Goal: Task Accomplishment & Management: Use online tool/utility

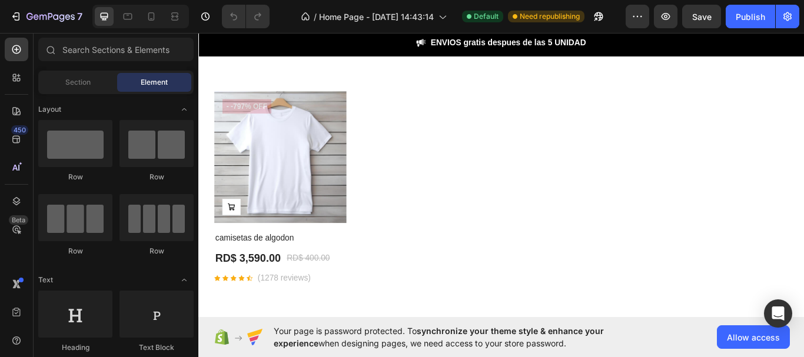
scroll to position [1995, 0]
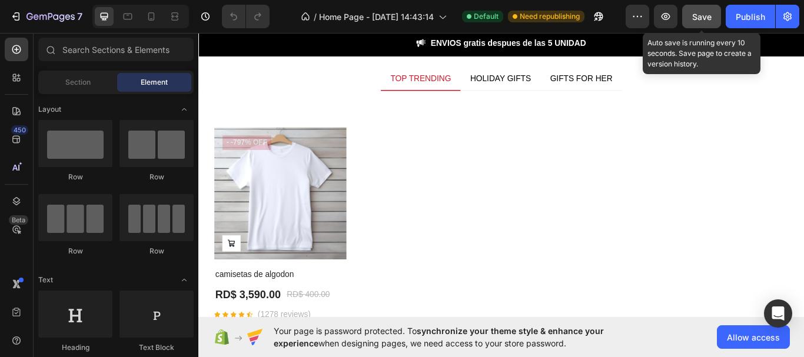
click at [700, 16] on span "Save" at bounding box center [701, 17] width 19 height 10
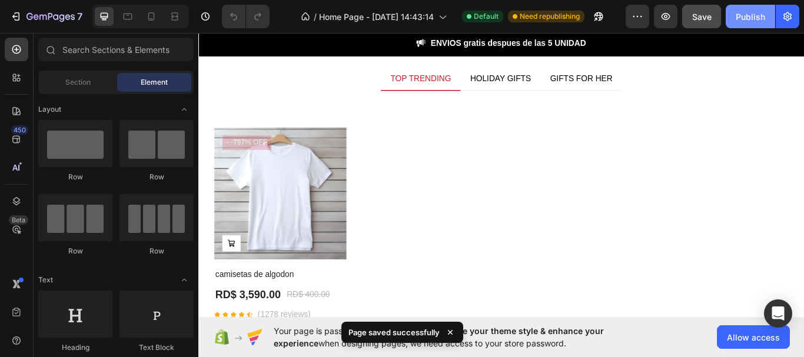
click at [748, 19] on div "Publish" at bounding box center [750, 17] width 29 height 12
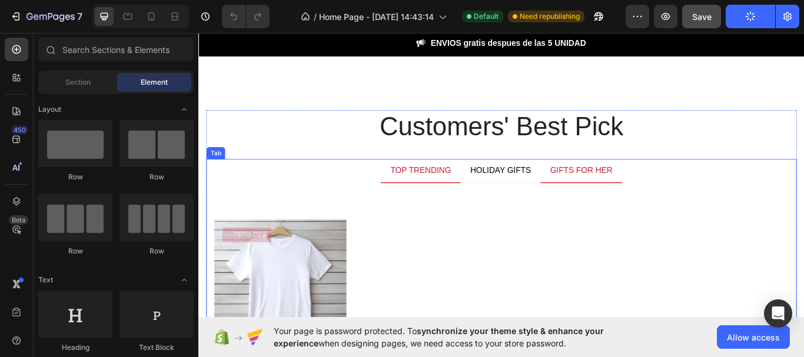
scroll to position [1877, 0]
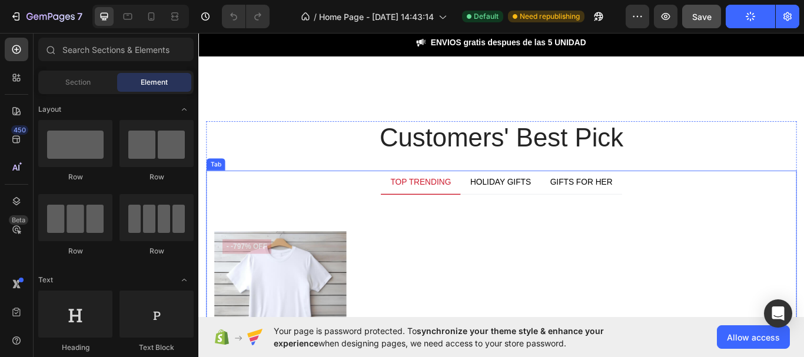
click at [461, 205] on div "TOP TRENDING" at bounding box center [457, 208] width 74 height 18
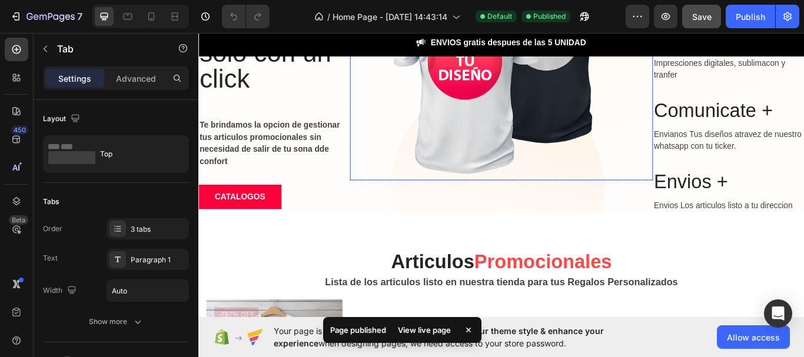
scroll to position [111, 0]
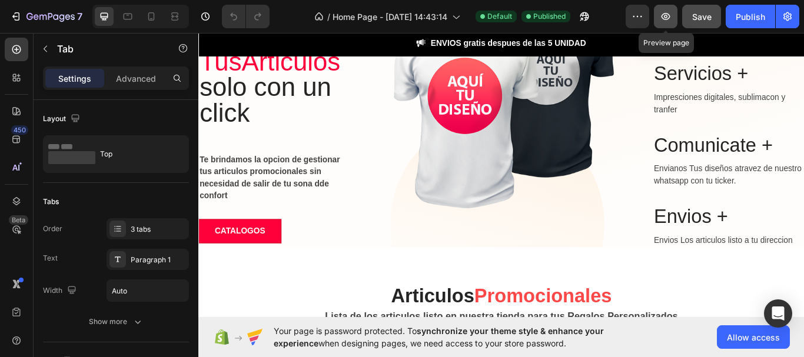
click at [666, 19] on icon "button" at bounding box center [666, 16] width 9 height 7
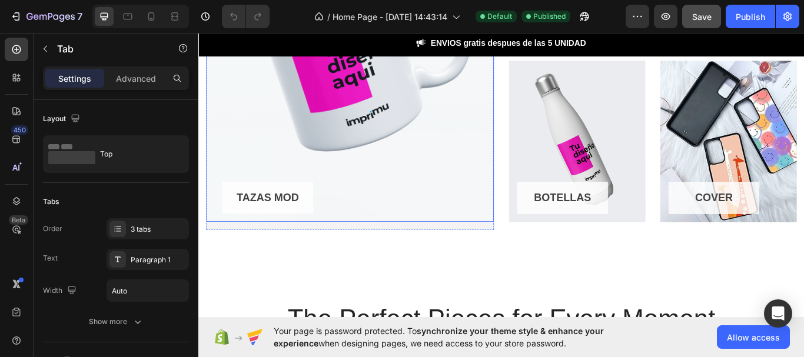
scroll to position [994, 0]
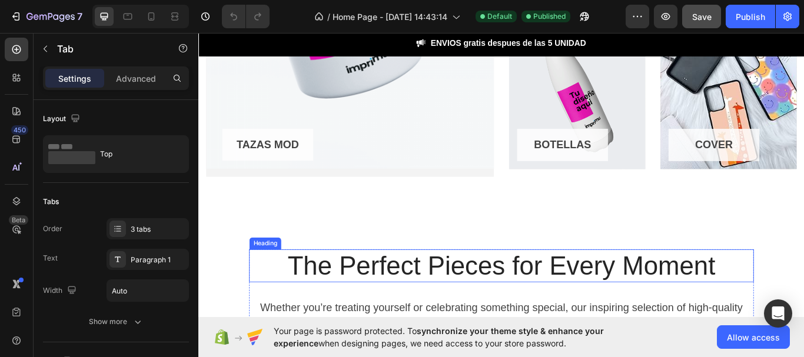
click at [337, 311] on p "The Perfect Pieces for Every Moment" at bounding box center [551, 305] width 586 height 36
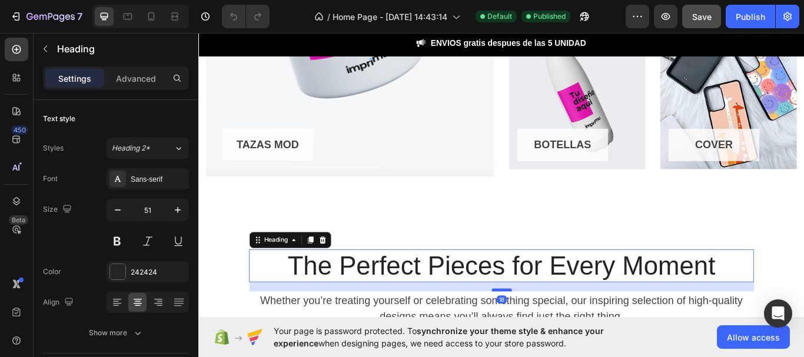
drag, startPoint x: 547, startPoint y: 343, endPoint x: 394, endPoint y: 78, distance: 305.1
click at [543, 334] on div at bounding box center [552, 333] width 24 height 4
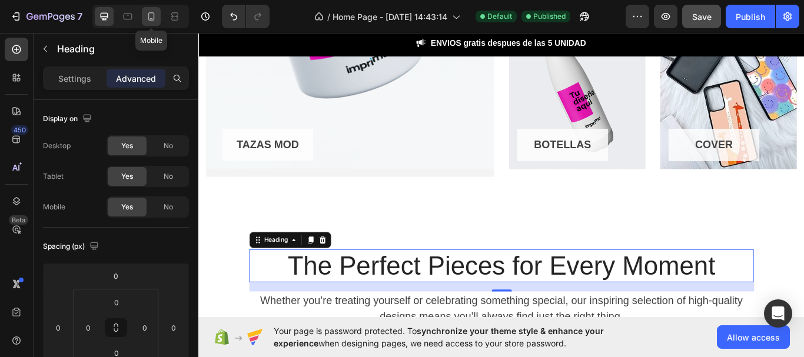
click at [157, 19] on icon at bounding box center [151, 17] width 12 height 12
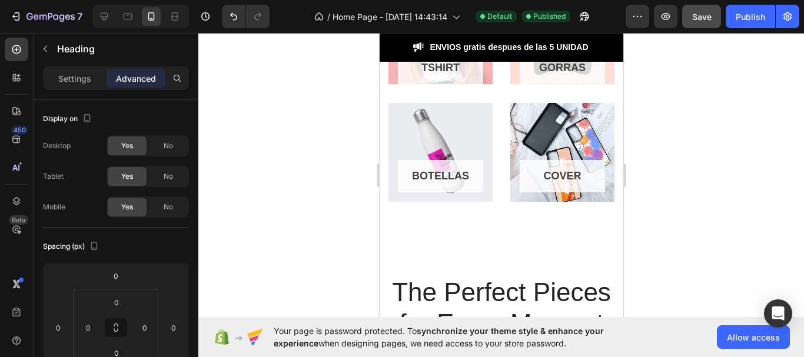
scroll to position [1288, 0]
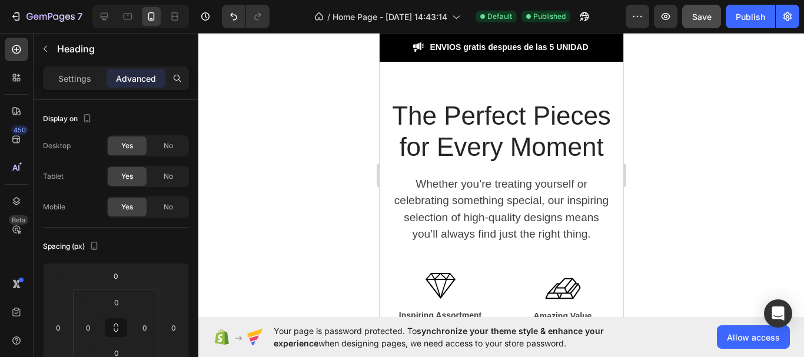
click at [531, 163] on p "The Perfect Pieces for Every Moment" at bounding box center [501, 132] width 224 height 62
click at [542, 163] on p "The Perfect Pieces for Every Moment" at bounding box center [501, 132] width 224 height 62
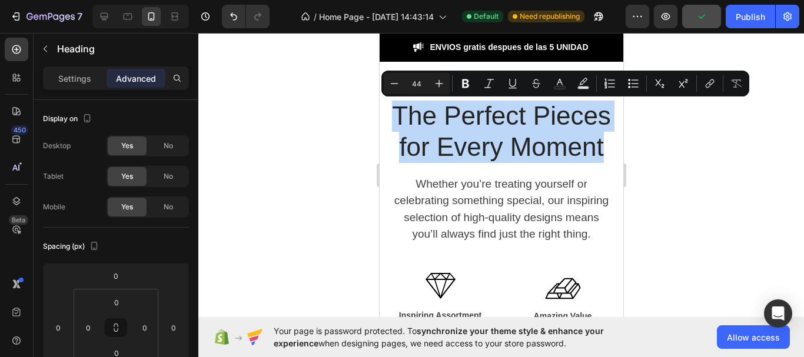
drag, startPoint x: 541, startPoint y: 182, endPoint x: 433, endPoint y: 123, distance: 123.5
click at [433, 123] on p "The Perfect Pieces for Every Moment" at bounding box center [501, 132] width 224 height 62
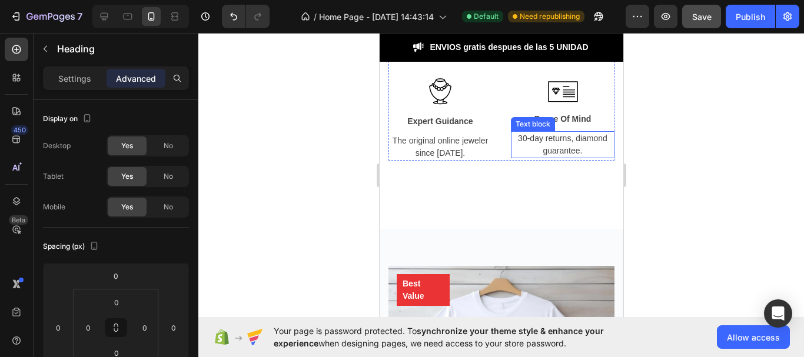
type input "16"
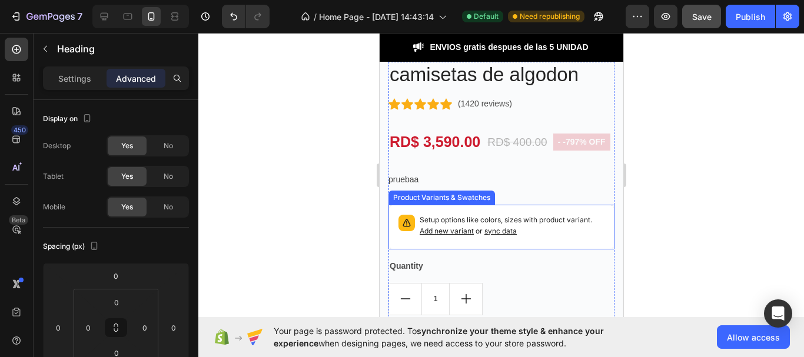
scroll to position [2054, 0]
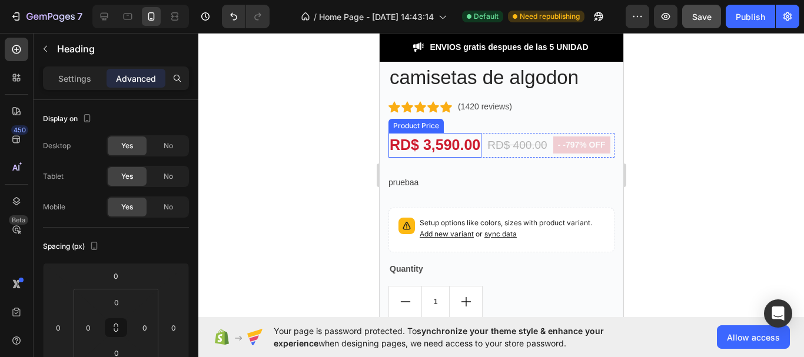
click at [411, 146] on div "RD$ 3,590.00" at bounding box center [434, 145] width 93 height 25
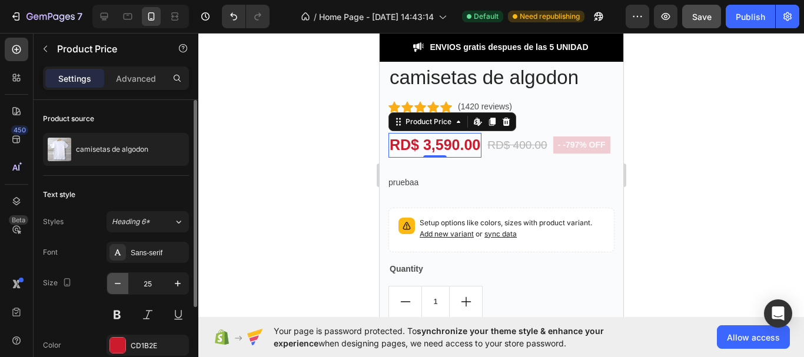
click at [112, 280] on icon "button" at bounding box center [118, 284] width 12 height 12
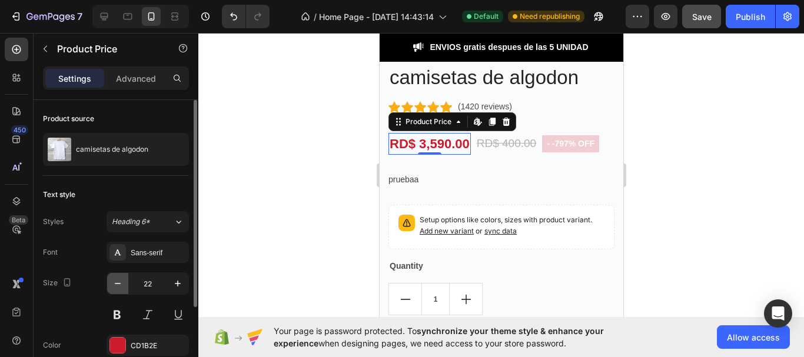
click at [112, 280] on icon "button" at bounding box center [118, 284] width 12 height 12
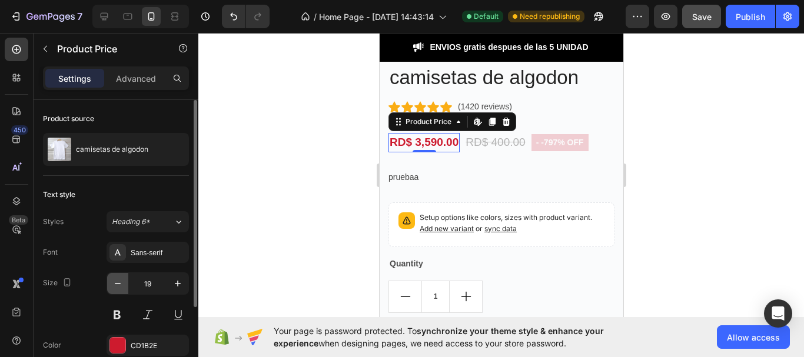
click at [112, 280] on icon "button" at bounding box center [118, 284] width 12 height 12
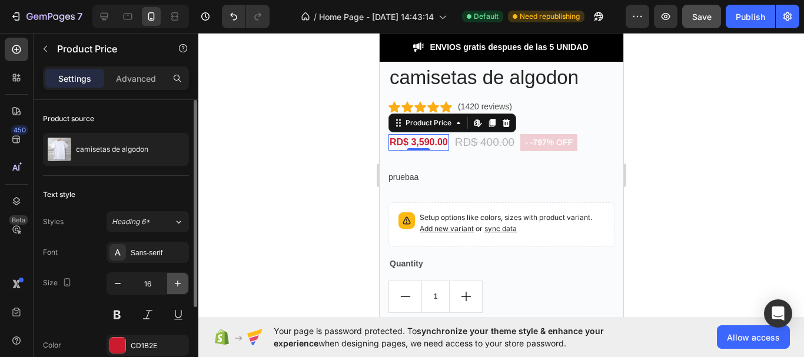
click at [175, 284] on icon "button" at bounding box center [178, 284] width 12 height 12
type input "18"
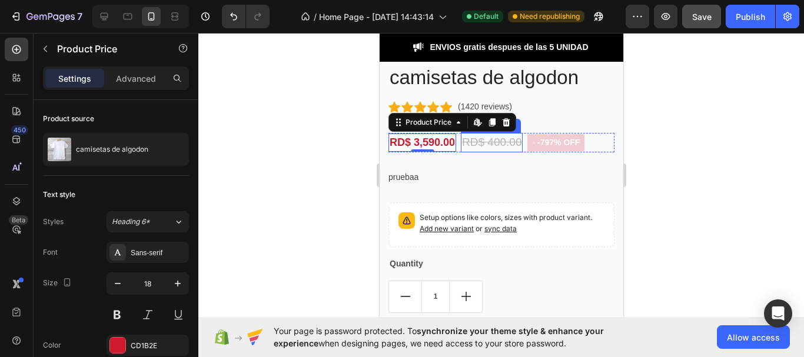
click at [506, 133] on div "RD$ 400.00" at bounding box center [491, 142] width 62 height 19
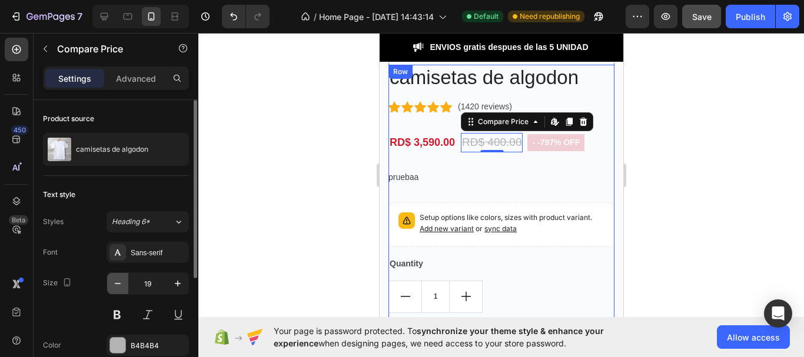
click at [111, 286] on button "button" at bounding box center [117, 283] width 21 height 21
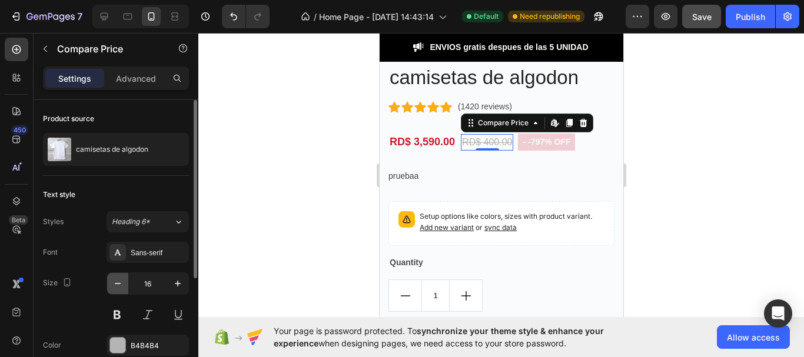
click at [122, 285] on icon "button" at bounding box center [118, 284] width 12 height 12
type input "15"
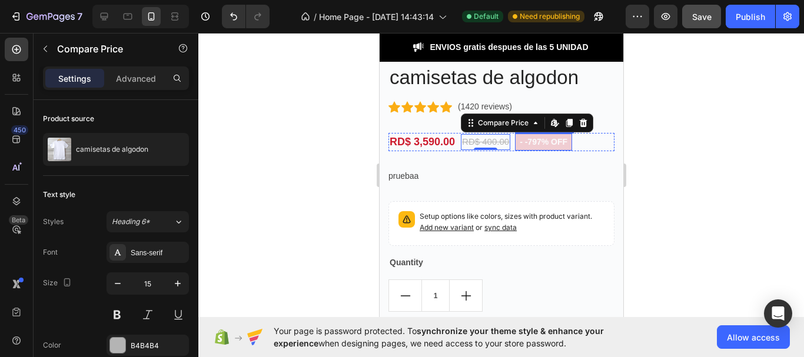
click at [549, 134] on pre "- -797% off" at bounding box center [542, 142] width 57 height 17
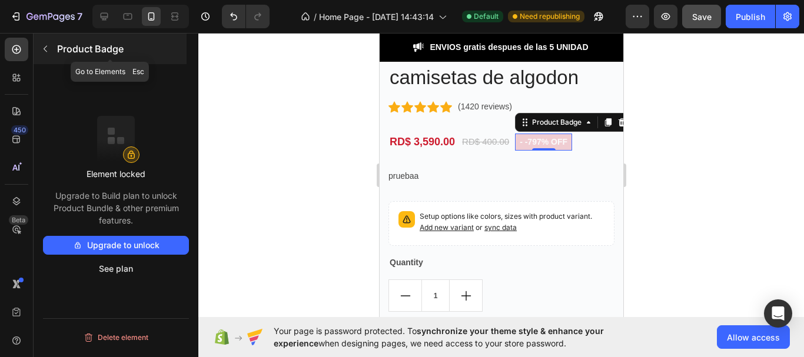
click at [47, 48] on icon "button" at bounding box center [45, 48] width 9 height 9
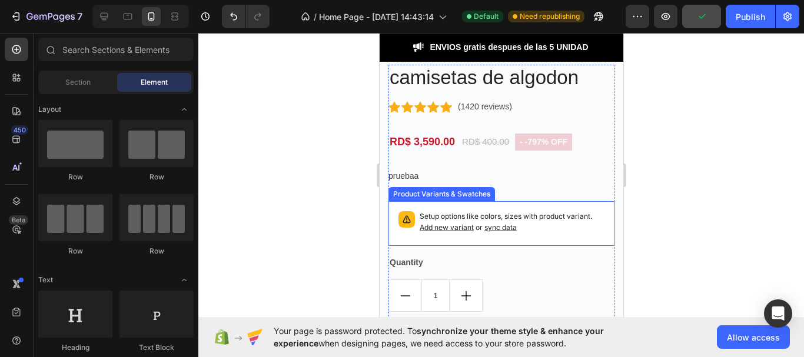
scroll to position [2112, 0]
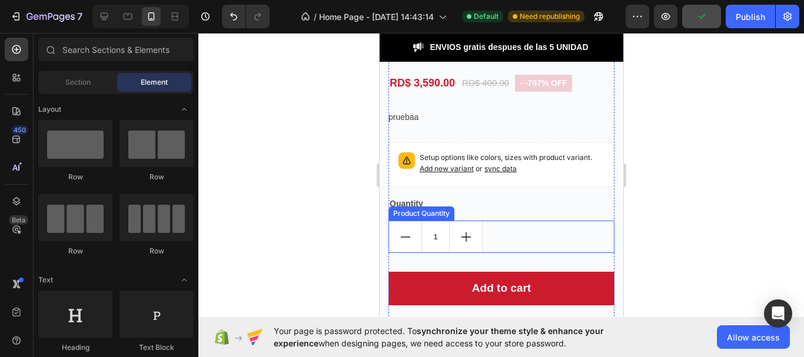
click at [479, 234] on button "increment" at bounding box center [465, 236] width 32 height 31
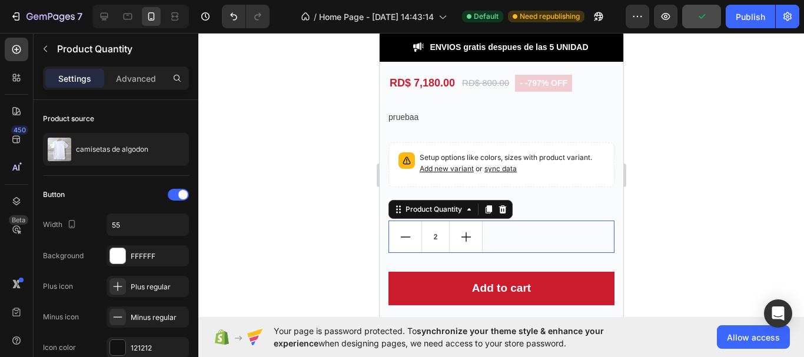
type input "2"
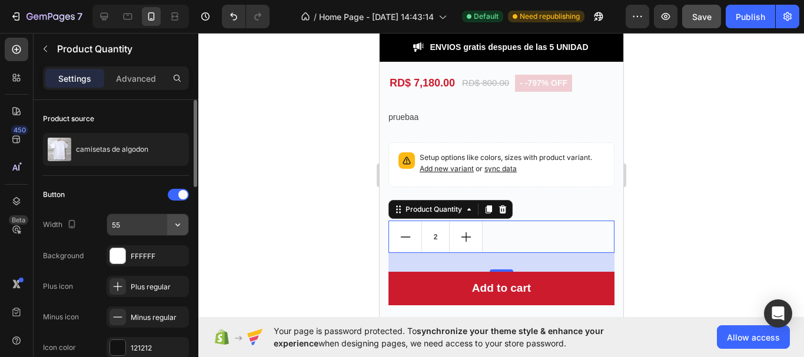
click at [178, 228] on icon "button" at bounding box center [178, 225] width 12 height 12
click at [145, 226] on input "55" at bounding box center [147, 224] width 81 height 21
type input "50"
click at [129, 207] on div "Button Width 50 Background FFFFFF Plus icon Plus regular Minus icon Minus regul…" at bounding box center [116, 271] width 146 height 173
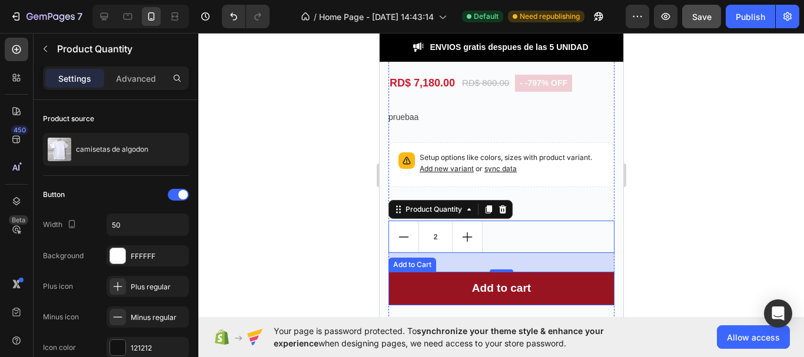
click at [440, 280] on button "Add to cart" at bounding box center [501, 289] width 226 height 34
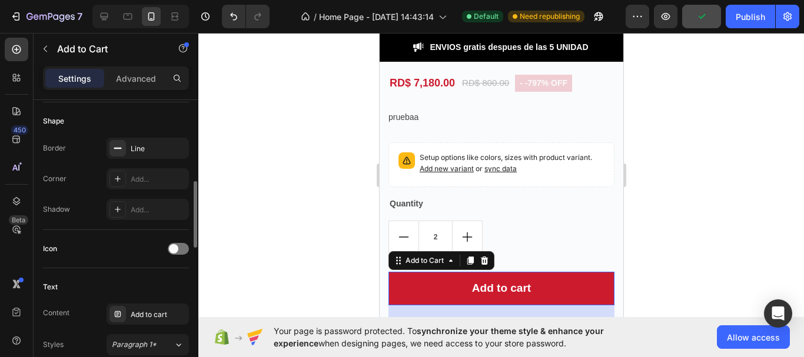
scroll to position [471, 0]
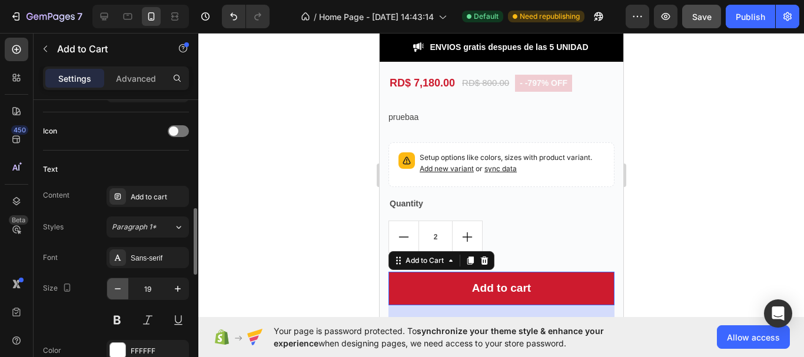
click at [119, 292] on icon "button" at bounding box center [118, 289] width 12 height 12
click at [118, 287] on icon "button" at bounding box center [118, 289] width 12 height 12
click at [176, 295] on button "button" at bounding box center [177, 288] width 21 height 21
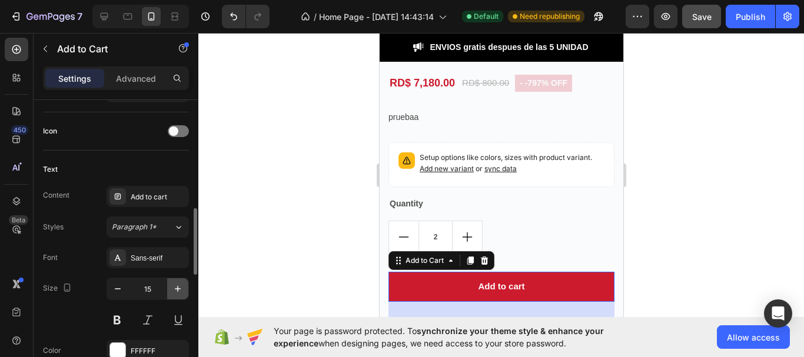
click at [176, 295] on button "button" at bounding box center [177, 288] width 21 height 21
type input "18"
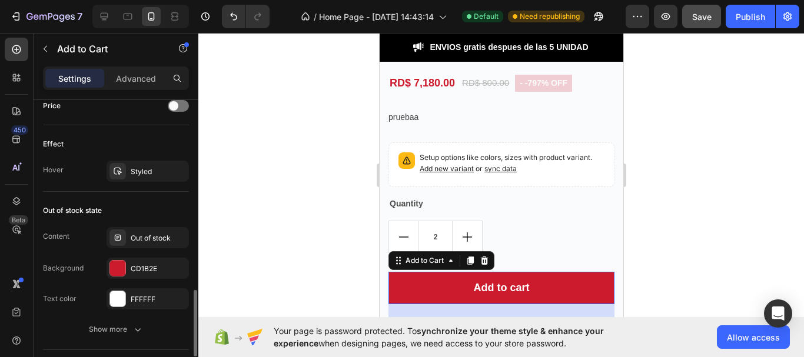
scroll to position [883, 0]
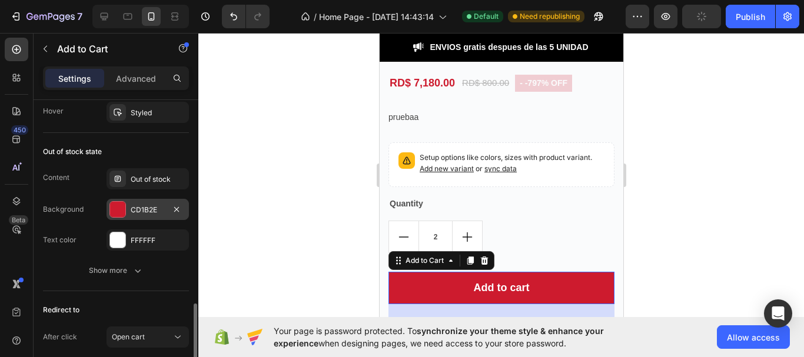
click at [116, 209] on div at bounding box center [117, 209] width 15 height 15
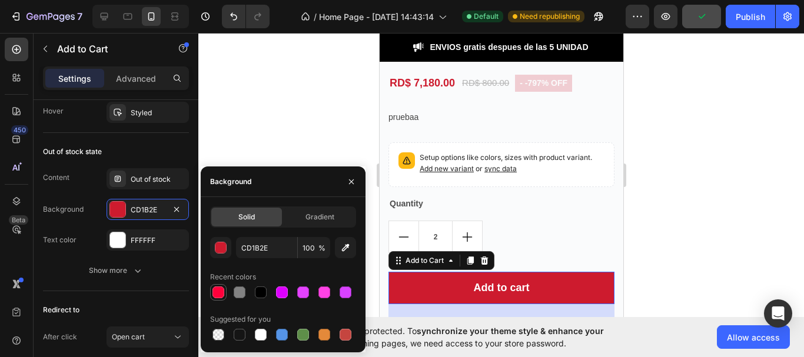
click at [211, 295] on div at bounding box center [218, 292] width 16 height 16
click at [217, 294] on div at bounding box center [218, 293] width 12 height 12
click at [219, 253] on div "button" at bounding box center [221, 249] width 12 height 12
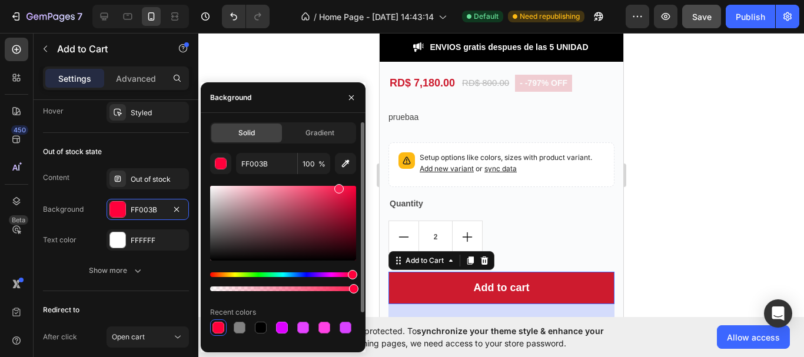
drag, startPoint x: 343, startPoint y: 191, endPoint x: 338, endPoint y: 187, distance: 6.7
click at [338, 187] on div at bounding box center [283, 223] width 146 height 75
type input "FC2054"
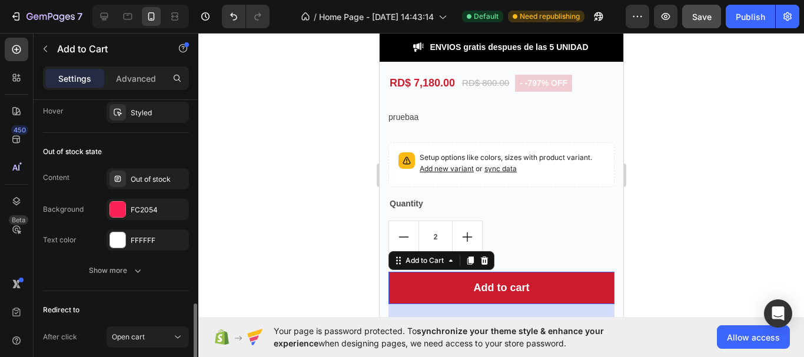
click at [169, 156] on div "Out of stock state" at bounding box center [116, 151] width 146 height 19
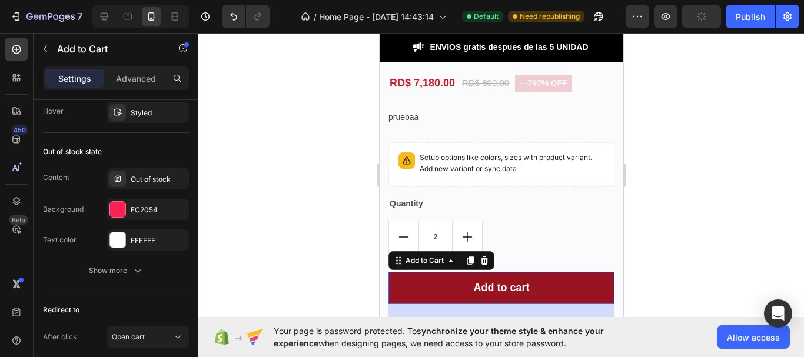
scroll to position [2171, 0]
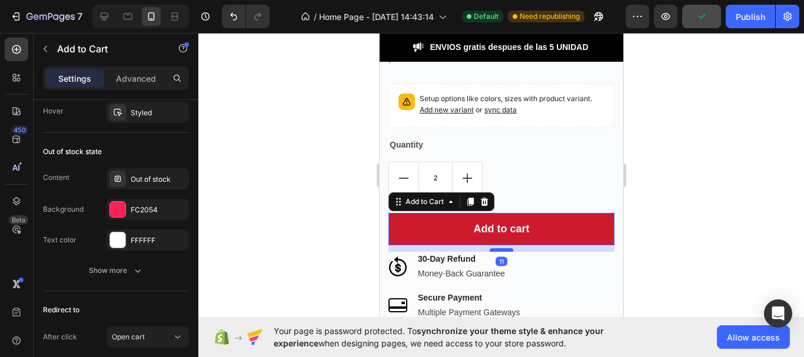
drag, startPoint x: 499, startPoint y: 255, endPoint x: 496, endPoint y: 243, distance: 12.6
click at [496, 248] on div at bounding box center [501, 250] width 24 height 4
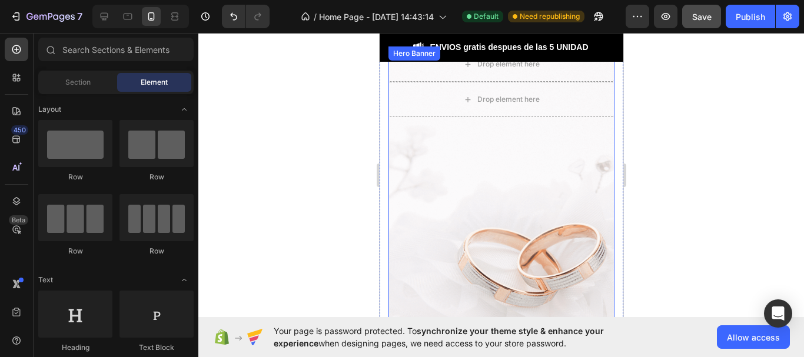
scroll to position [2732, 0]
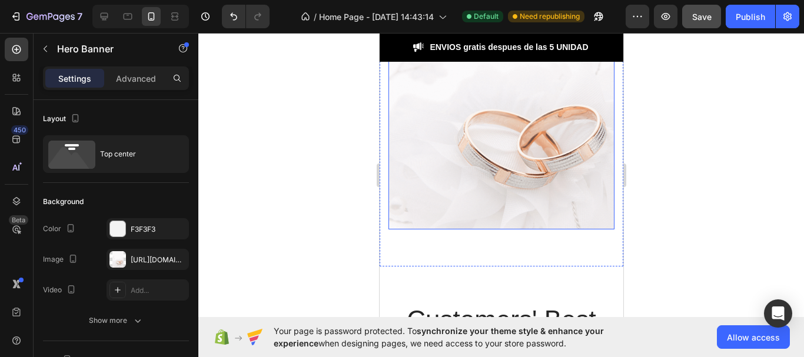
click at [519, 182] on div "Overlay" at bounding box center [501, 78] width 226 height 301
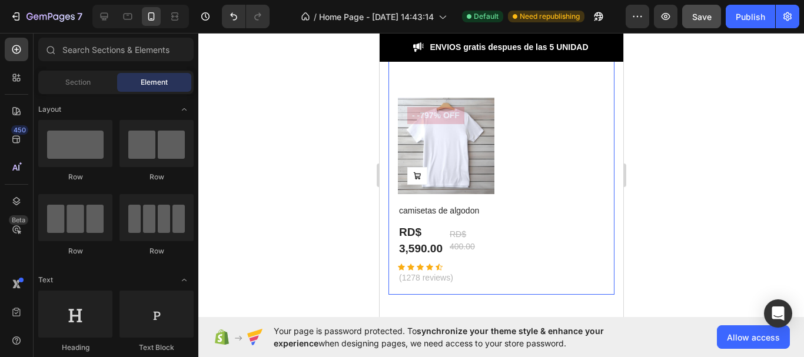
scroll to position [3026, 0]
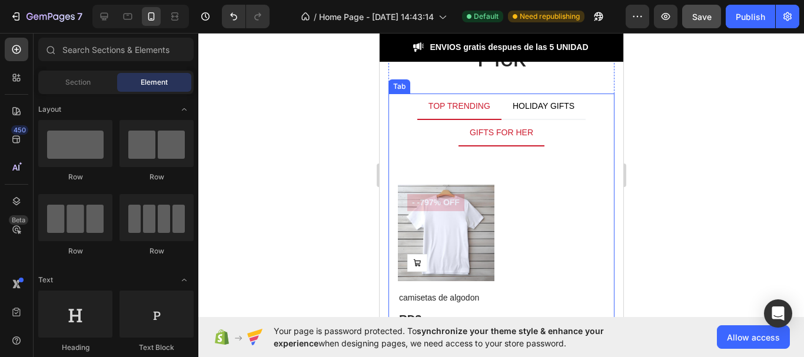
click at [490, 134] on div "GIFTS FOR HER" at bounding box center [500, 133] width 67 height 16
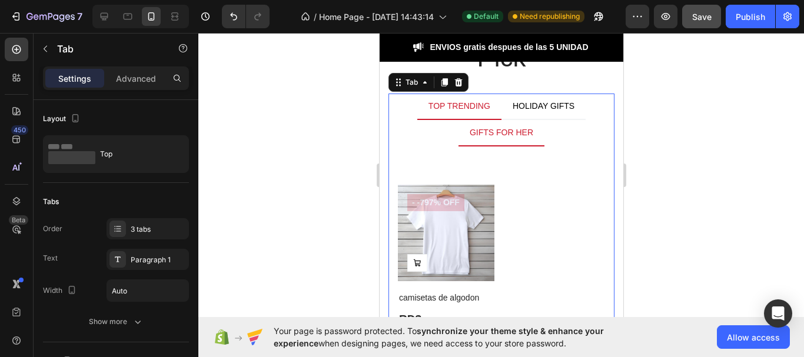
click at [453, 109] on div "TOP TRENDING" at bounding box center [458, 106] width 65 height 16
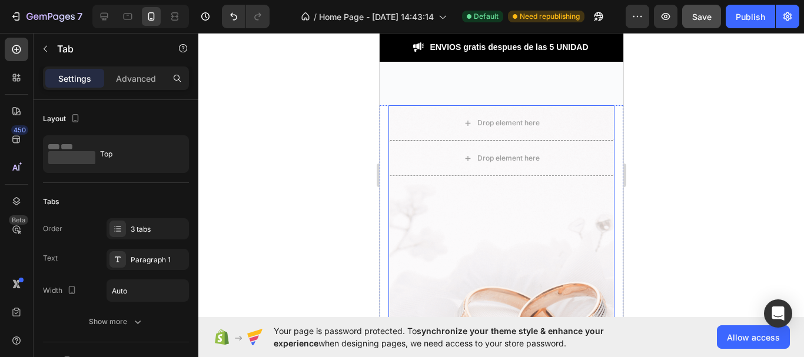
scroll to position [2673, 0]
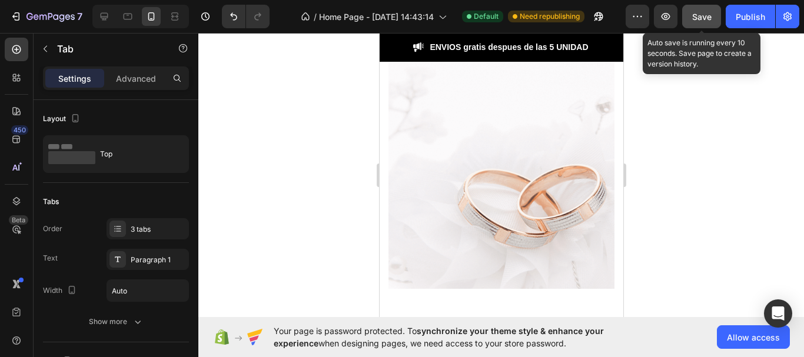
click at [692, 21] on span "Save" at bounding box center [701, 17] width 19 height 10
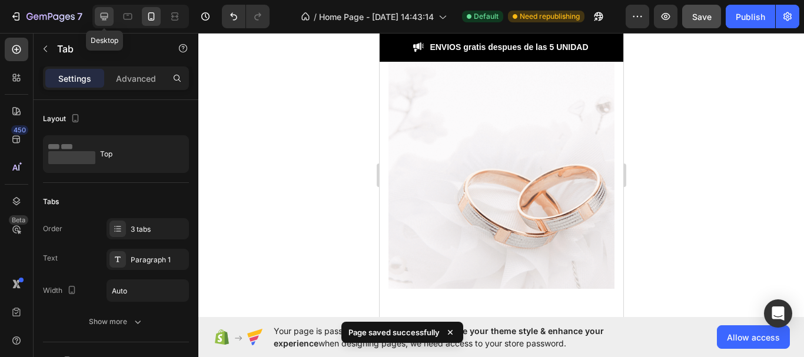
click at [102, 16] on icon at bounding box center [105, 17] width 8 height 8
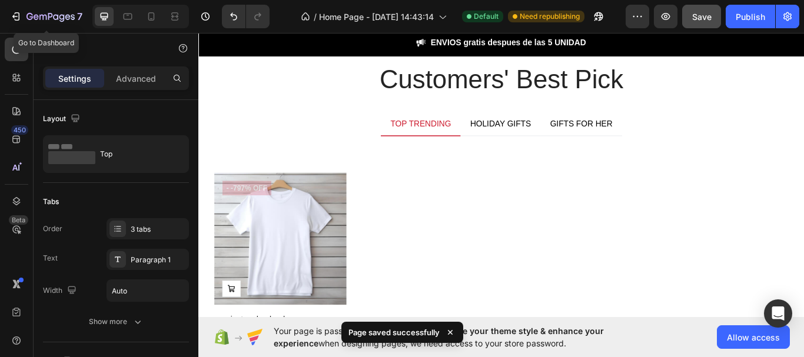
drag, startPoint x: 259, startPoint y: 54, endPoint x: 430, endPoint y: 130, distance: 186.8
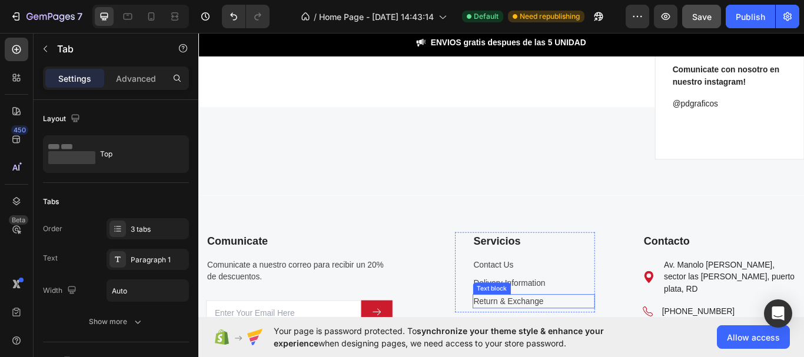
scroll to position [3564, 0]
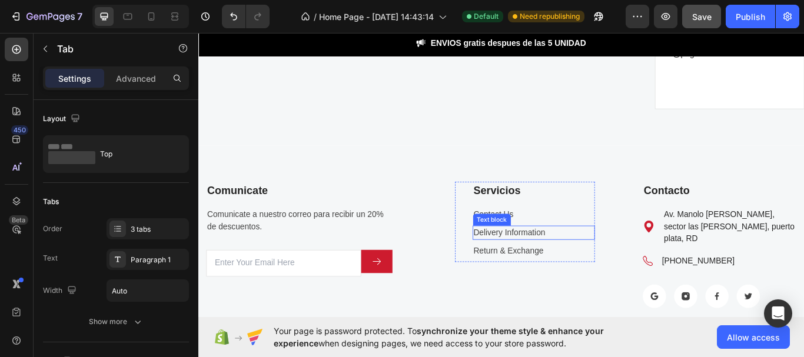
click at [548, 267] on link "Delivery Information" at bounding box center [561, 266] width 84 height 10
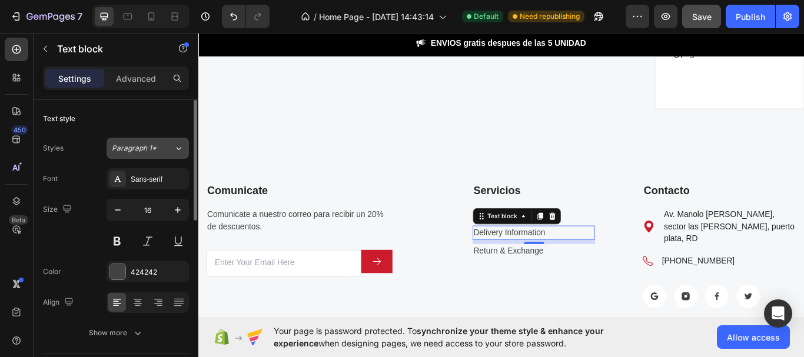
click at [177, 145] on icon at bounding box center [179, 148] width 10 height 12
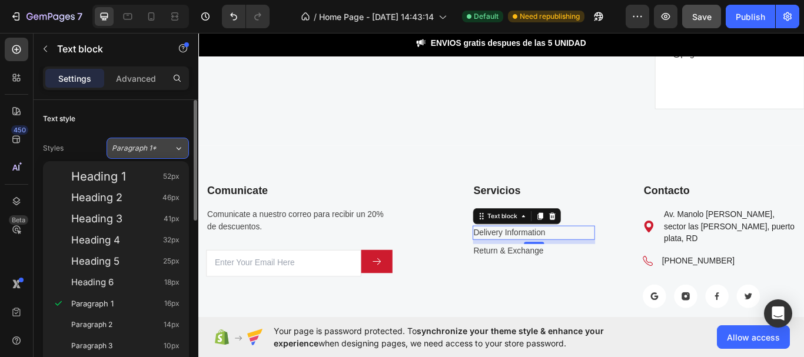
click at [177, 145] on icon at bounding box center [179, 148] width 10 height 12
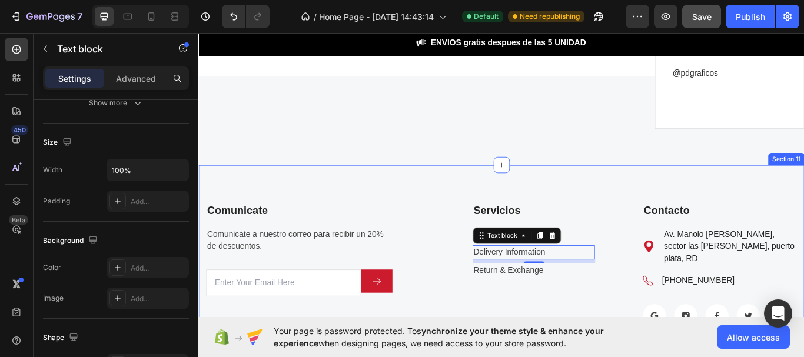
scroll to position [3623, 0]
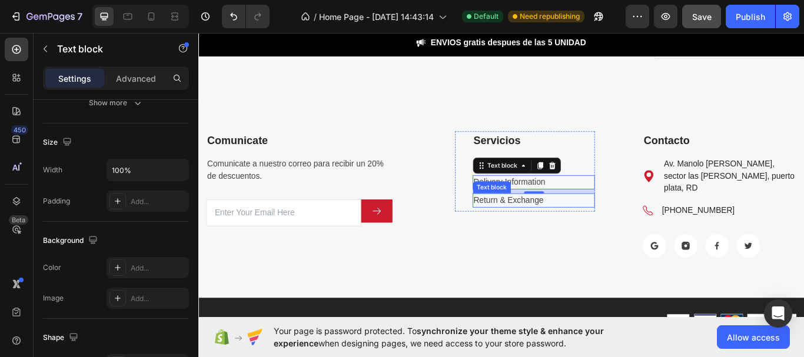
click at [564, 227] on link "Return & Exchange" at bounding box center [560, 229] width 82 height 10
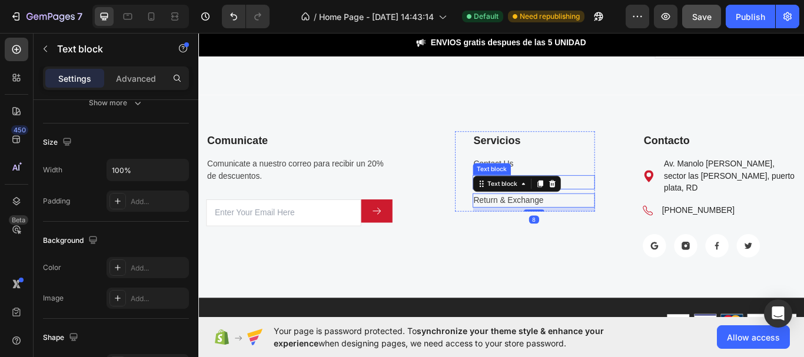
click at [548, 193] on div "Text block" at bounding box center [539, 192] width 39 height 11
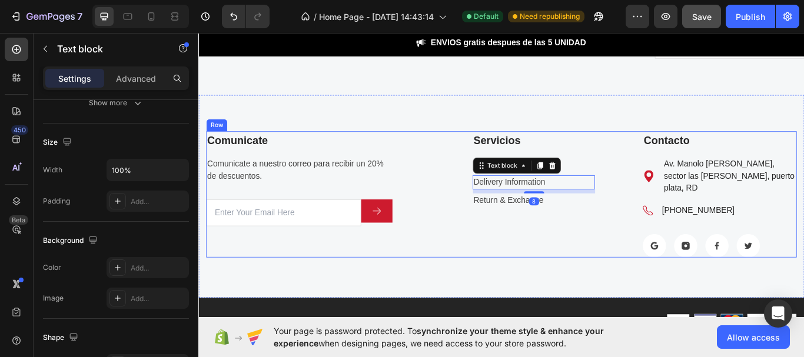
click at [636, 253] on div "Servicios Text block Contact Us Text block Delivery Information Text block 8 Re…" at bounding box center [579, 221] width 164 height 147
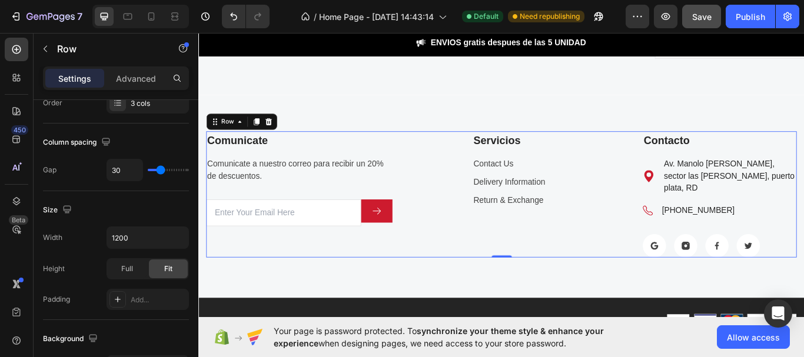
scroll to position [0, 0]
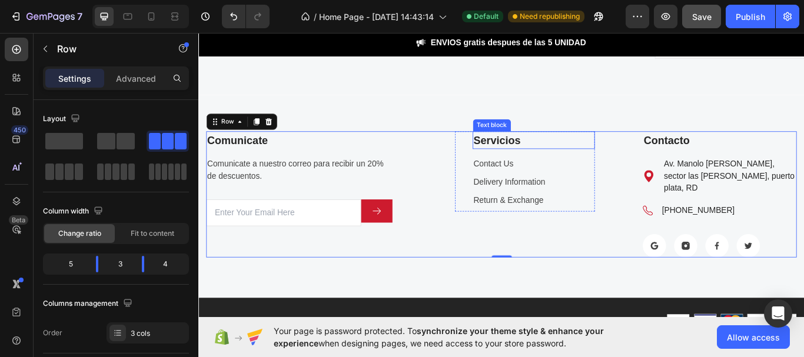
click at [574, 160] on p "Servicios" at bounding box center [589, 159] width 141 height 19
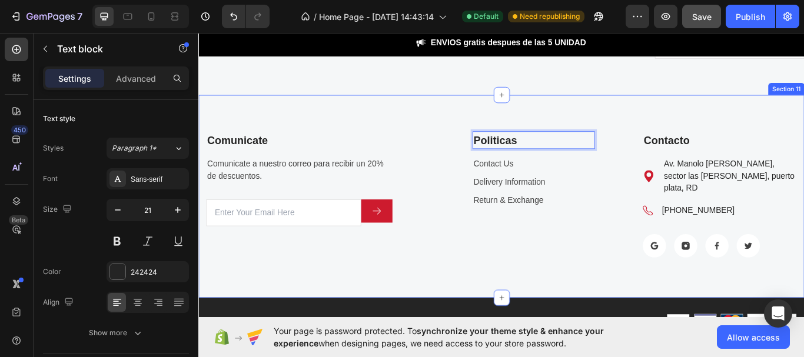
click at [418, 315] on div "Comunicate Text block Comunicate a nuestro correo para recibir un 20% de descue…" at bounding box center [551, 224] width 706 height 237
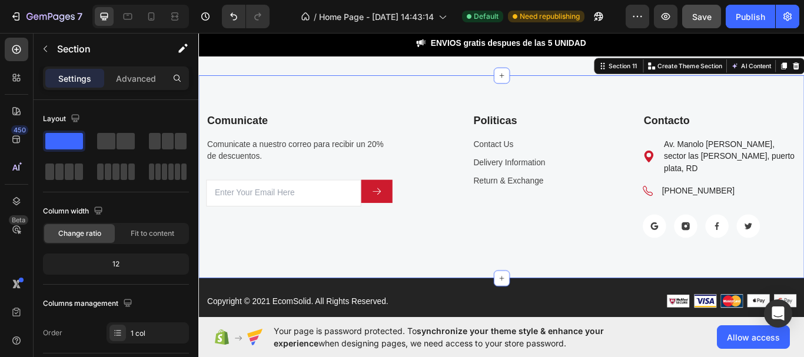
scroll to position [3741, 0]
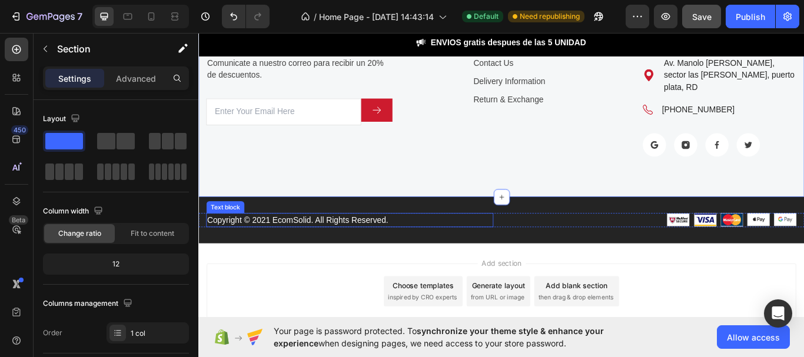
click at [431, 245] on p "Copyright © 2021 EcomSolid. All Rights Reserved." at bounding box center [374, 252] width 333 height 14
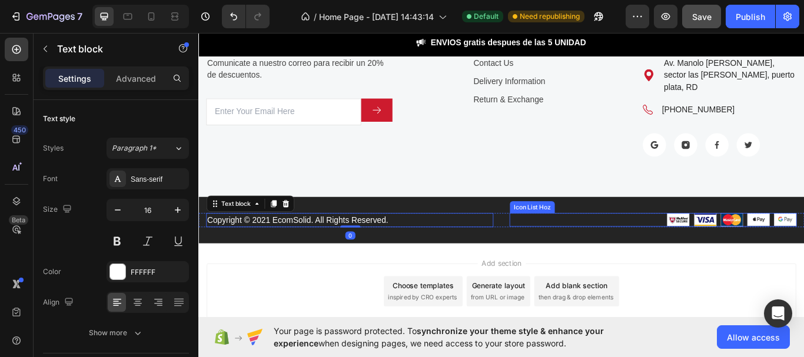
click at [598, 244] on div "Image Image Image Image Image" at bounding box center [728, 252] width 335 height 16
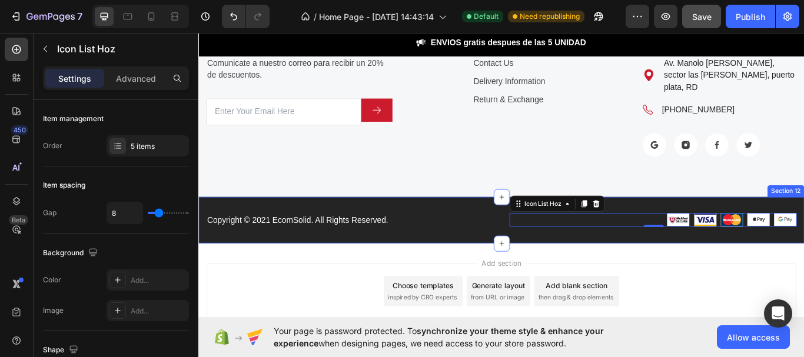
click at [517, 255] on div "Copyright © 2021 EcomSolid. All Rights Reserved. Text block Image Image Image I…" at bounding box center [551, 252] width 706 height 54
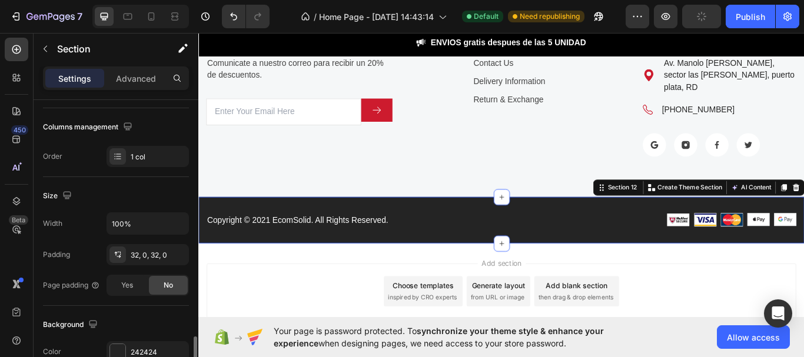
scroll to position [294, 0]
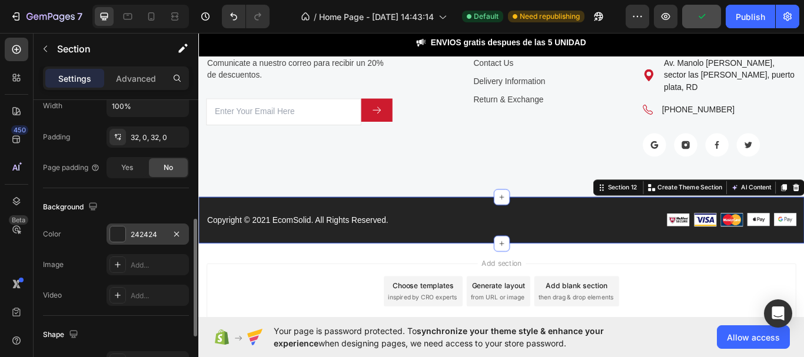
click at [118, 236] on div at bounding box center [117, 234] width 15 height 15
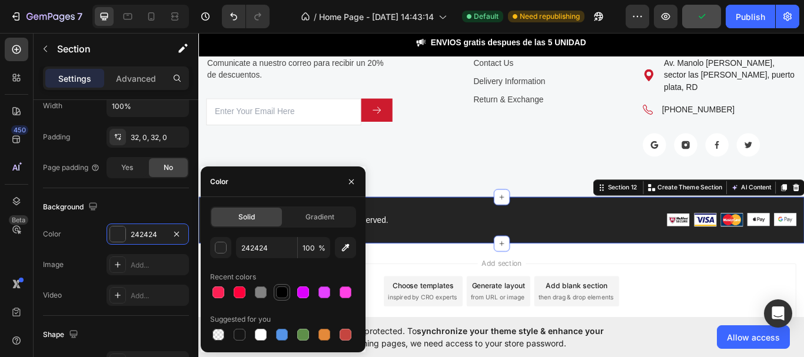
click at [280, 291] on div at bounding box center [282, 293] width 12 height 12
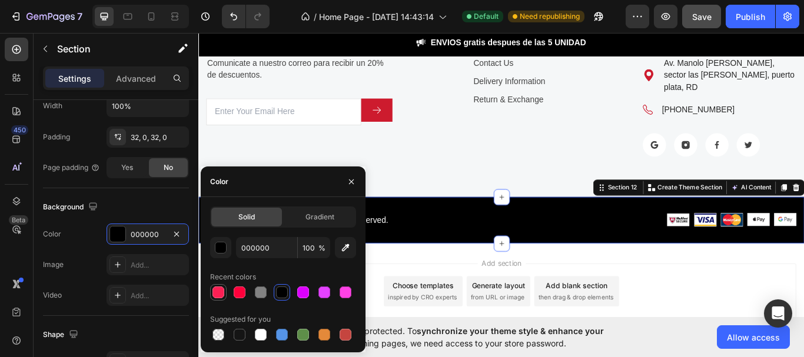
click at [215, 286] on div at bounding box center [218, 292] width 14 height 14
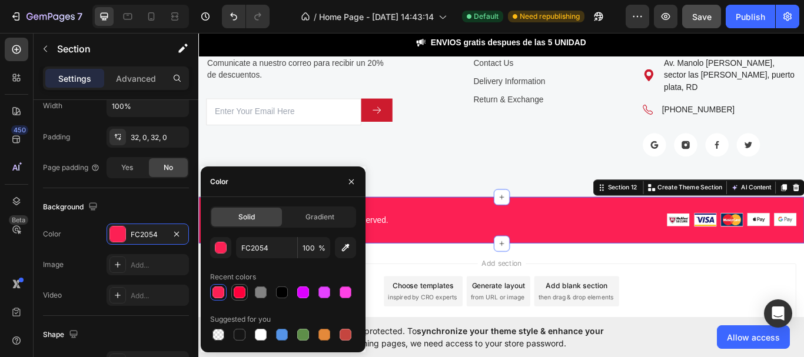
click at [246, 293] on div at bounding box center [239, 292] width 14 height 14
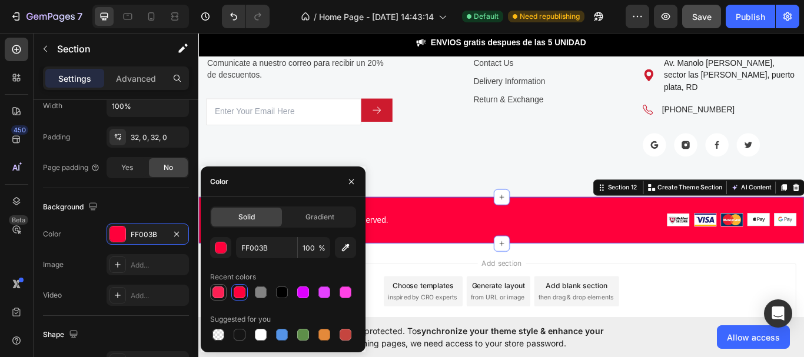
click at [224, 294] on div at bounding box center [218, 293] width 12 height 12
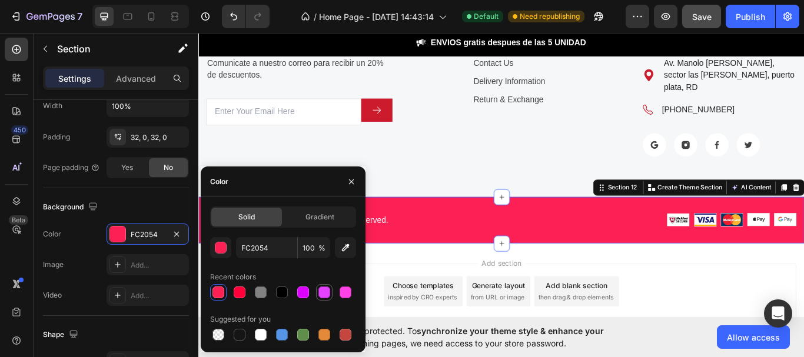
click at [281, 297] on div at bounding box center [282, 293] width 12 height 12
type input "000000"
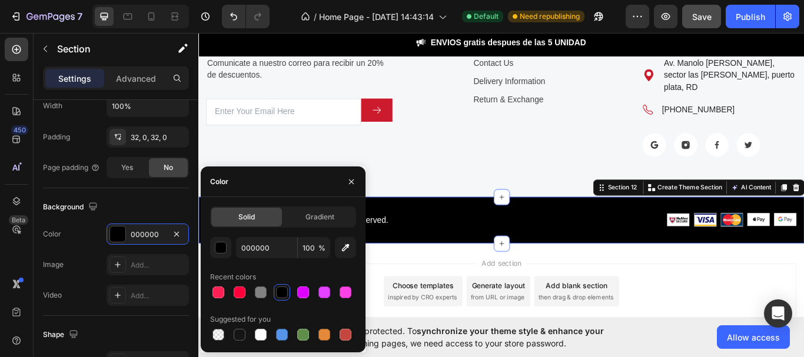
click at [766, 303] on div "Add section Choose templates inspired by CRO experts Generate layout from URL o…" at bounding box center [551, 335] width 687 height 65
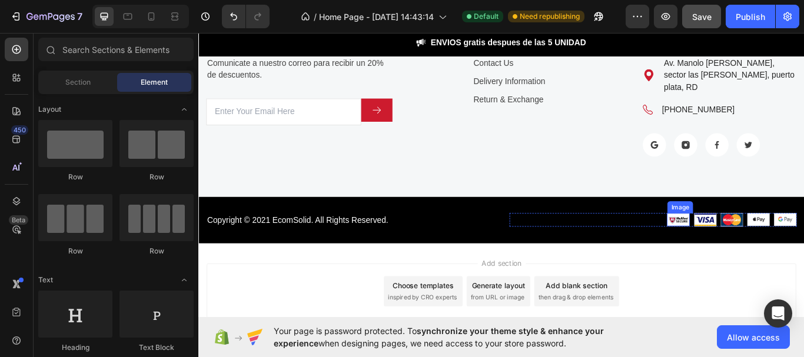
click at [745, 244] on img at bounding box center [758, 251] width 26 height 15
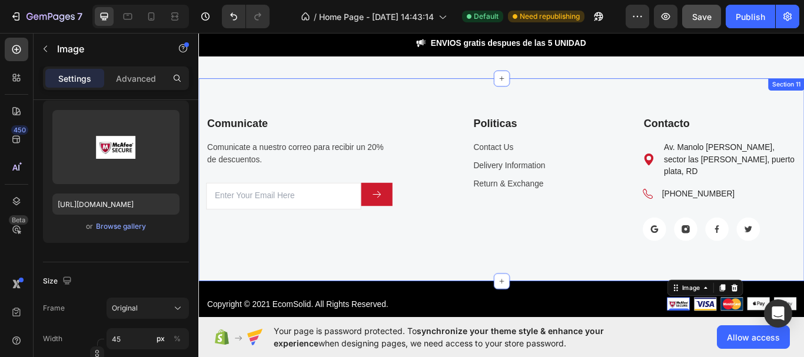
scroll to position [3623, 0]
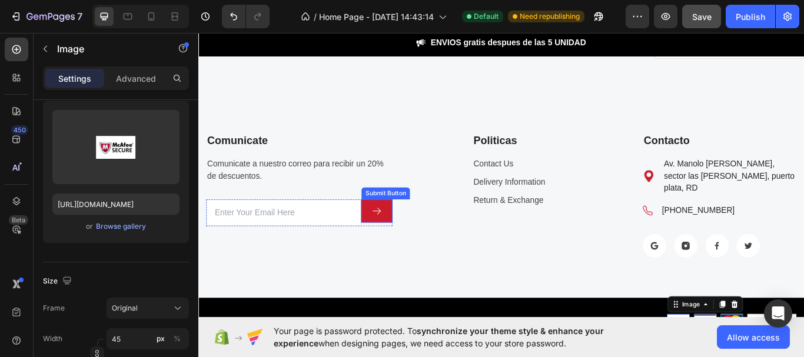
click at [394, 233] on button at bounding box center [406, 241] width 36 height 27
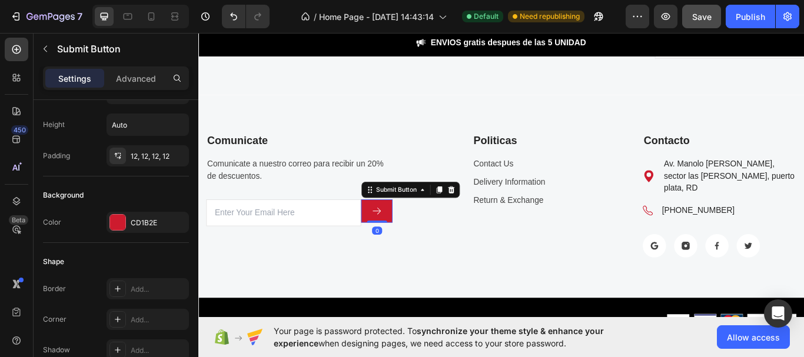
scroll to position [0, 0]
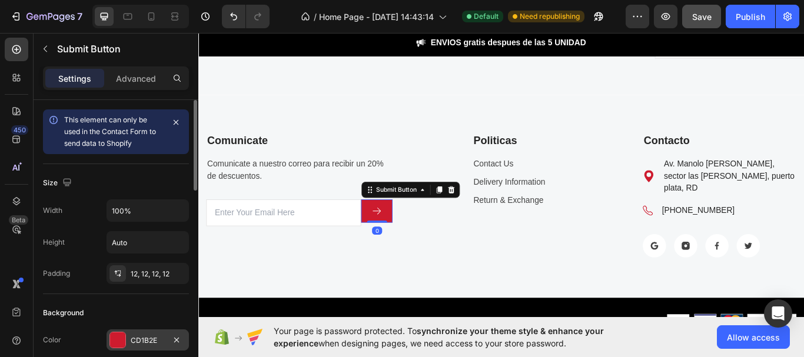
click at [118, 336] on div at bounding box center [117, 340] width 15 height 15
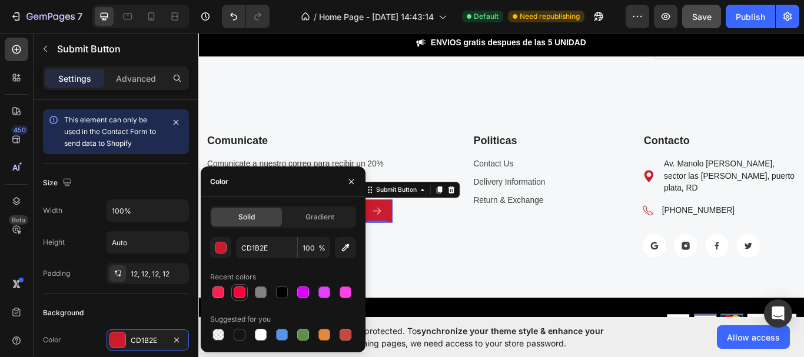
click at [243, 291] on div at bounding box center [240, 293] width 12 height 12
type input "FF003B"
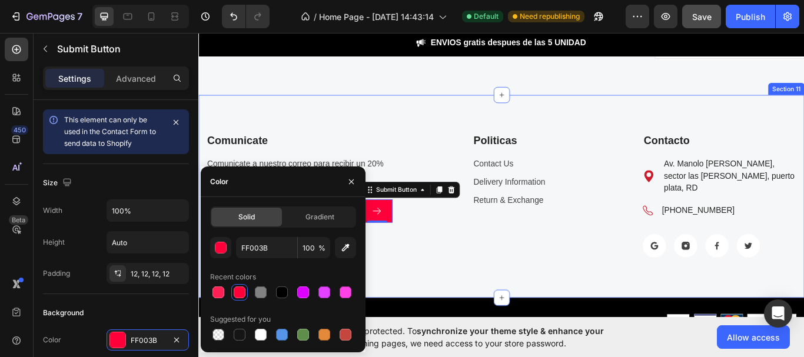
click at [421, 278] on div "Comunicate Text block Comunicate a nuestro correo para recibir un 20% de descue…" at bounding box center [343, 221] width 273 height 147
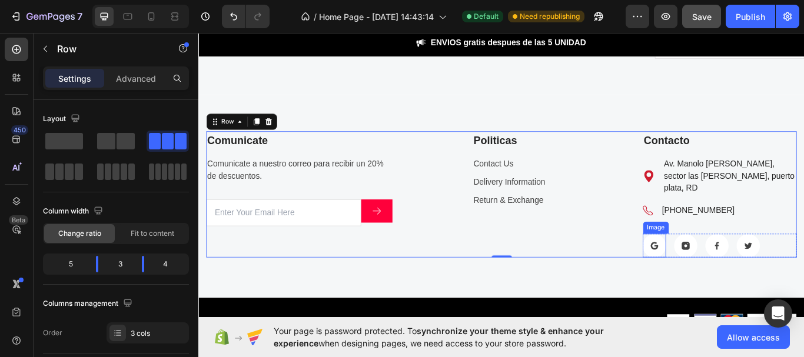
click at [722, 268] on img at bounding box center [729, 282] width 27 height 28
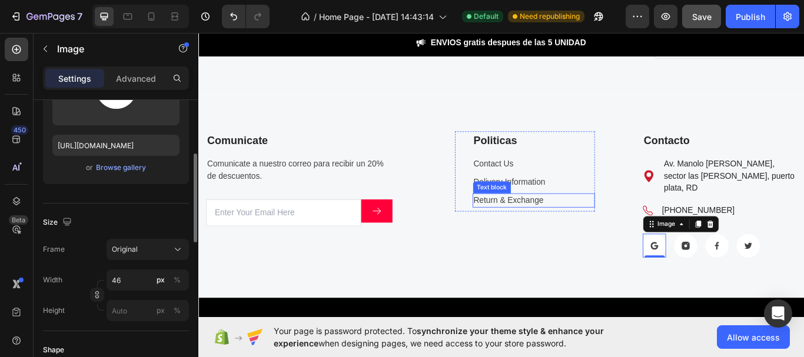
scroll to position [3564, 0]
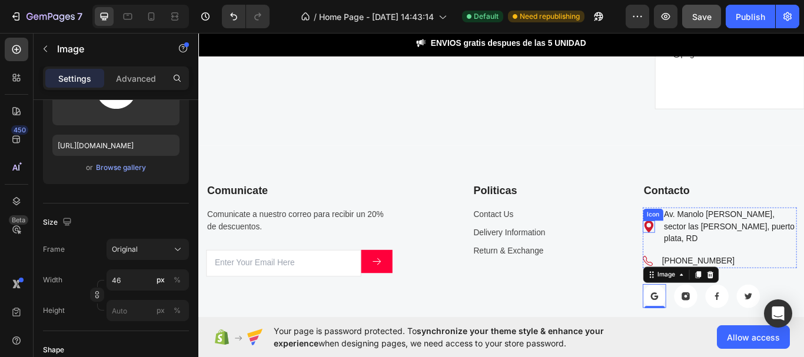
click at [722, 254] on icon at bounding box center [723, 260] width 14 height 14
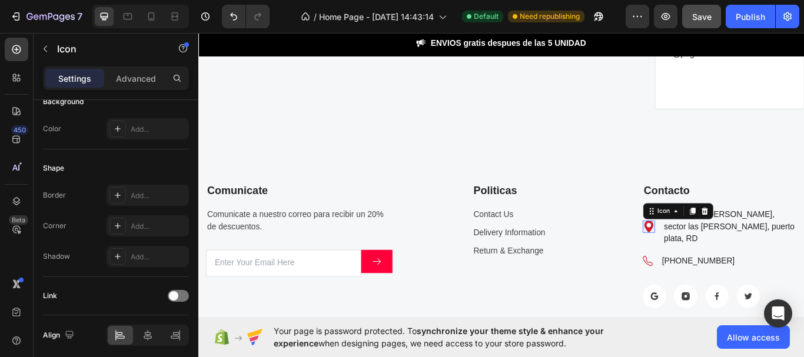
scroll to position [0, 0]
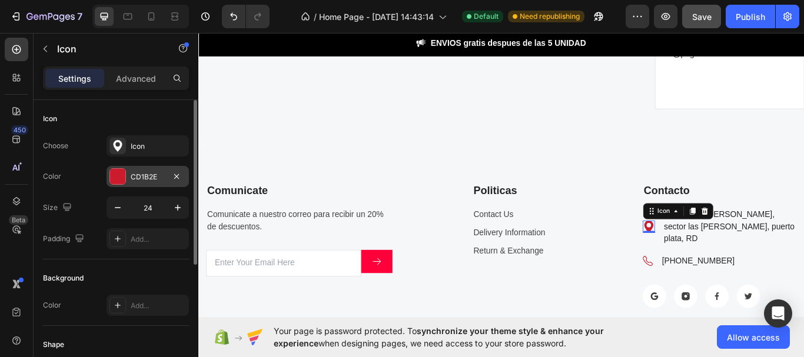
click at [127, 181] on div "CD1B2E" at bounding box center [148, 176] width 82 height 21
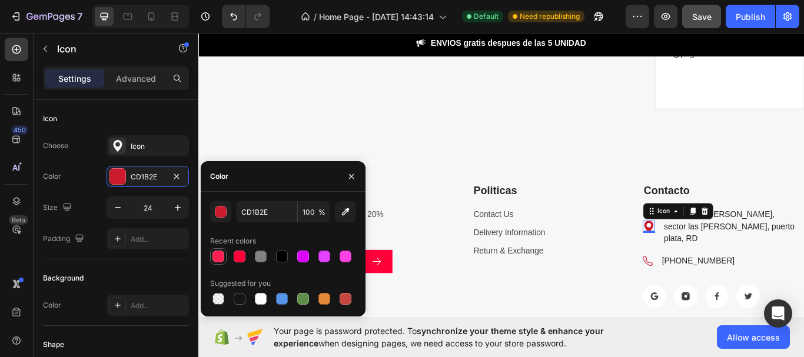
drag, startPoint x: 237, startPoint y: 259, endPoint x: 211, endPoint y: 264, distance: 26.4
click at [238, 259] on div at bounding box center [240, 257] width 12 height 12
type input "FF003B"
click at [716, 294] on icon at bounding box center [722, 300] width 12 height 12
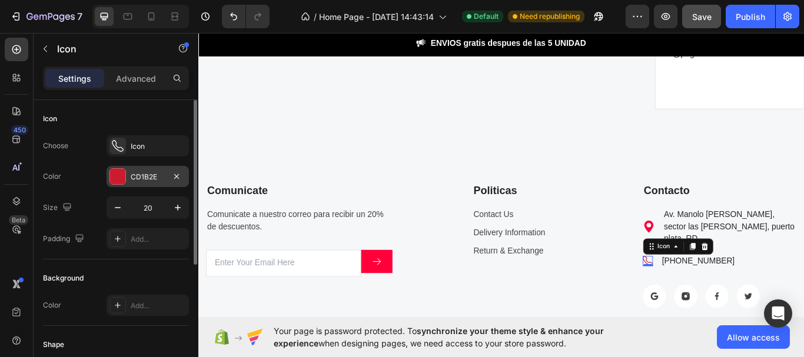
click at [119, 186] on div "CD1B2E" at bounding box center [148, 176] width 82 height 21
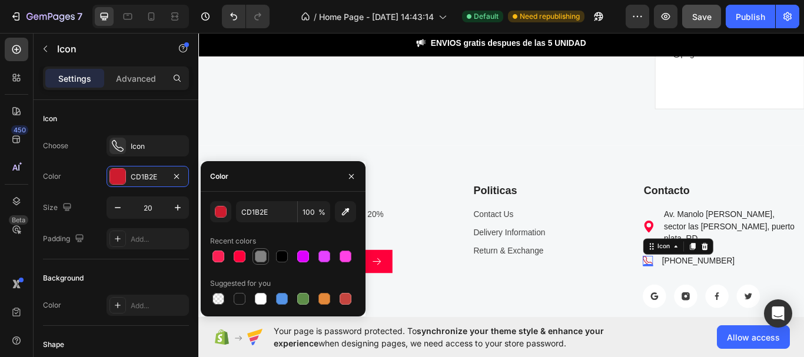
drag, startPoint x: 235, startPoint y: 253, endPoint x: 255, endPoint y: 253, distance: 20.0
click at [235, 253] on div at bounding box center [240, 257] width 12 height 12
type input "FF003B"
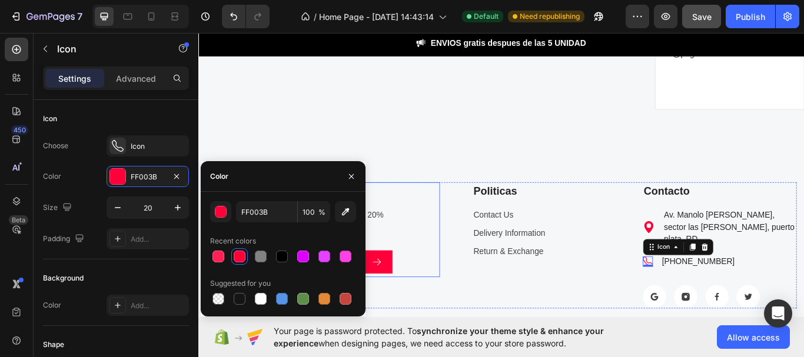
scroll to position [3446, 0]
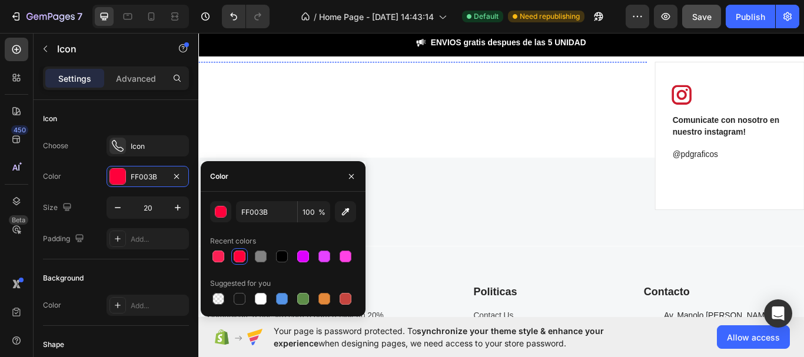
click at [712, 67] on img at bounding box center [632, 67] width 166 height 0
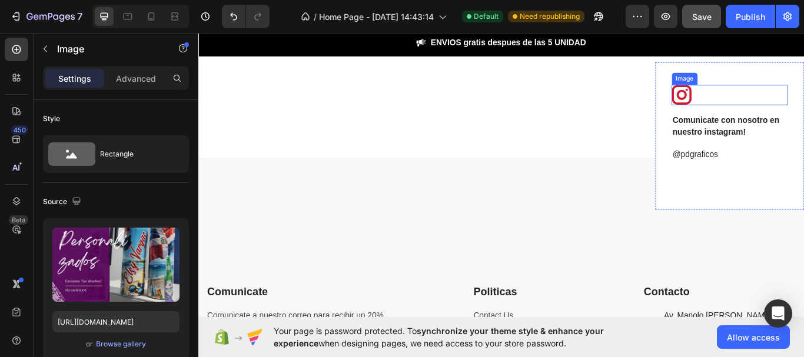
click at [750, 99] on img at bounding box center [762, 106] width 24 height 24
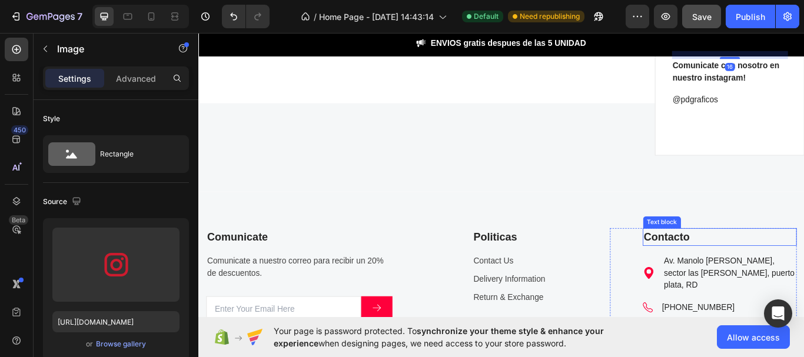
scroll to position [3564, 0]
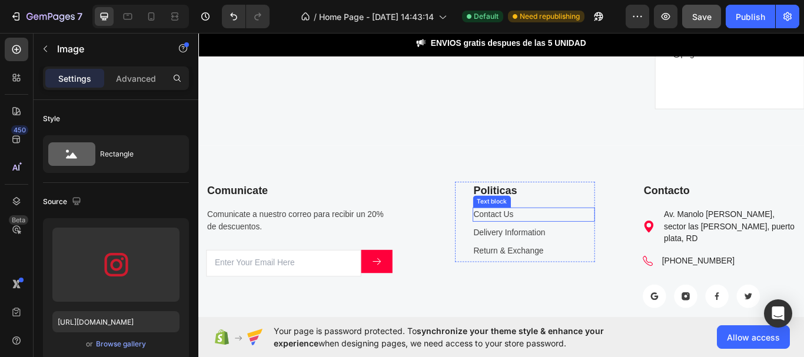
click at [543, 247] on link "Contact Us" at bounding box center [542, 245] width 46 height 10
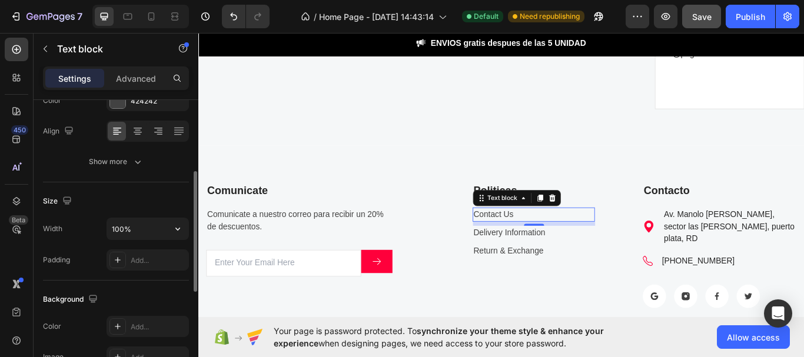
scroll to position [54, 0]
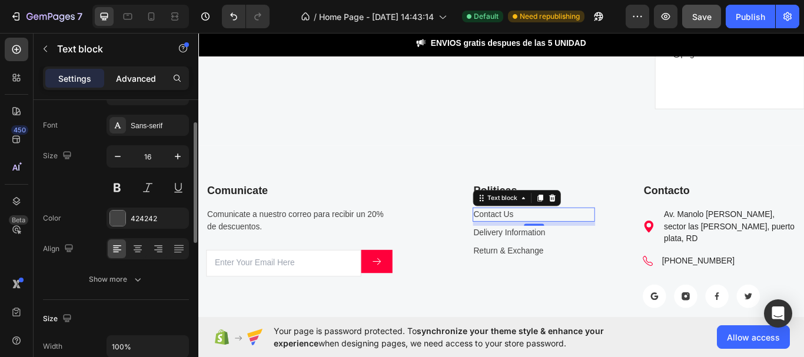
click at [141, 75] on p "Advanced" at bounding box center [136, 78] width 40 height 12
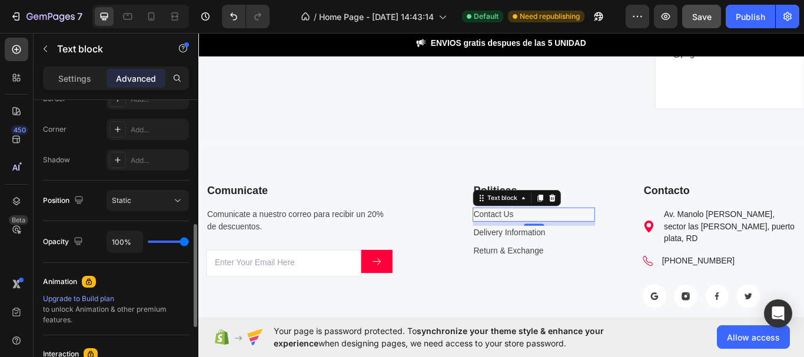
scroll to position [114, 0]
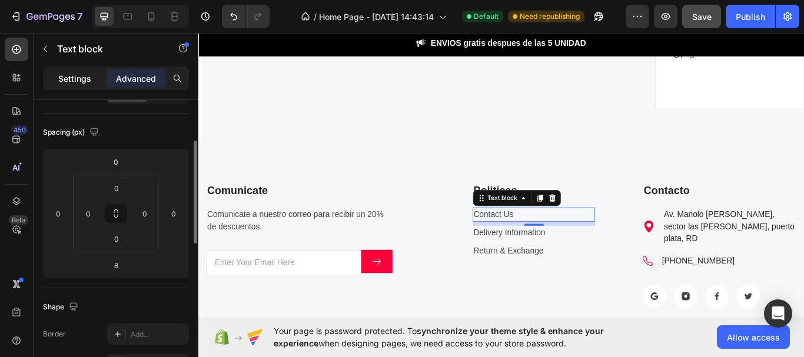
click at [82, 82] on p "Settings" at bounding box center [74, 78] width 33 height 12
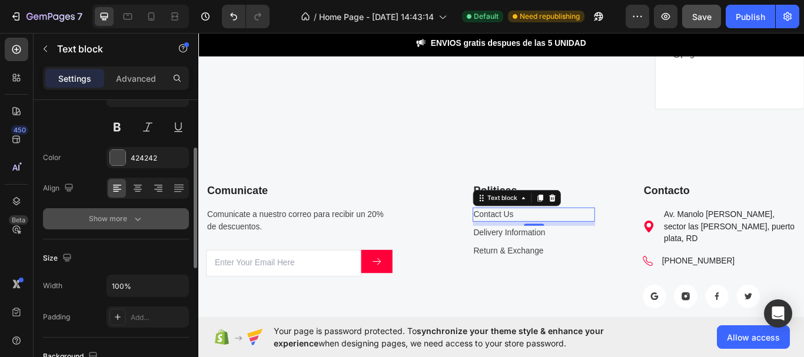
scroll to position [173, 0]
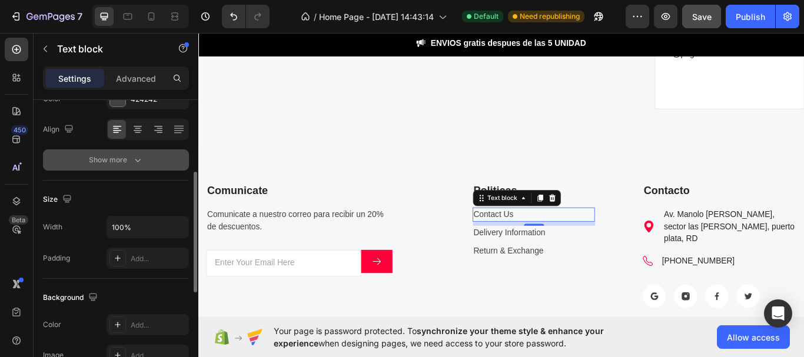
click at [129, 167] on button "Show more" at bounding box center [116, 160] width 146 height 21
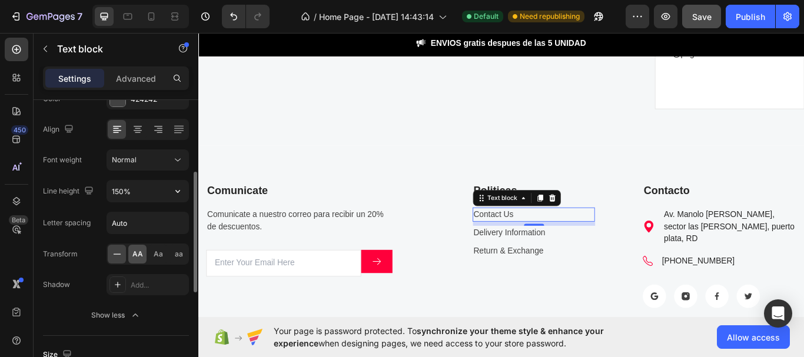
scroll to position [291, 0]
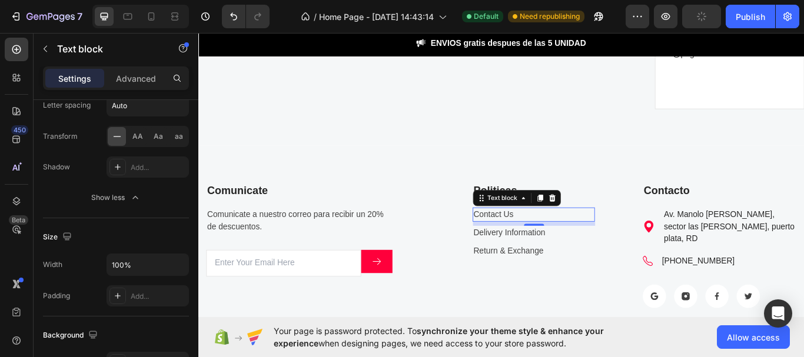
click at [552, 244] on link "Contact Us" at bounding box center [542, 245] width 46 height 10
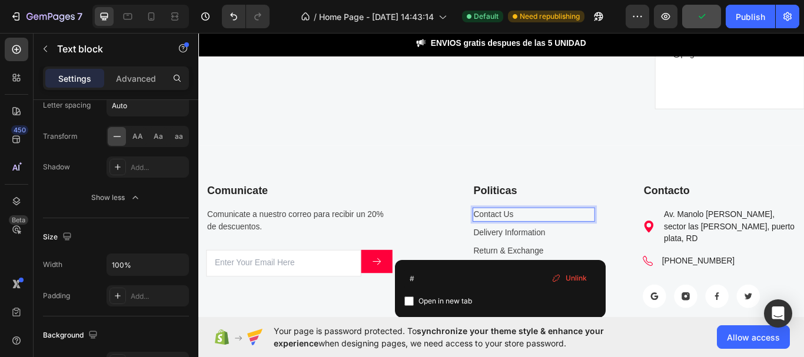
click at [568, 277] on span "Unlink" at bounding box center [576, 278] width 21 height 11
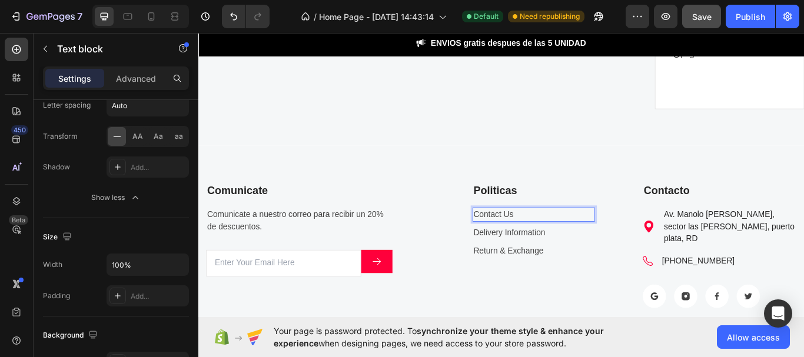
click at [562, 243] on p "Contact Us" at bounding box center [589, 245] width 141 height 14
click at [553, 243] on p "Contact Us" at bounding box center [589, 245] width 141 height 14
click at [560, 263] on link "Delivery Information" at bounding box center [561, 266] width 84 height 10
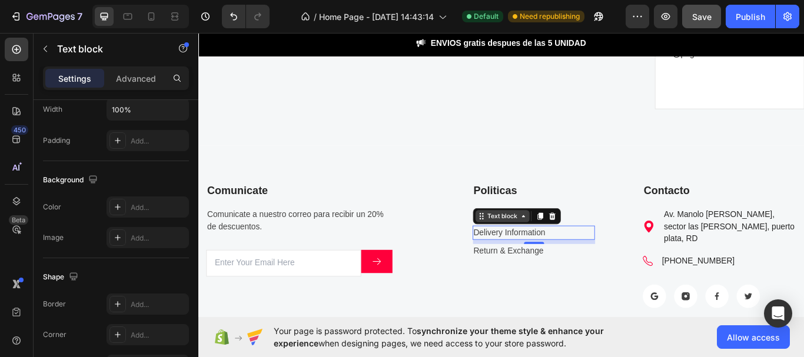
click at [524, 246] on icon at bounding box center [527, 247] width 9 height 9
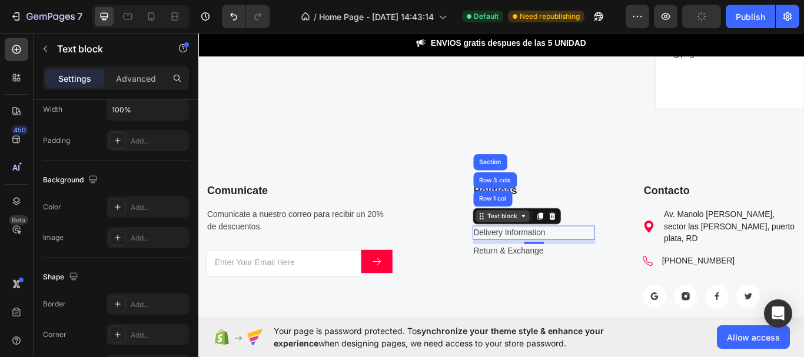
click at [560, 251] on div "Text block" at bounding box center [552, 247] width 39 height 11
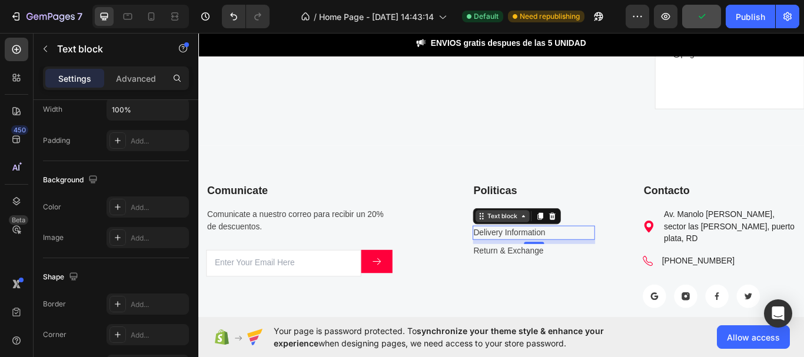
click at [560, 251] on div "Text block" at bounding box center [552, 247] width 39 height 11
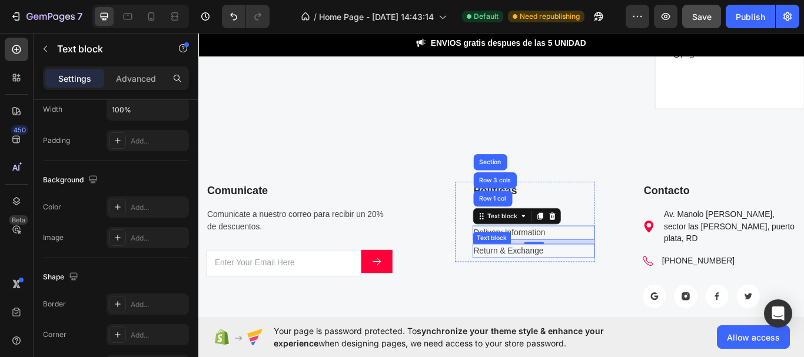
click at [538, 280] on div "Return & Exchange" at bounding box center [589, 288] width 143 height 16
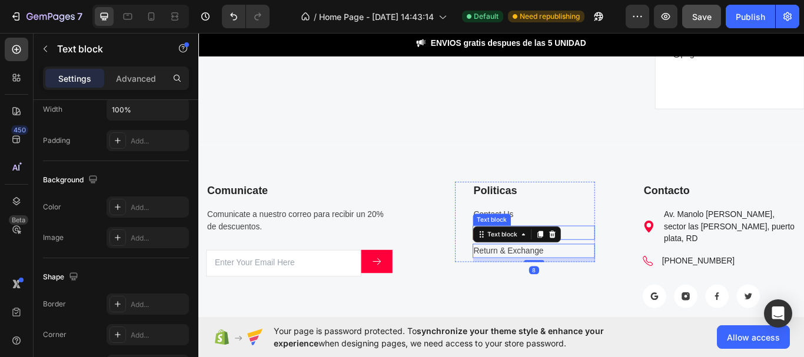
click at [535, 255] on div "Text block" at bounding box center [540, 251] width 44 height 14
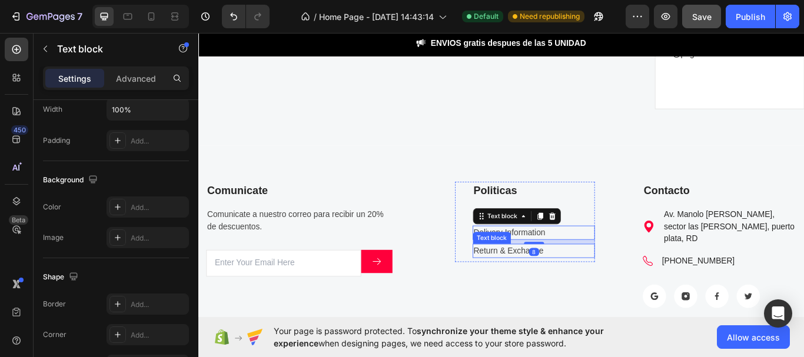
click at [564, 289] on link "Return & Exchange" at bounding box center [560, 288] width 82 height 10
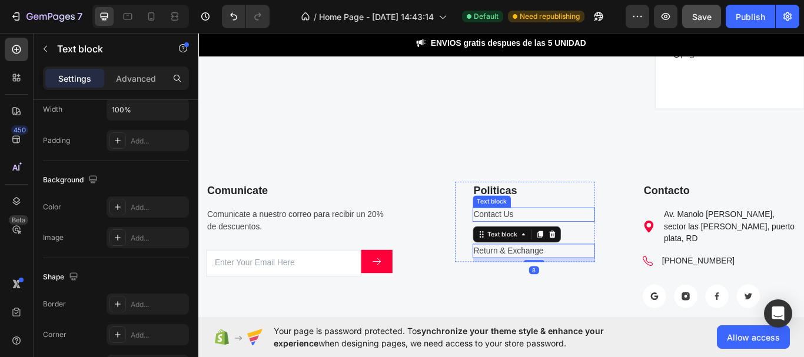
click at [527, 249] on p "Contact Us" at bounding box center [589, 245] width 141 height 14
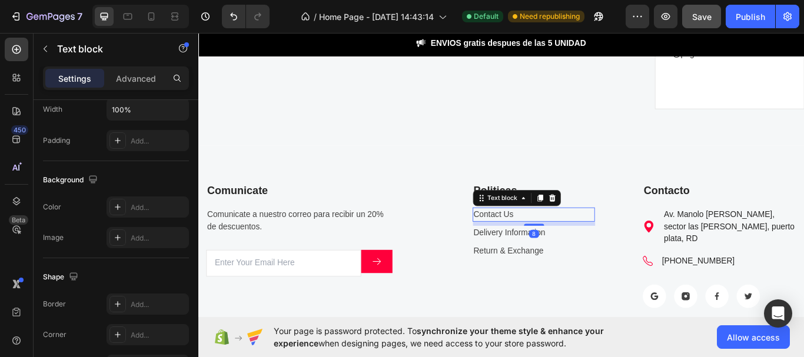
click at [550, 267] on link "Delivery Information" at bounding box center [561, 266] width 84 height 10
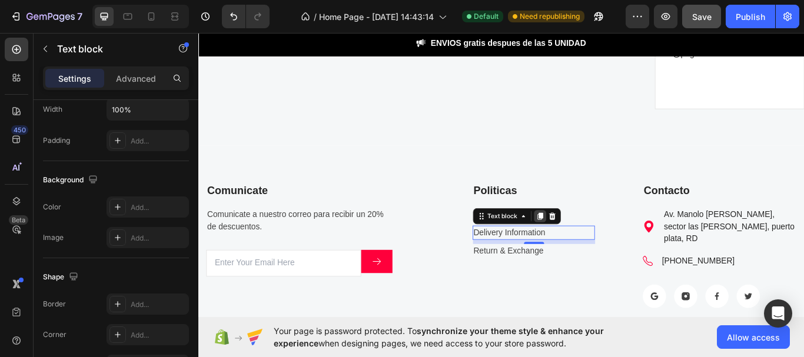
click at [593, 246] on icon at bounding box center [596, 247] width 6 height 8
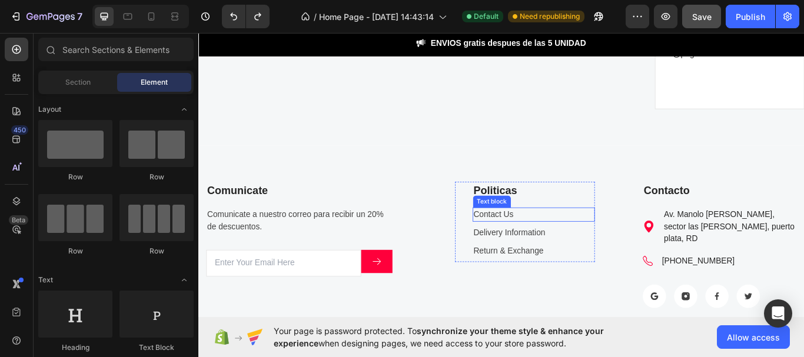
drag, startPoint x: 659, startPoint y: 381, endPoint x: 564, endPoint y: 316, distance: 115.3
click at [564, 316] on div "Politicas Text block Contact Us Text block Delivery Information Text block Retu…" at bounding box center [579, 280] width 164 height 147
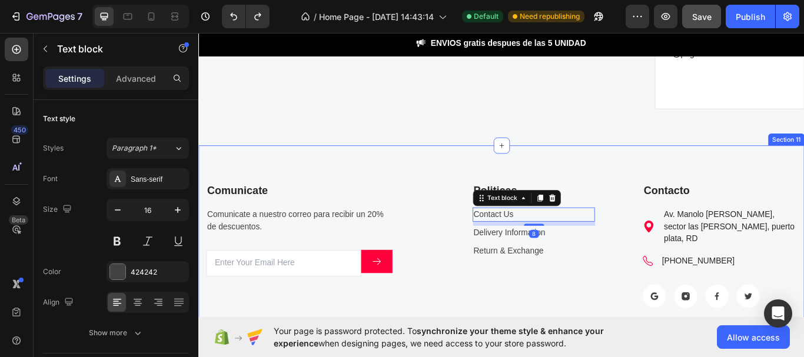
drag, startPoint x: 416, startPoint y: 168, endPoint x: 408, endPoint y: 174, distance: 10.1
click at [416, 166] on div "Comunicate Text block Comunicate a nuestro correo para recibir un 20% de descue…" at bounding box center [551, 283] width 706 height 237
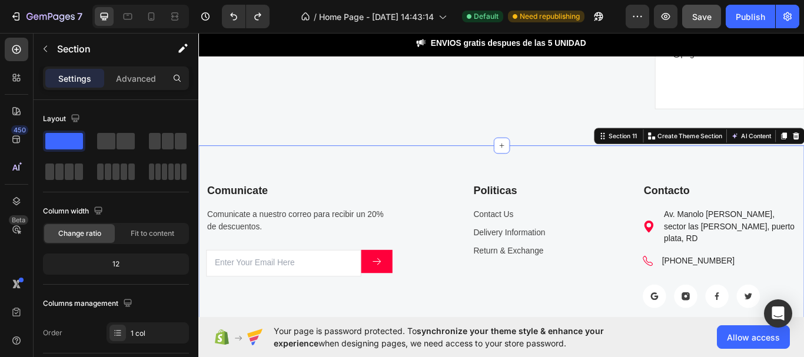
click at [470, 348] on div "Comunicate Text block Comunicate a nuestro correo para recibir un 20% de descue…" at bounding box center [551, 283] width 706 height 237
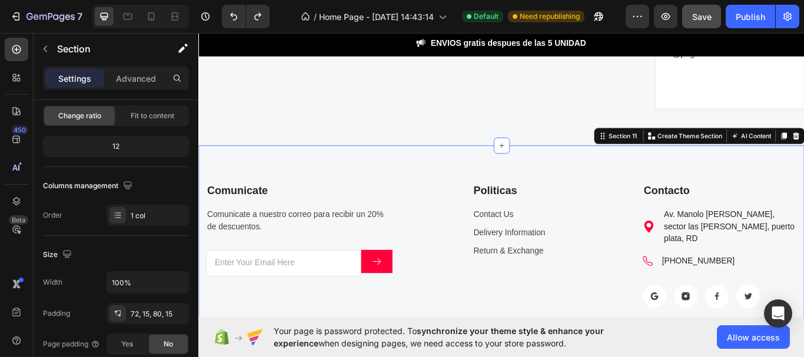
click at [733, 351] on div "Comunicate Text block Comunicate a nuestro correo para recibir un 20% de descue…" at bounding box center [551, 283] width 706 height 237
click at [563, 285] on link "Return & Exchange" at bounding box center [560, 288] width 82 height 10
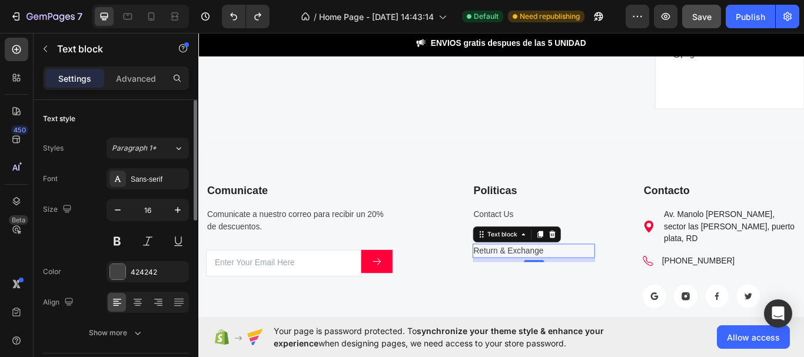
scroll to position [59, 0]
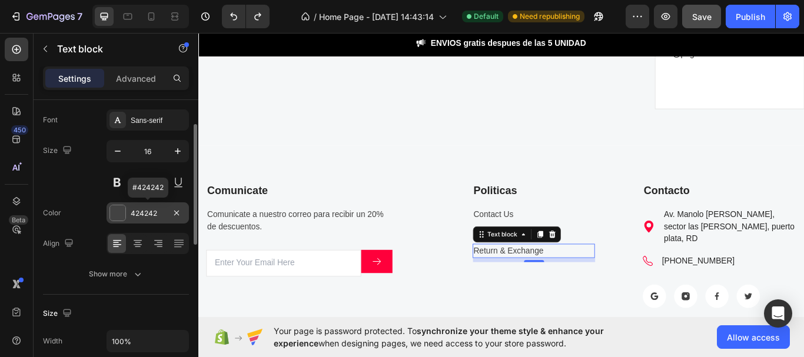
click at [117, 217] on div at bounding box center [117, 212] width 15 height 15
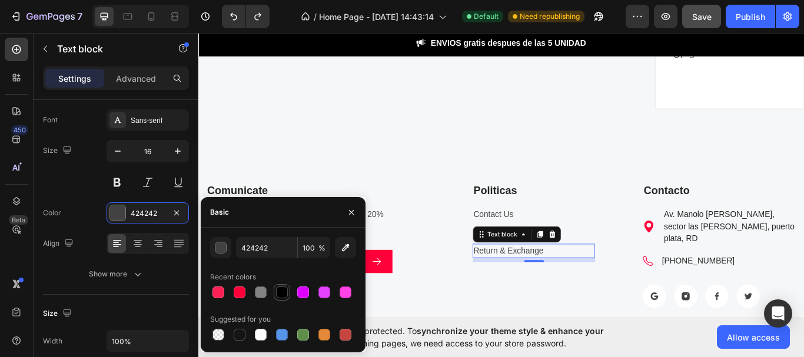
click at [282, 295] on div at bounding box center [282, 293] width 12 height 12
type input "000000"
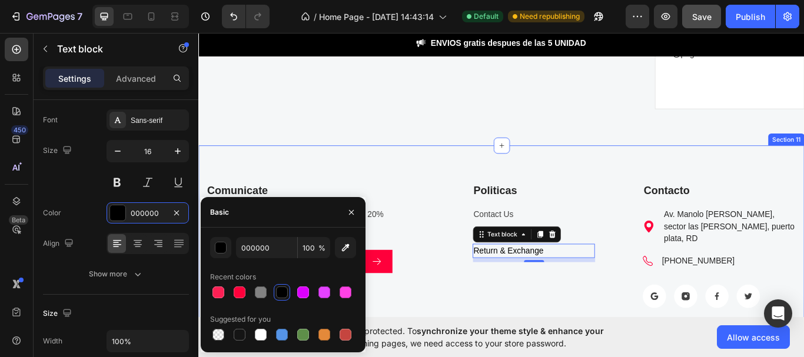
click at [487, 352] on div "Comunicate Text block Comunicate a nuestro correo para recibir un 20% de descue…" at bounding box center [551, 283] width 706 height 237
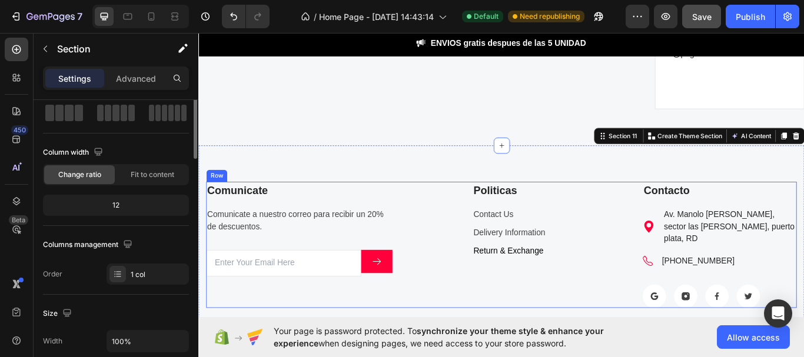
scroll to position [0, 0]
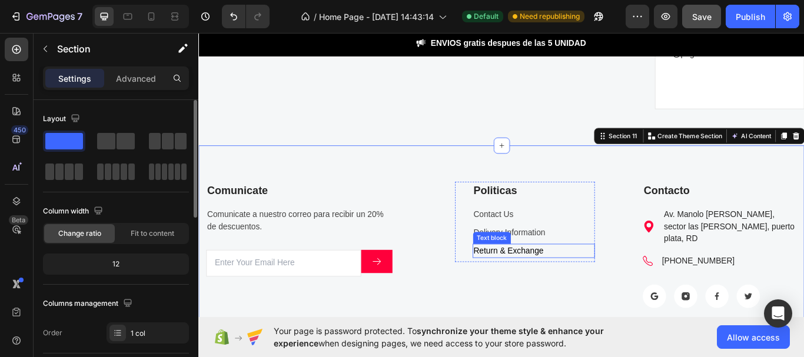
click at [532, 265] on div "Text block" at bounding box center [540, 272] width 44 height 14
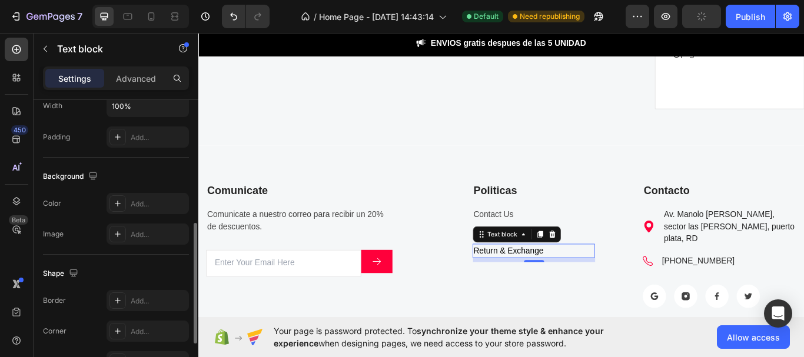
scroll to position [407, 0]
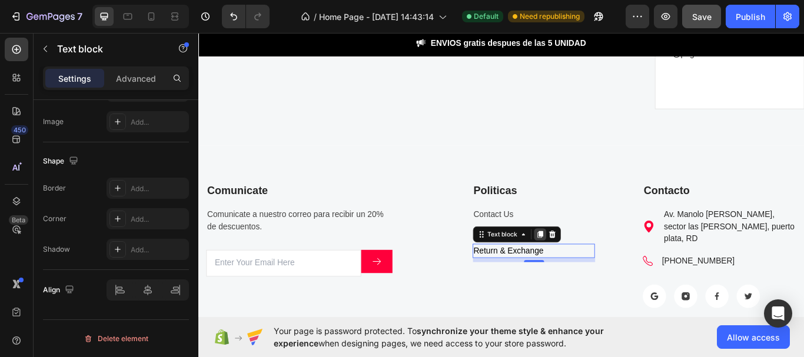
click at [593, 265] on icon at bounding box center [596, 268] width 6 height 8
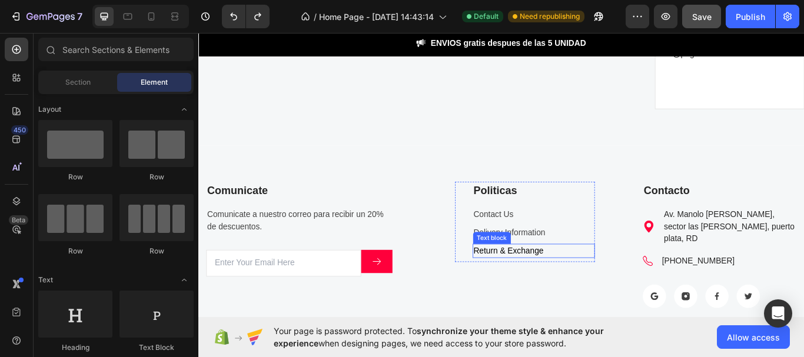
click at [552, 284] on link "Return & Exchange" at bounding box center [560, 288] width 82 height 10
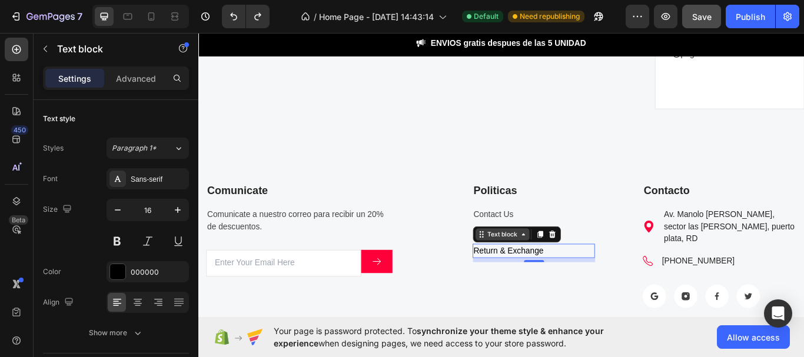
click at [547, 270] on div "Text block" at bounding box center [552, 268] width 39 height 11
click at [526, 271] on icon at bounding box center [527, 268] width 9 height 9
click at [587, 284] on link "Return & Exchange" at bounding box center [560, 288] width 82 height 10
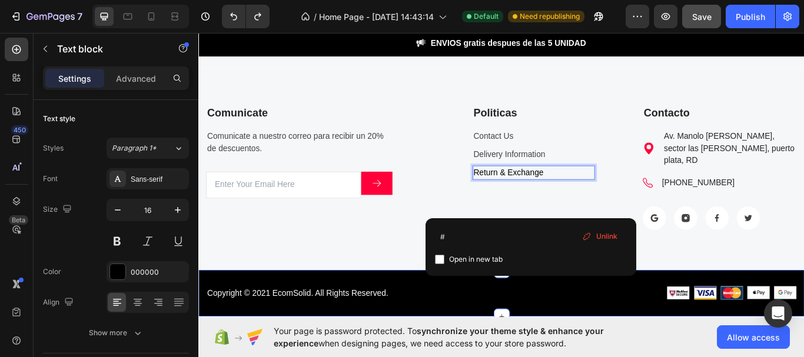
scroll to position [3682, 0]
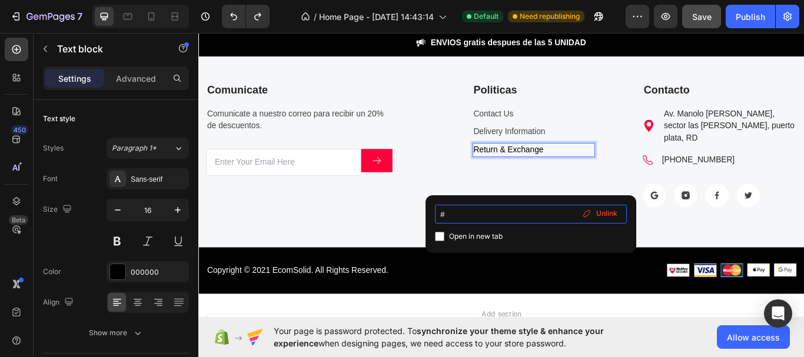
click at [455, 216] on input "#" at bounding box center [531, 214] width 192 height 19
click at [507, 207] on input "#" at bounding box center [531, 214] width 192 height 19
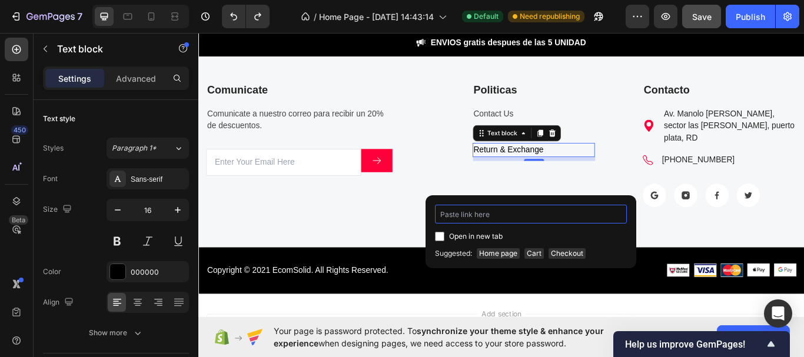
paste input "[URL][DOMAIN_NAME]"
type input "[URL][DOMAIN_NAME]"
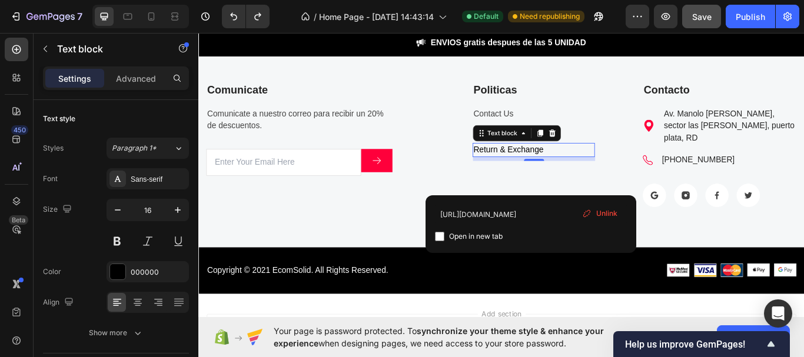
click at [602, 171] on p "Return & Exchange" at bounding box center [589, 170] width 141 height 14
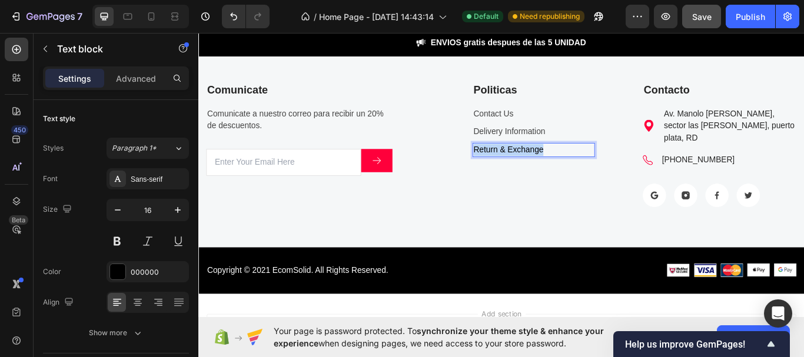
drag, startPoint x: 597, startPoint y: 168, endPoint x: 514, endPoint y: 175, distance: 82.8
click at [519, 175] on p "Return & Exchange" at bounding box center [589, 170] width 141 height 14
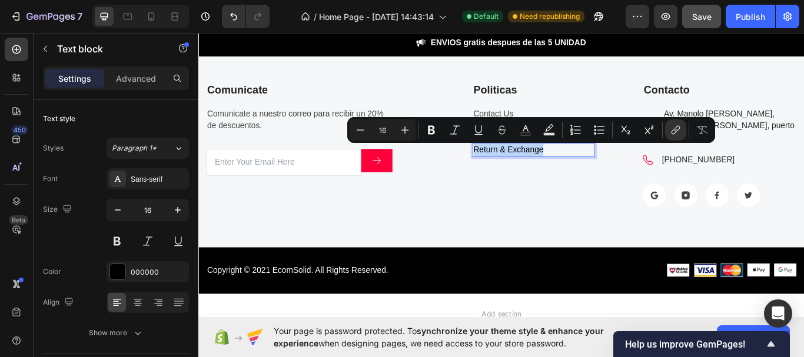
click at [513, 170] on div "Politicas Text block Contact Us Text block Delivery Information Text block Retu…" at bounding box center [579, 136] width 164 height 94
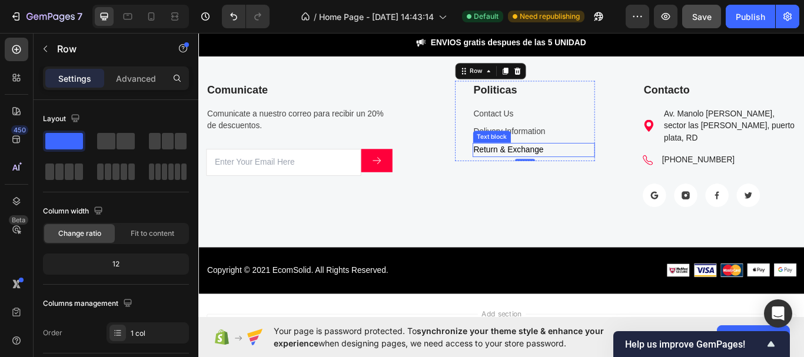
click at [536, 165] on link "Return & Exchange" at bounding box center [560, 170] width 82 height 10
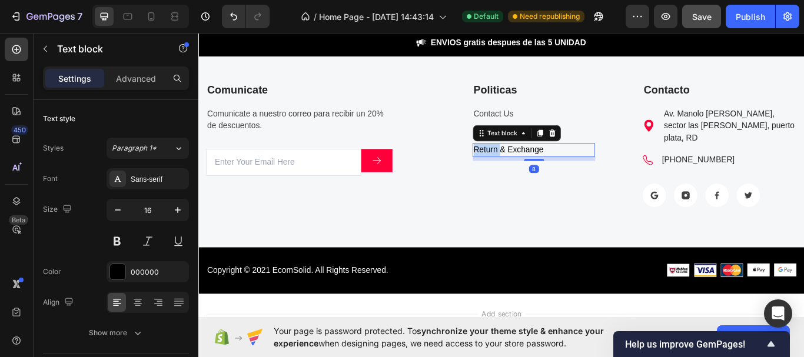
click at [536, 165] on link "Return & Exchange" at bounding box center [560, 170] width 82 height 10
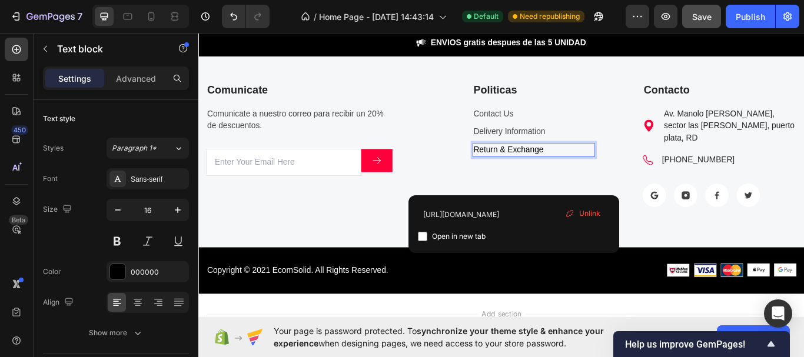
drag, startPoint x: 565, startPoint y: 170, endPoint x: 579, endPoint y: 169, distance: 14.2
click at [566, 170] on link "Return & Exchange" at bounding box center [560, 170] width 82 height 10
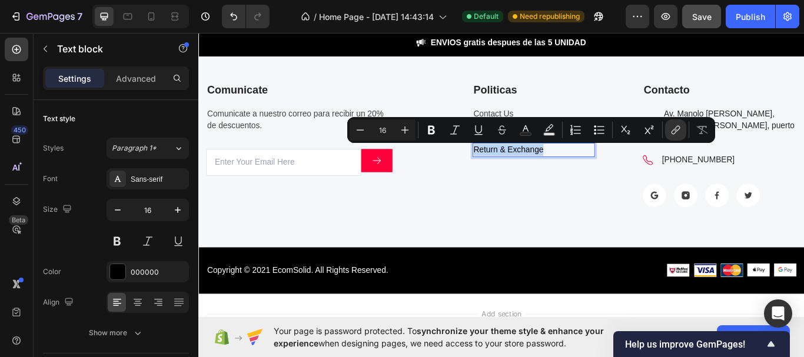
drag, startPoint x: 600, startPoint y: 166, endPoint x: 516, endPoint y: 178, distance: 85.6
click at [518, 178] on div "Return & Exchange" at bounding box center [589, 170] width 143 height 16
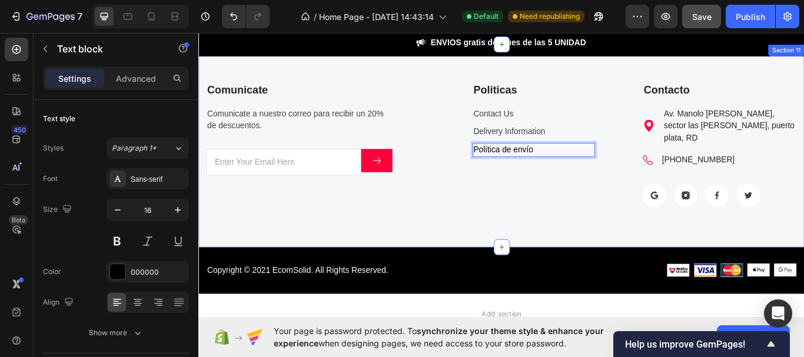
click at [552, 243] on div "Comunicate Text block Comunicate a nuestro correo para recibir un 20% de descue…" at bounding box center [551, 165] width 706 height 237
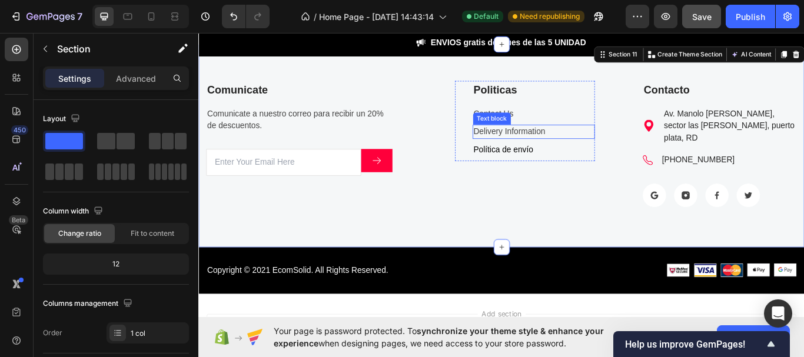
click at [550, 147] on link "Delivery Information" at bounding box center [561, 149] width 84 height 10
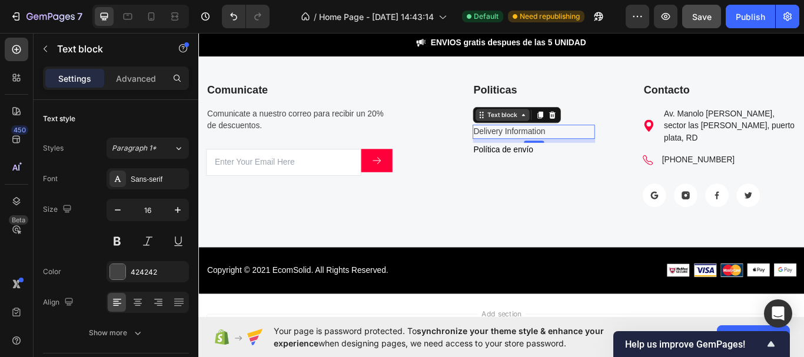
click at [546, 134] on div "Text block" at bounding box center [552, 129] width 39 height 11
click at [568, 148] on link "Delivery Information" at bounding box center [561, 149] width 84 height 10
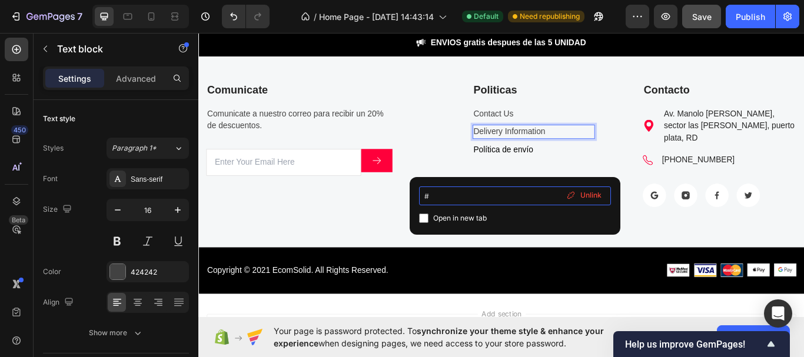
click at [494, 195] on input "#" at bounding box center [515, 196] width 192 height 19
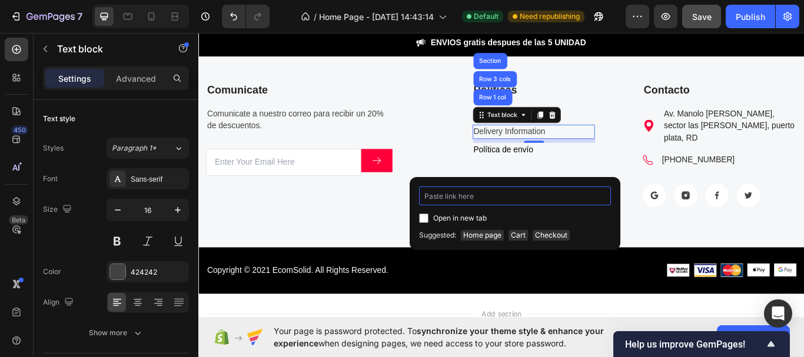
click at [493, 195] on input at bounding box center [515, 196] width 192 height 19
type input "[URL][DOMAIN_NAME]"
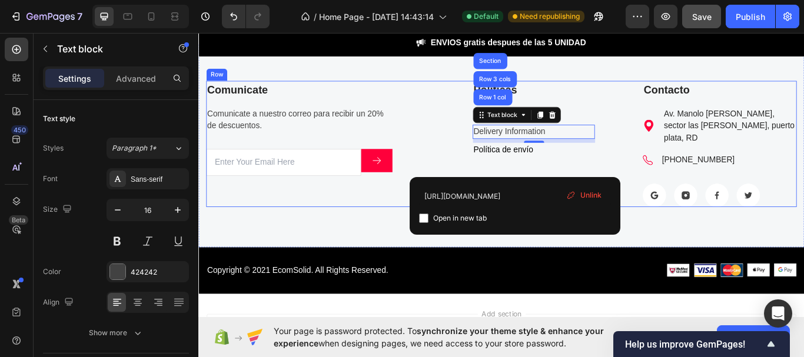
click at [604, 188] on div "Politicas Text block Contact Us Text block Delivery Information Text block Row …" at bounding box center [579, 162] width 164 height 147
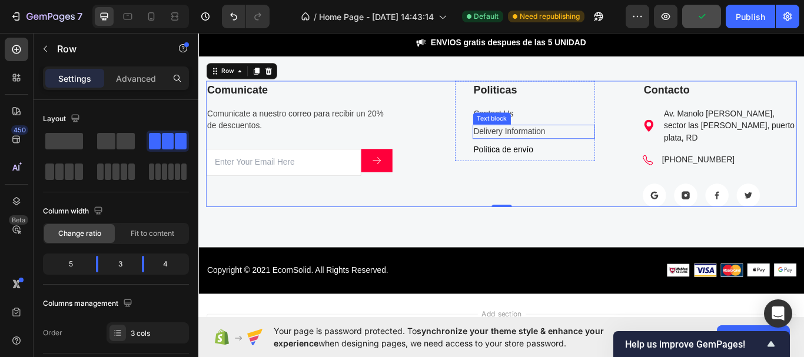
click at [552, 151] on link "Delivery Information" at bounding box center [561, 149] width 84 height 10
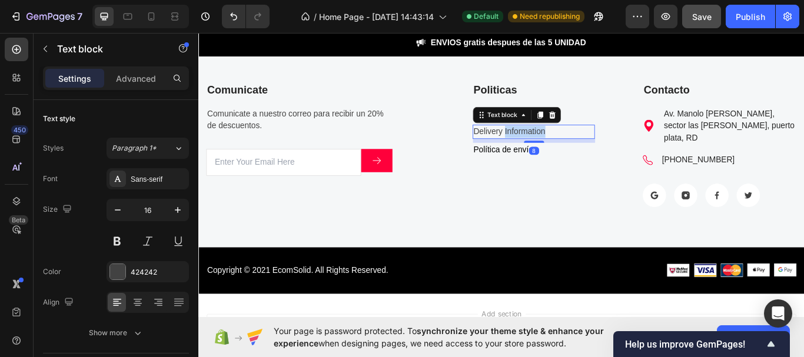
click at [555, 145] on link "Delivery Information" at bounding box center [561, 149] width 84 height 10
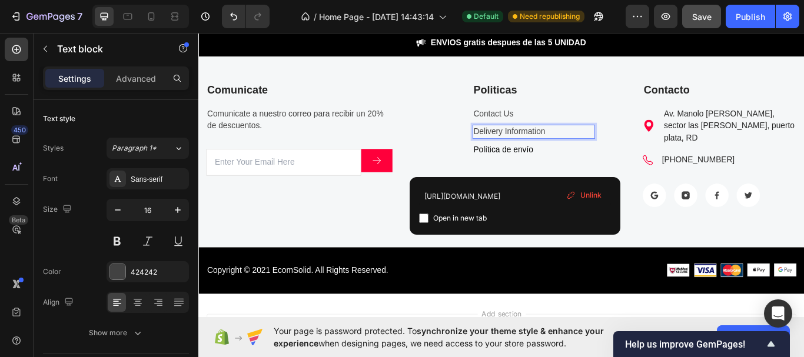
click at [538, 149] on link "Delivery Information" at bounding box center [561, 149] width 84 height 10
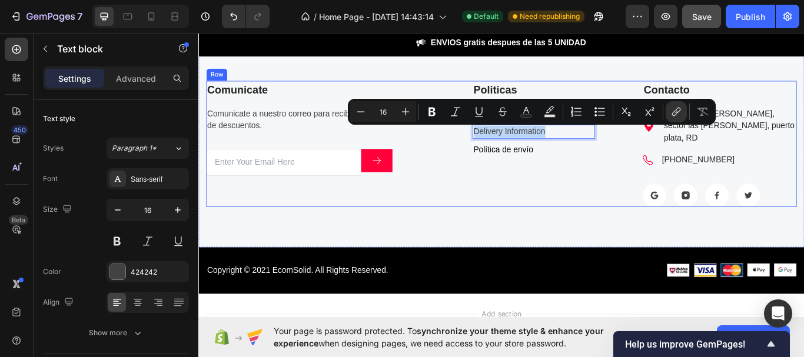
drag, startPoint x: 598, startPoint y: 147, endPoint x: 489, endPoint y: 156, distance: 109.2
click at [489, 156] on div "Comunicate Text block Comunicate a nuestro correo para recibir un 20% de descue…" at bounding box center [551, 162] width 689 height 147
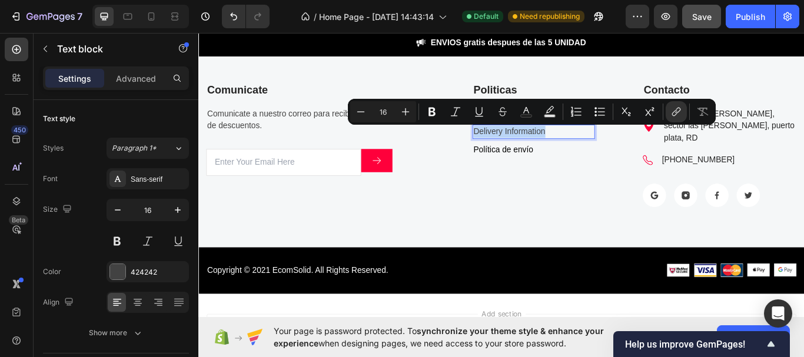
copy link "Delivery Information"
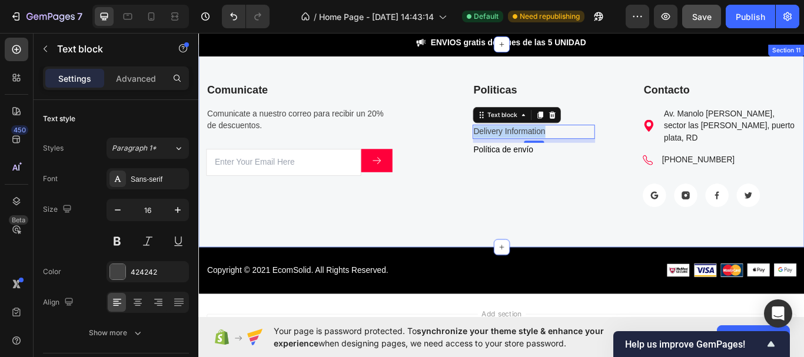
drag, startPoint x: 232, startPoint y: 69, endPoint x: 237, endPoint y: 77, distance: 9.0
click at [232, 69] on div "Comunicate Text block Comunicate a nuestro correo para recibir un 20% de descue…" at bounding box center [551, 165] width 706 height 237
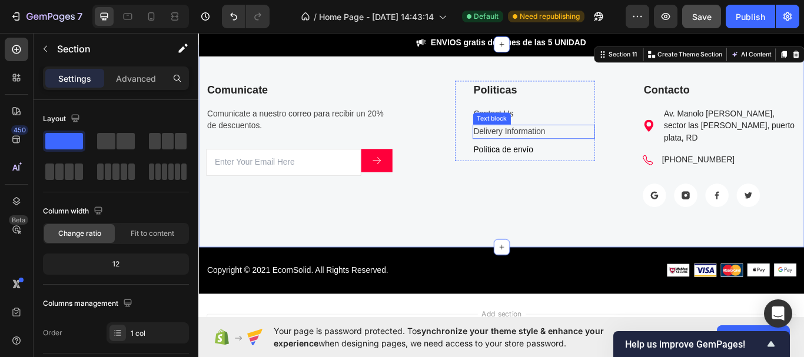
click at [560, 147] on link "Delivery Information" at bounding box center [561, 149] width 84 height 10
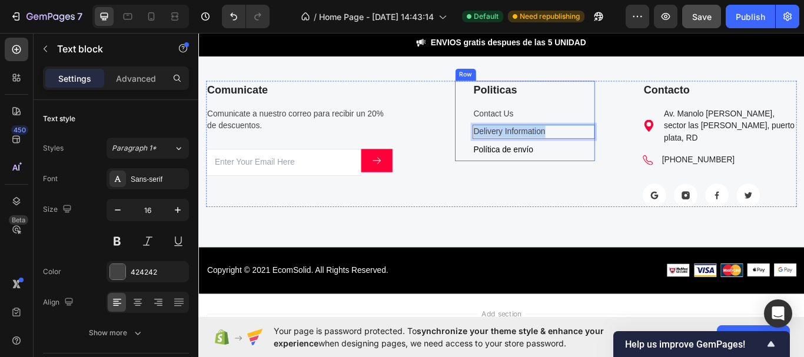
drag, startPoint x: 597, startPoint y: 149, endPoint x: 498, endPoint y: 148, distance: 99.5
click at [501, 148] on div "Politicas Text block Contact Us Text block Delivery Information Text block 8 Po…" at bounding box center [579, 136] width 164 height 94
click at [542, 126] on p "Contact Us" at bounding box center [589, 128] width 141 height 14
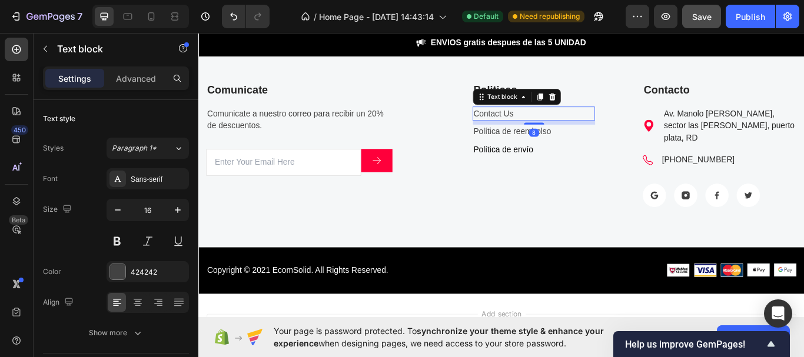
scroll to position [407, 0]
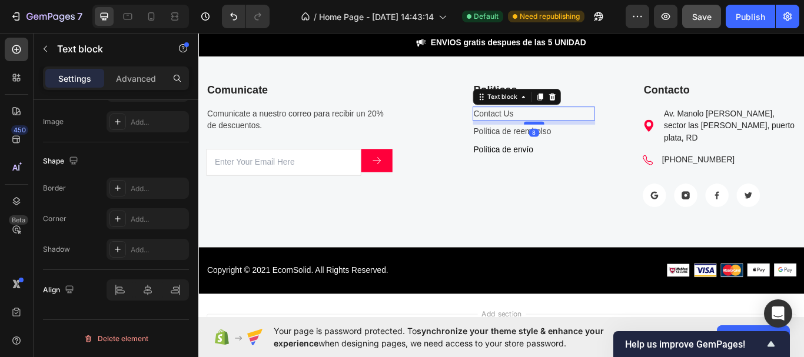
click at [583, 138] on div at bounding box center [589, 139] width 24 height 4
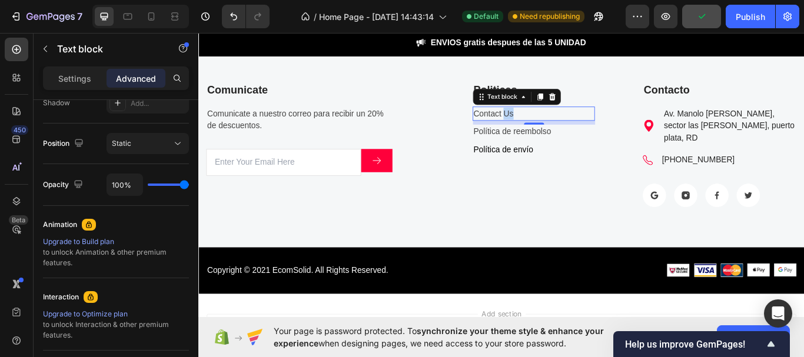
click at [558, 126] on p "Contact Us" at bounding box center [589, 128] width 141 height 14
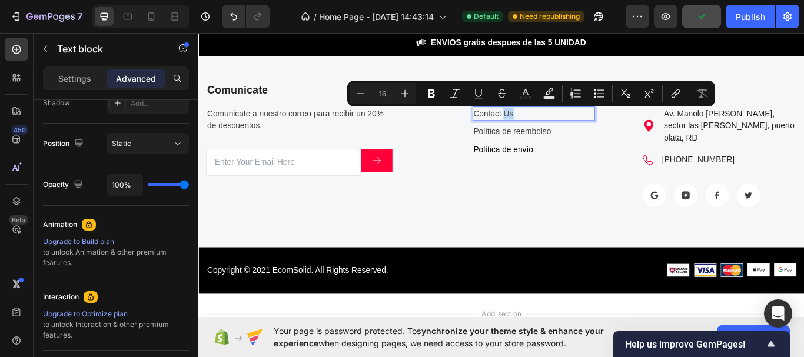
click at [564, 127] on p "Contact Us" at bounding box center [589, 128] width 141 height 14
click at [542, 126] on p "Contact Us" at bounding box center [589, 128] width 141 height 14
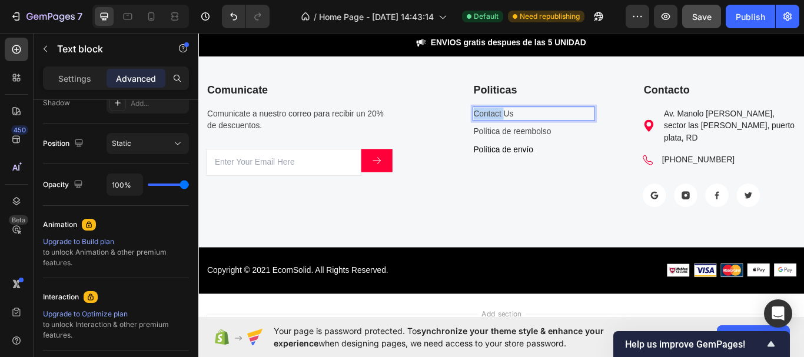
click at [542, 126] on p "Contact Us" at bounding box center [589, 128] width 141 height 14
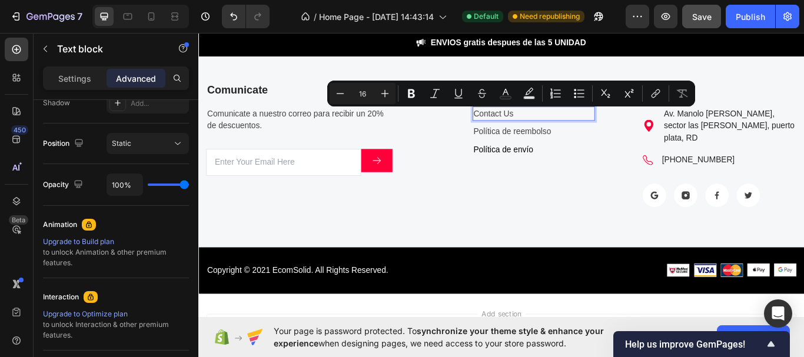
click at [568, 128] on p "Contact Us" at bounding box center [589, 128] width 141 height 14
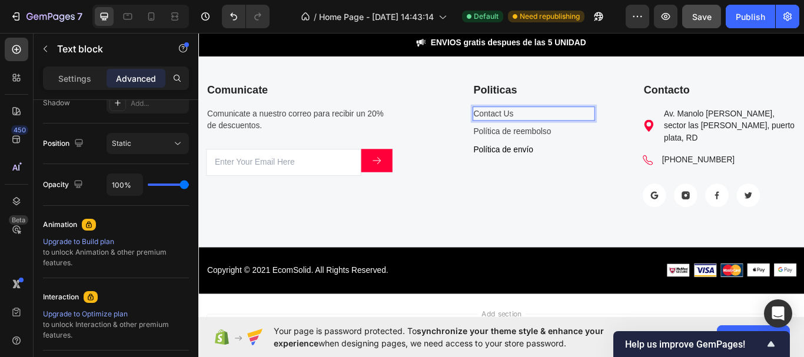
click at [558, 128] on p "Contact Us" at bounding box center [589, 128] width 141 height 14
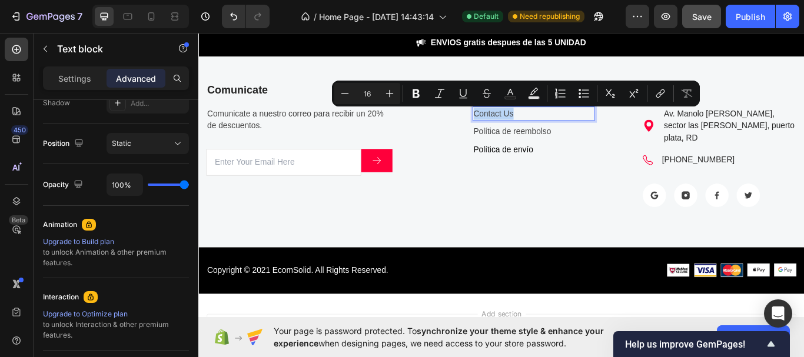
click at [562, 128] on p "Contact Us" at bounding box center [589, 128] width 141 height 14
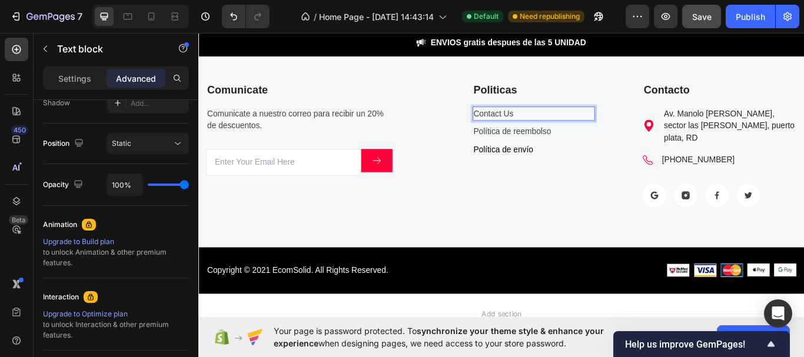
click at [550, 128] on p "Contact Us" at bounding box center [589, 128] width 141 height 14
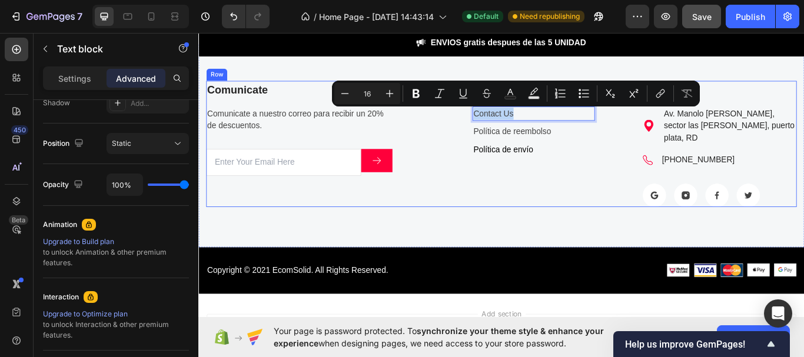
click at [663, 185] on div "Comunicate Text block Comunicate a nuestro correo para recibir un 20% de descue…" at bounding box center [551, 162] width 689 height 147
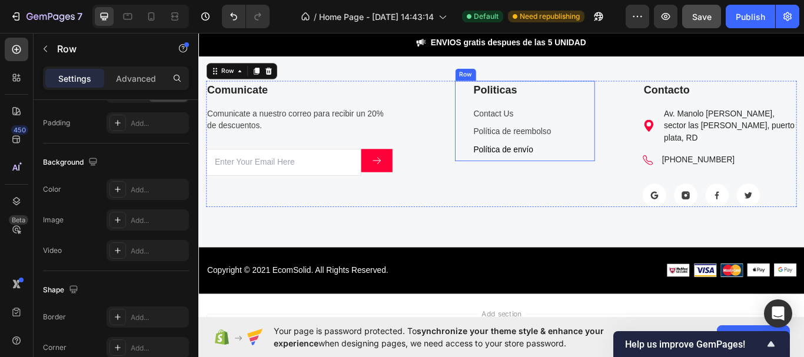
scroll to position [0, 0]
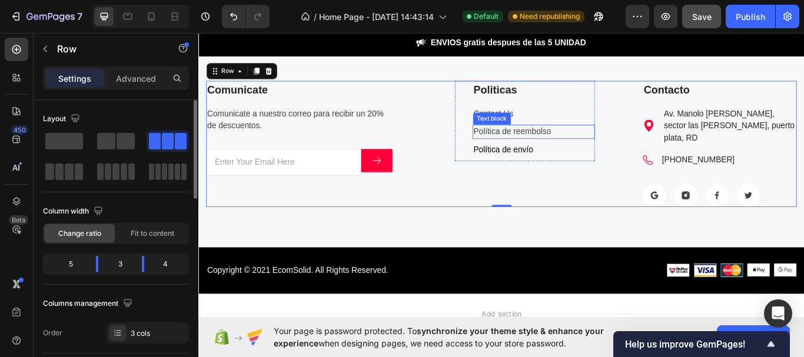
click at [550, 126] on p "Contact Us" at bounding box center [589, 128] width 141 height 14
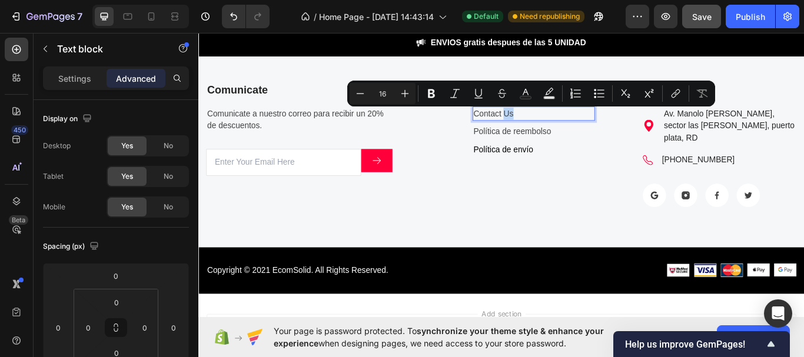
click at [550, 126] on p "Contact Us" at bounding box center [589, 128] width 141 height 14
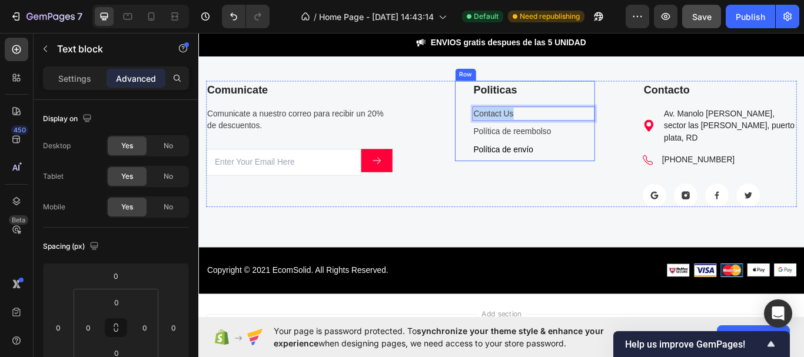
drag, startPoint x: 560, startPoint y: 125, endPoint x: 513, endPoint y: 122, distance: 47.1
click at [513, 122] on div "Politicas Text block Contact Us Text block 8 Política de reembolso Text block P…" at bounding box center [579, 136] width 164 height 94
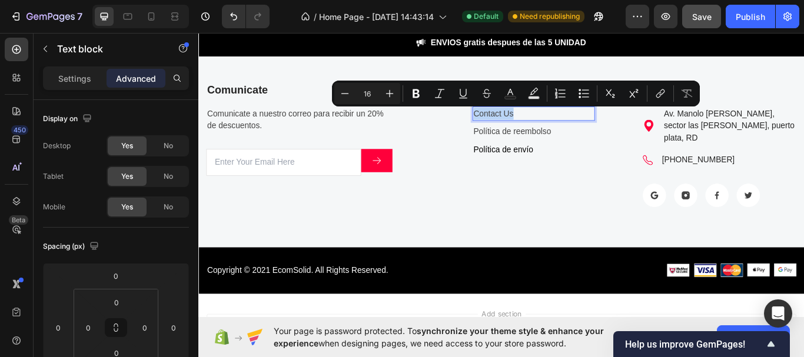
click at [584, 132] on p "Contact Us" at bounding box center [589, 128] width 141 height 14
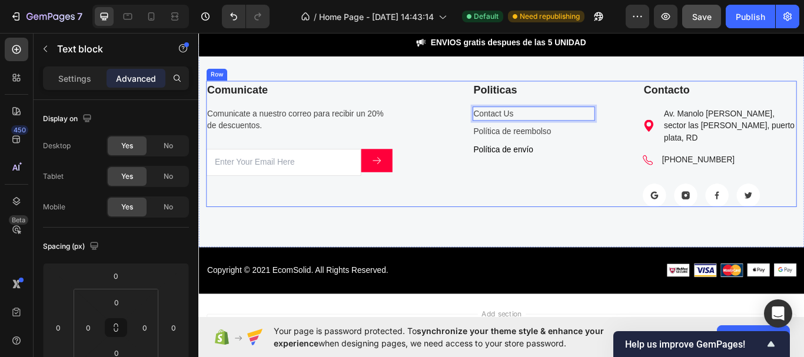
click at [600, 188] on div "Politicas Text block Contact Us Text block 8 Política de reembolso Text block P…" at bounding box center [579, 162] width 164 height 147
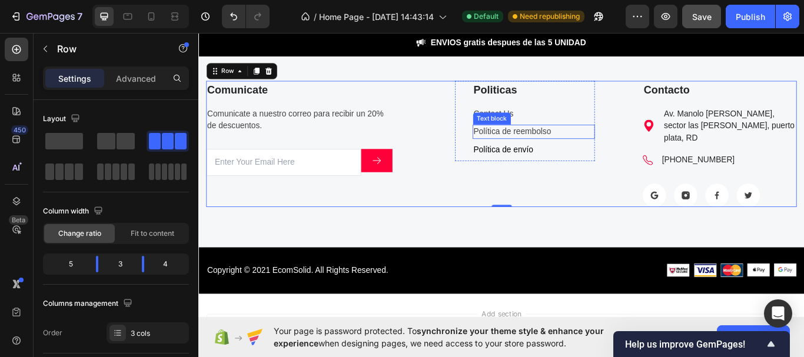
click at [534, 130] on div "Text block" at bounding box center [539, 133] width 39 height 11
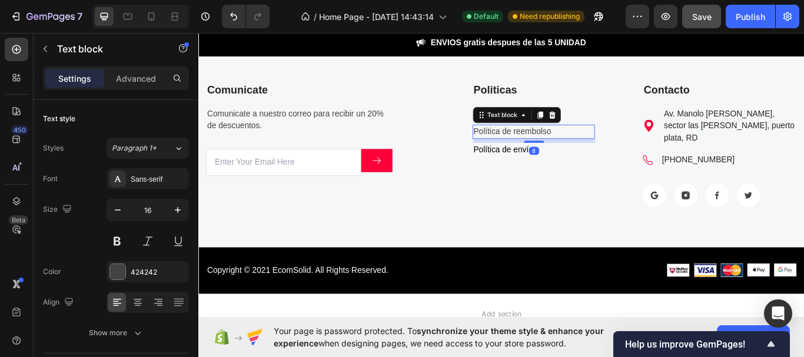
click at [616, 191] on div "Politicas Text block Contact Us Text block Política de reembolso Text block 8 P…" at bounding box center [579, 162] width 164 height 147
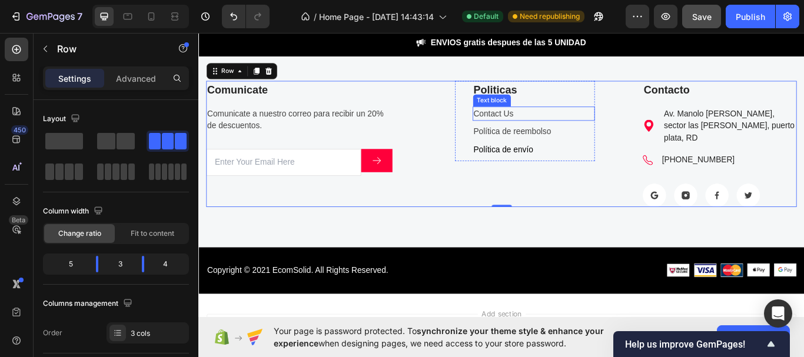
click at [552, 126] on p "Contact Us" at bounding box center [589, 128] width 141 height 14
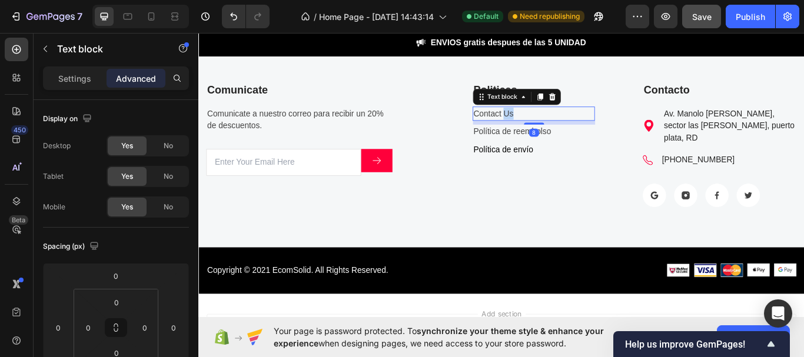
click at [558, 126] on p "Contact Us" at bounding box center [589, 128] width 141 height 14
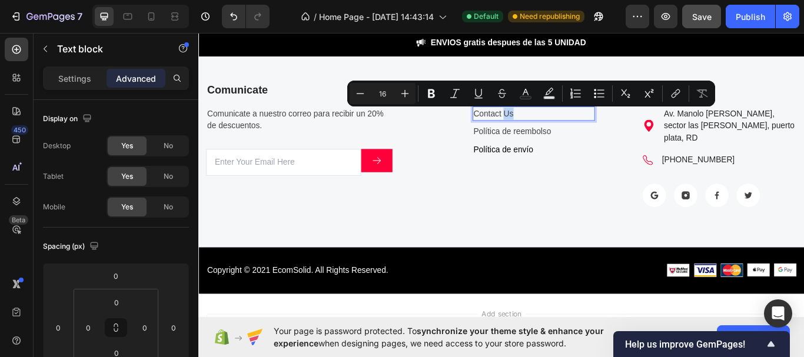
click at [563, 126] on p "Contact Us" at bounding box center [589, 128] width 141 height 14
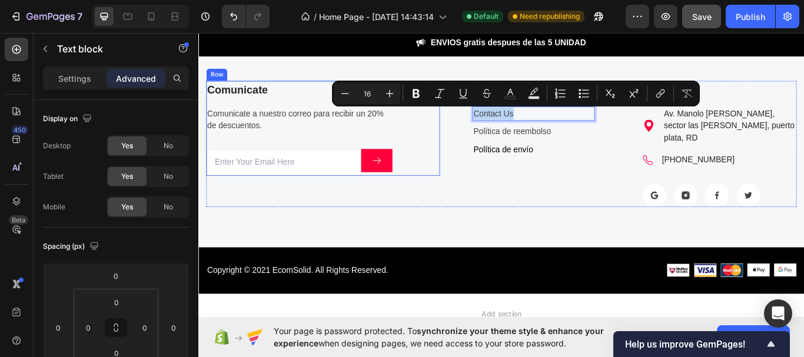
drag, startPoint x: 560, startPoint y: 126, endPoint x: 473, endPoint y: 126, distance: 86.5
click at [473, 126] on div "Comunicate Text block Comunicate a nuestro correo para recibir un 20% de descue…" at bounding box center [551, 162] width 689 height 147
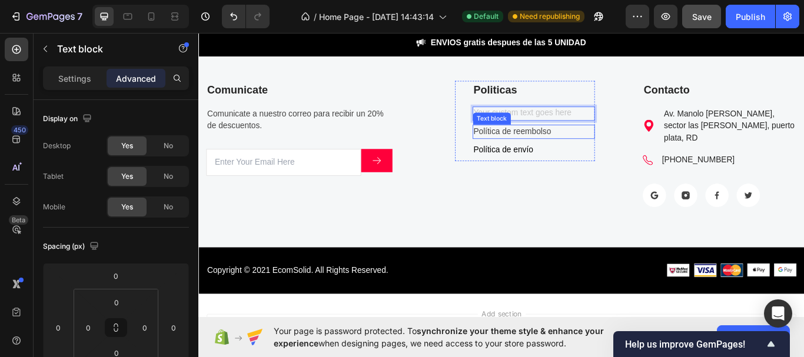
click at [534, 145] on p "Política de reembolso" at bounding box center [589, 149] width 141 height 14
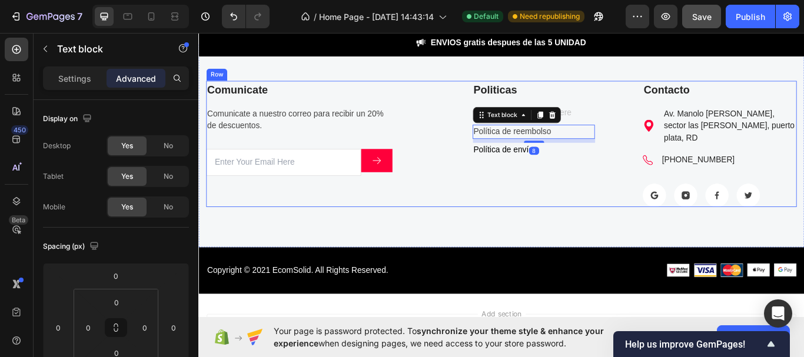
click at [626, 221] on div "Politicas Text block Text block Política de reembolso Text block 8 Política de …" at bounding box center [579, 162] width 164 height 147
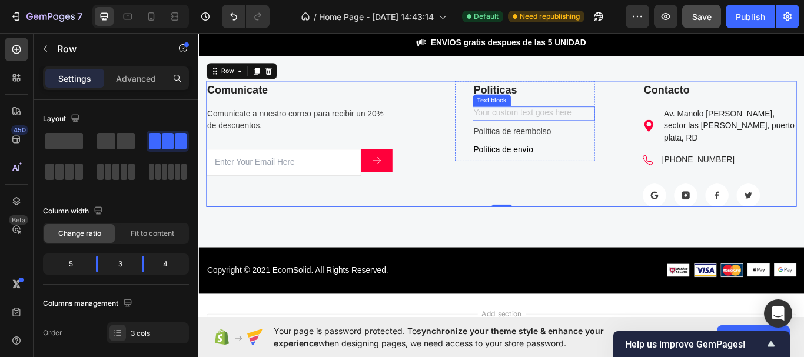
click at [597, 126] on div "Rich Text Editor. Editing area: main" at bounding box center [589, 127] width 143 height 16
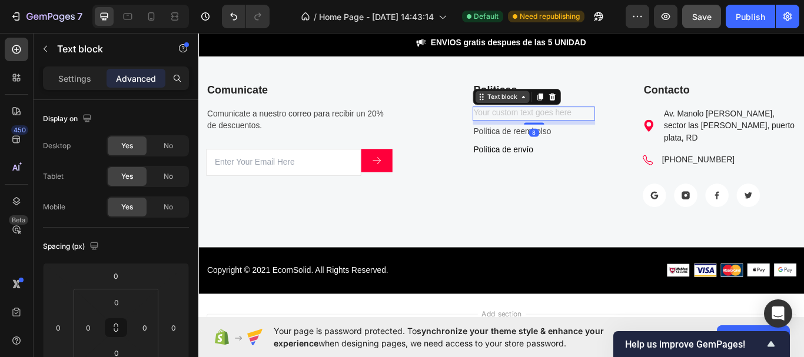
click at [544, 109] on div "Text block" at bounding box center [552, 108] width 39 height 11
click at [564, 126] on div "Rich Text Editor. Editing area: main" at bounding box center [589, 127] width 143 height 16
click at [557, 128] on div "Rich Text Editor. Editing area: main" at bounding box center [589, 127] width 143 height 16
click at [536, 126] on div "Rich Text Editor. Editing area: main" at bounding box center [589, 127] width 143 height 16
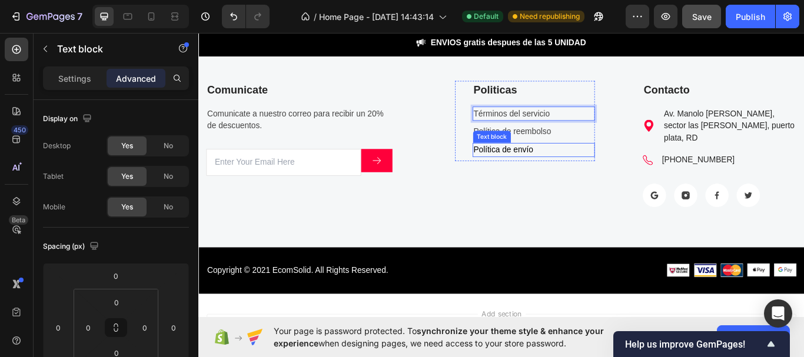
click at [569, 175] on p "Política de envío" at bounding box center [589, 170] width 141 height 14
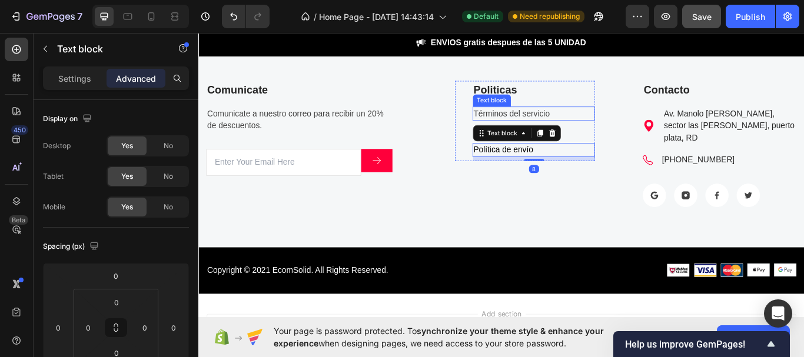
click at [604, 127] on p "Términos del servicio" at bounding box center [589, 128] width 141 height 14
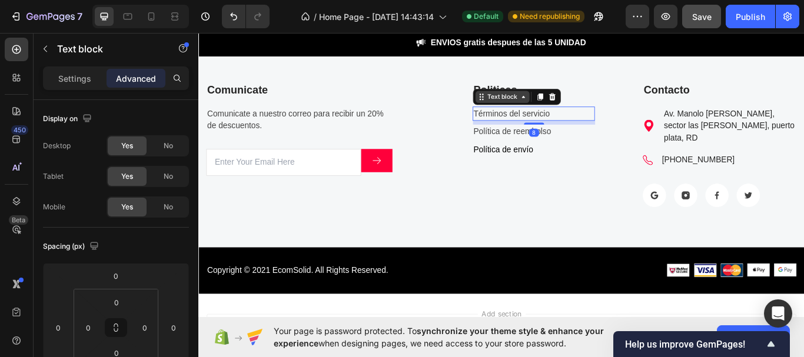
click at [560, 109] on div "Text block" at bounding box center [552, 108] width 39 height 11
click at [523, 109] on icon at bounding box center [527, 108] width 9 height 9
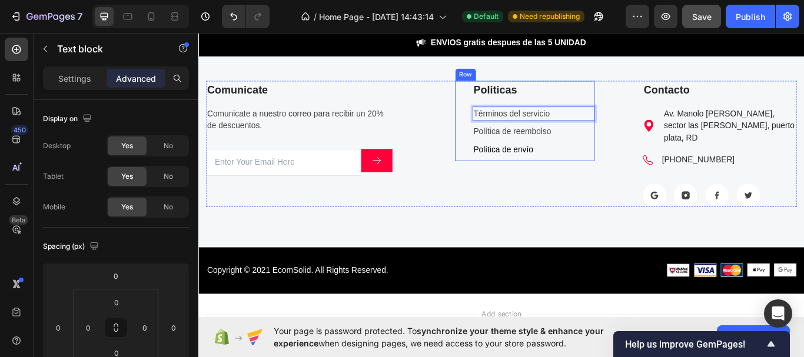
click at [590, 147] on p "Política de reembolso" at bounding box center [589, 149] width 141 height 14
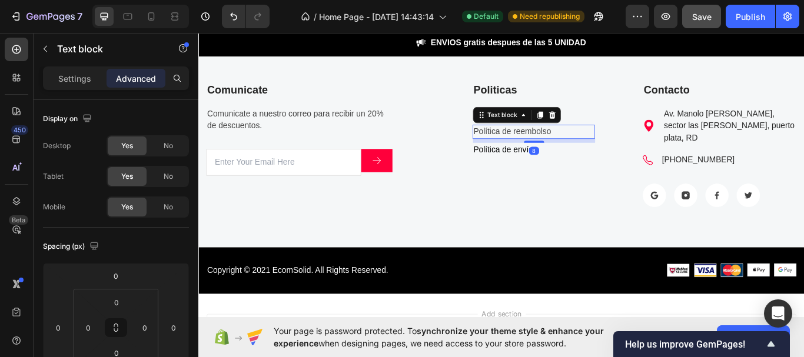
click at [590, 147] on p "Política de reembolso" at bounding box center [589, 149] width 141 height 14
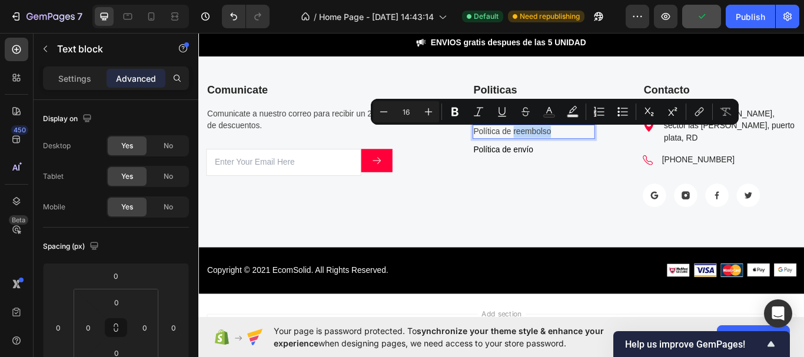
click at [601, 185] on div "Politicas Text block Términos del servicio Text block Política de reembolso Tex…" at bounding box center [579, 162] width 164 height 147
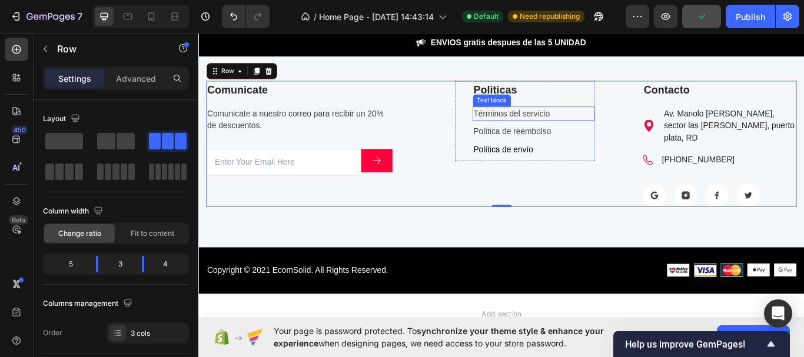
click at [603, 129] on p "Términos del servicio" at bounding box center [589, 128] width 141 height 14
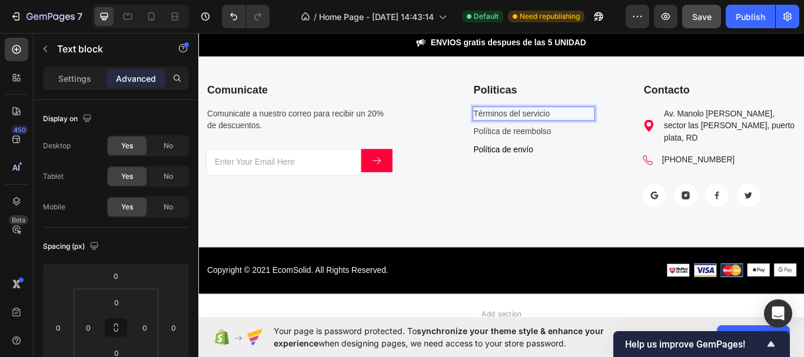
drag, startPoint x: 603, startPoint y: 128, endPoint x: 527, endPoint y: 127, distance: 76.5
click at [609, 125] on p "Términos del servicio" at bounding box center [589, 128] width 141 height 14
click at [608, 127] on p "Términos del servicio" at bounding box center [589, 128] width 141 height 14
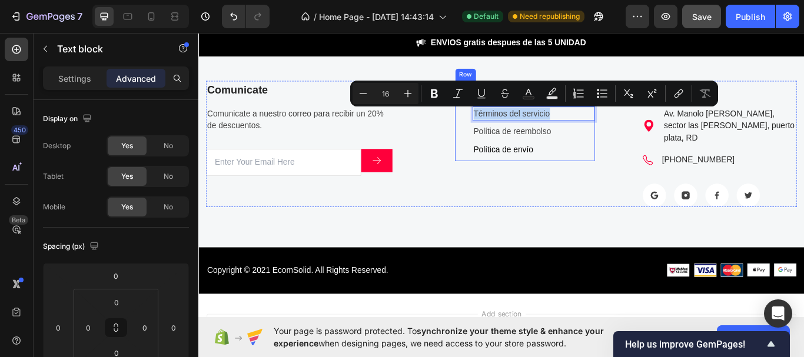
drag, startPoint x: 608, startPoint y: 127, endPoint x: 507, endPoint y: 122, distance: 100.7
click at [507, 122] on div "Politicas Text block Términos del servicio Text block 8 Política de reembolso T…" at bounding box center [579, 136] width 164 height 94
click at [554, 132] on p "Términos del servicio" at bounding box center [589, 128] width 141 height 14
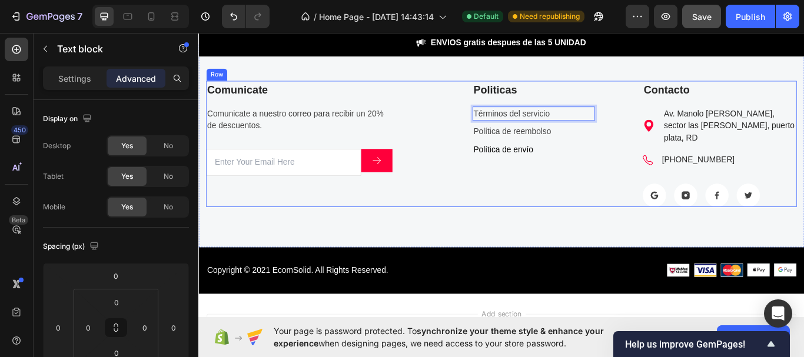
click at [583, 219] on div "Politicas Text block Términos del servicio Text block 8 Política de reembolso T…" at bounding box center [579, 162] width 164 height 147
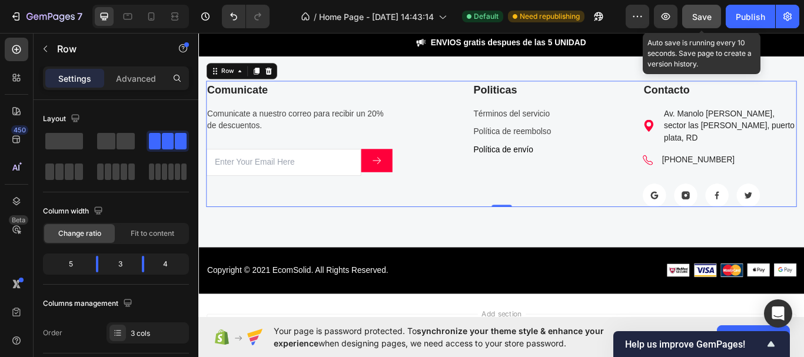
click at [710, 20] on span "Save" at bounding box center [701, 17] width 19 height 10
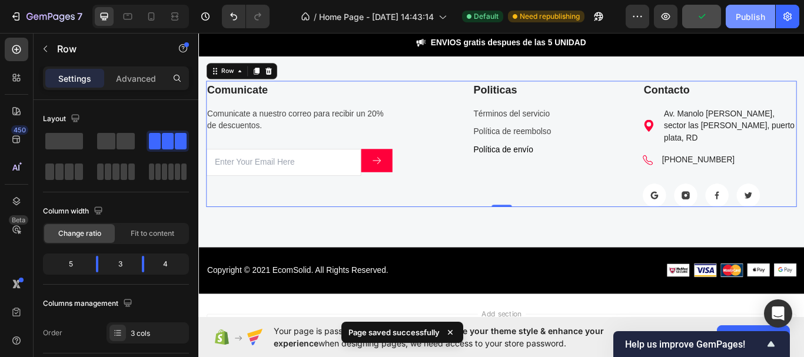
click at [739, 19] on div "Publish" at bounding box center [750, 17] width 29 height 12
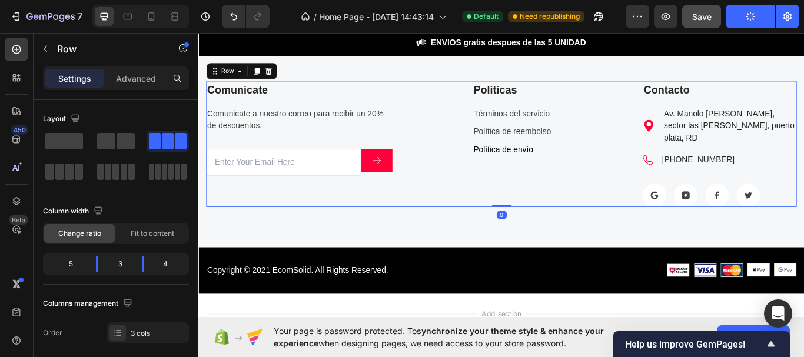
drag, startPoint x: 544, startPoint y: 221, endPoint x: 544, endPoint y: 215, distance: 5.9
click at [544, 215] on div "Comunicate Text block Comunicate a nuestro correo para recibir un 20% de descue…" at bounding box center [551, 162] width 689 height 147
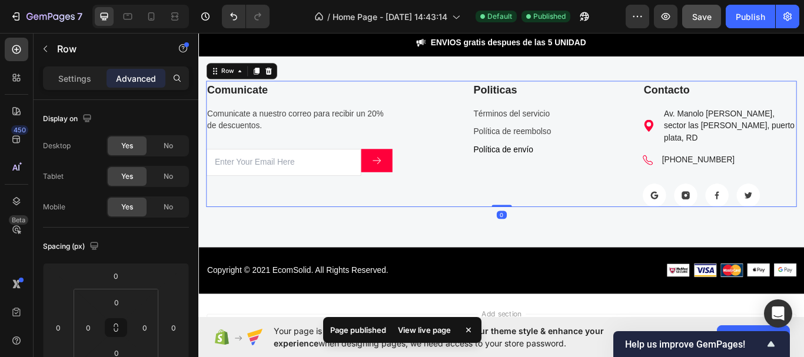
drag, startPoint x: 546, startPoint y: 219, endPoint x: 540, endPoint y: 217, distance: 6.1
click at [540, 217] on div "Comunicate Text block Comunicate a nuestro correo para recibir un 20% de descue…" at bounding box center [551, 162] width 689 height 147
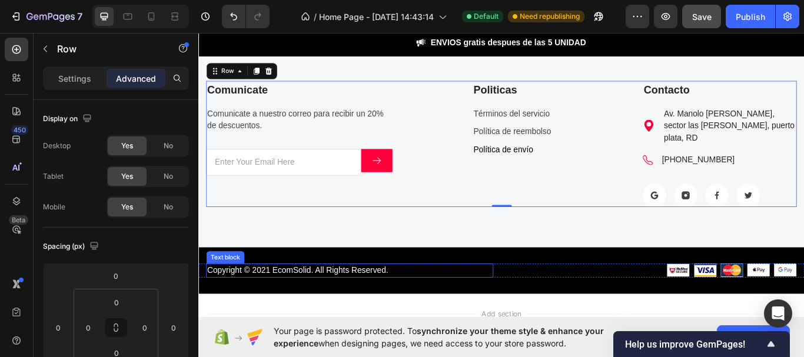
click at [365, 304] on p "Copyright © 2021 EcomSolid. All Rights Reserved." at bounding box center [374, 311] width 333 height 14
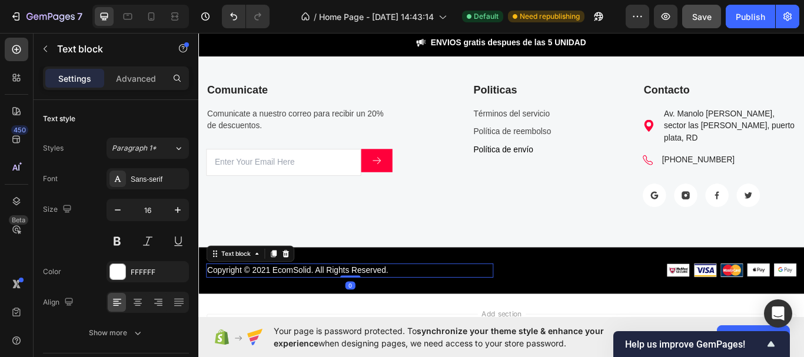
click at [415, 304] on p "Copyright © 2021 EcomSolid. All Rights Reserved." at bounding box center [374, 311] width 333 height 14
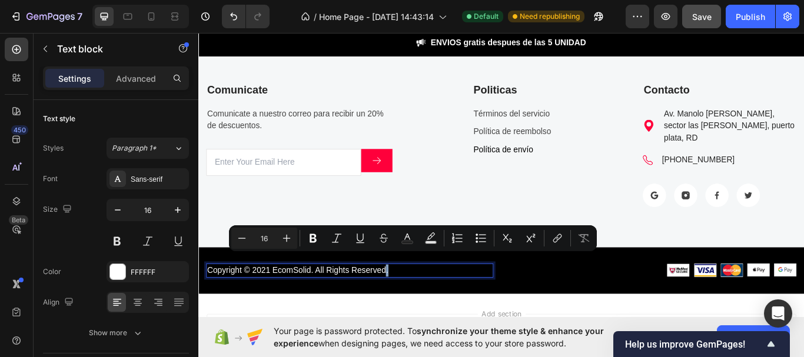
click at [420, 304] on p "Copyright © 2021 EcomSolid. All Rights Reserved." at bounding box center [374, 311] width 333 height 14
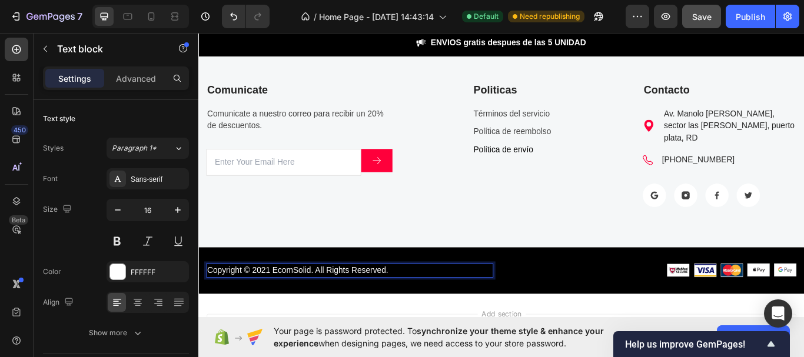
click at [419, 304] on p "Copyright © 2021 EcomSolid. All Rights Reserved." at bounding box center [374, 311] width 333 height 14
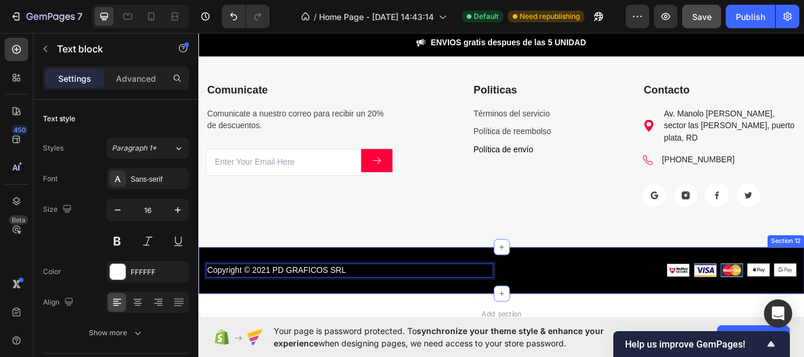
click at [571, 312] on div "Copyright © 2021 PD GRAFICOS SRL Text block 0 Image Image Image Image Image Ico…" at bounding box center [551, 311] width 706 height 54
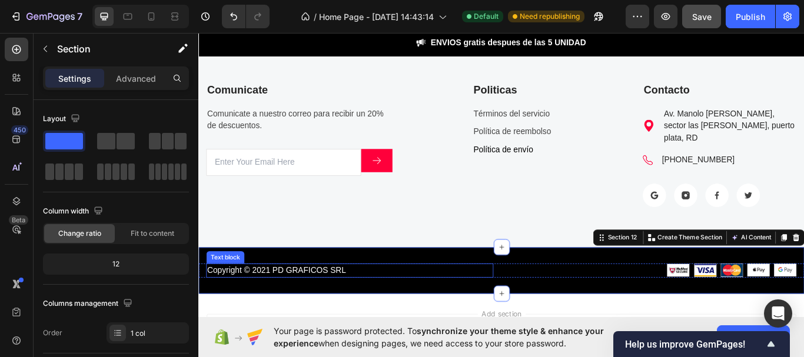
click at [354, 304] on p "Copyright © 2021 PD GRAFICOS SRL" at bounding box center [374, 311] width 333 height 14
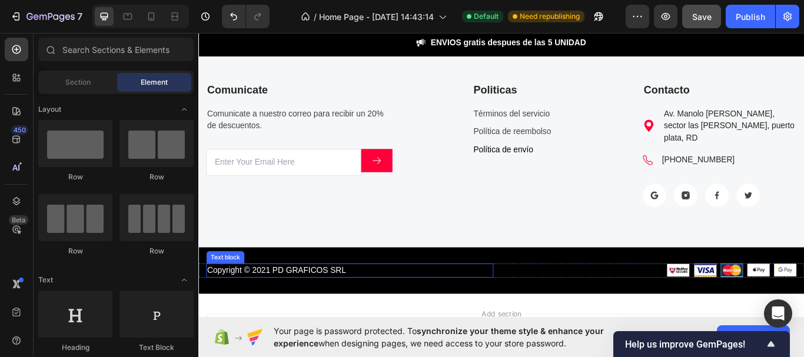
click at [341, 304] on p "Copyright © 2021 PD GRAFICOS SRL" at bounding box center [374, 311] width 333 height 14
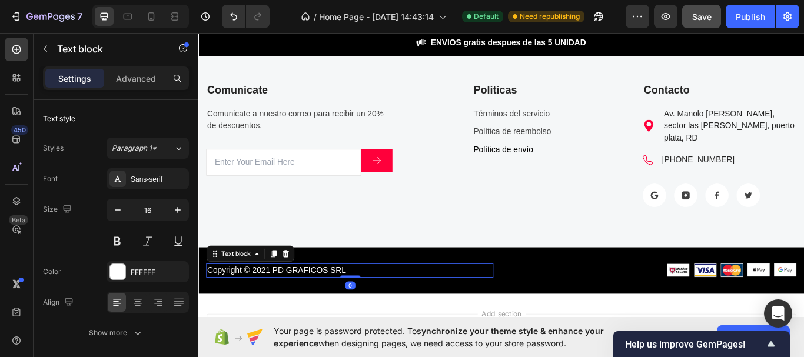
drag, startPoint x: 378, startPoint y: 303, endPoint x: 452, endPoint y: 358, distance: 92.9
click at [374, 303] on div "Copyright © 2021 PD GRAFICOS SRL Text block 0" at bounding box center [374, 311] width 335 height 16
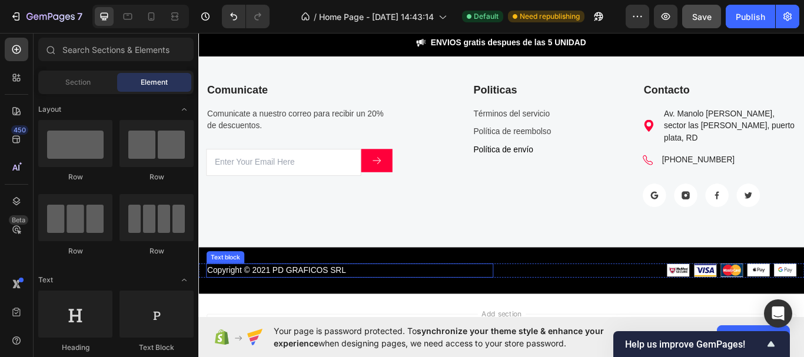
click at [279, 304] on p "Copyright © 2021 PD GRAFICOS SRL" at bounding box center [374, 311] width 333 height 14
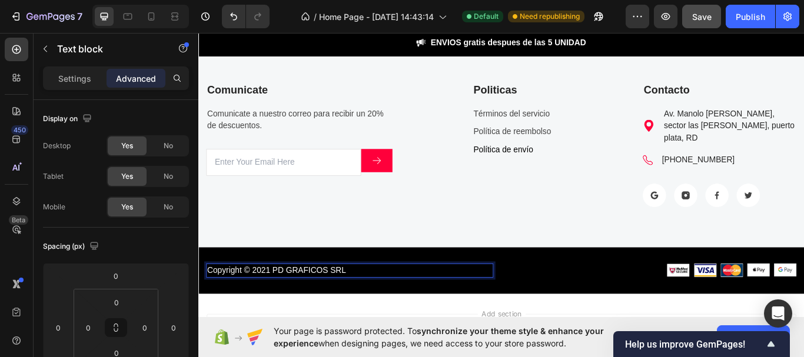
click at [278, 304] on p "Copyright © 2021 PD GRAFICOS SRL" at bounding box center [374, 311] width 333 height 14
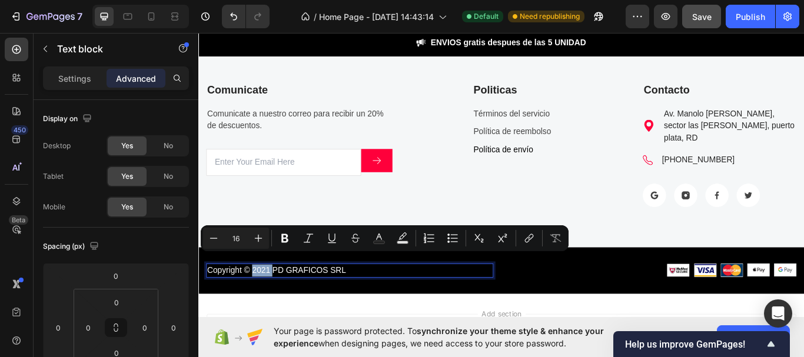
click at [280, 304] on p "Copyright © 2021 PD GRAFICOS SRL" at bounding box center [374, 311] width 333 height 14
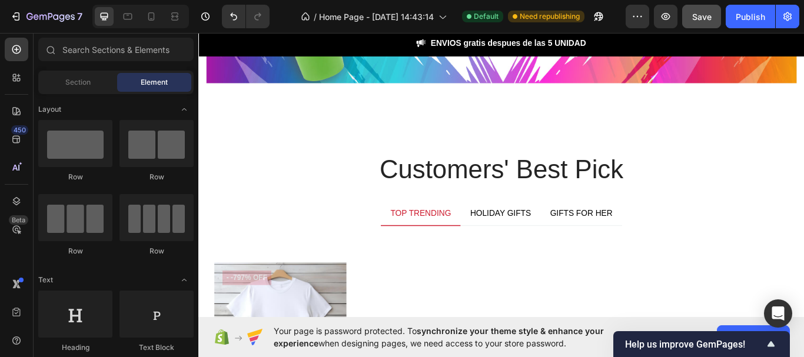
scroll to position [2655, 0]
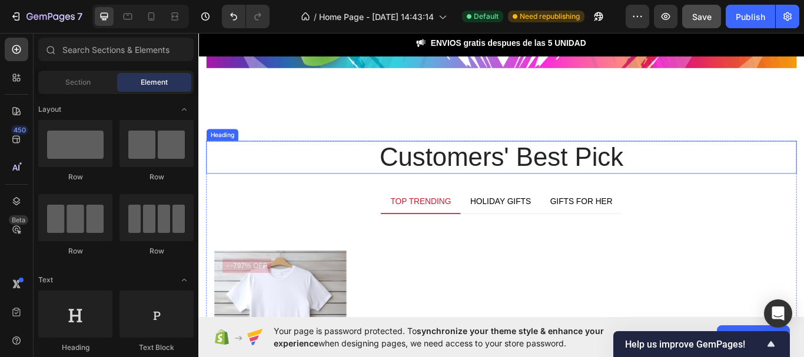
click at [520, 173] on p "Customers' Best Pick" at bounding box center [551, 179] width 686 height 36
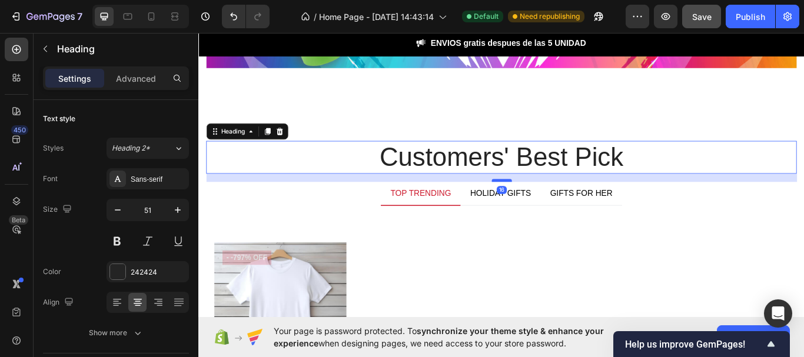
drag, startPoint x: 552, startPoint y: 211, endPoint x: 274, endPoint y: 129, distance: 289.8
click at [549, 204] on div at bounding box center [552, 206] width 24 height 4
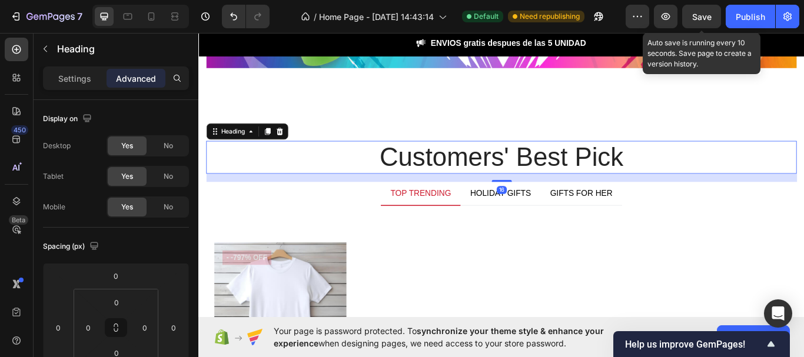
drag, startPoint x: 710, startPoint y: 14, endPoint x: 651, endPoint y: 16, distance: 59.5
click at [710, 15] on span "Save" at bounding box center [701, 17] width 19 height 10
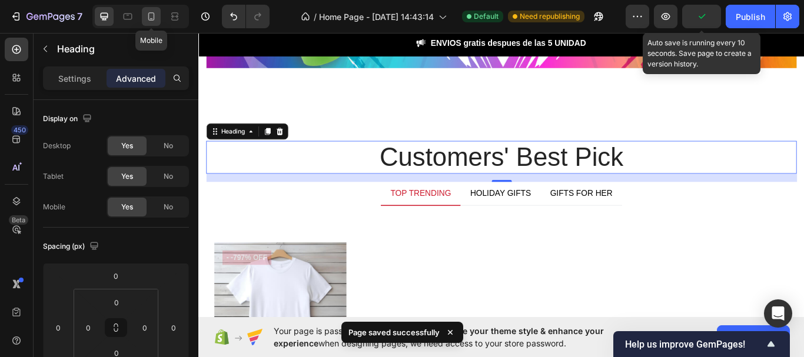
click at [153, 19] on icon at bounding box center [151, 17] width 12 height 12
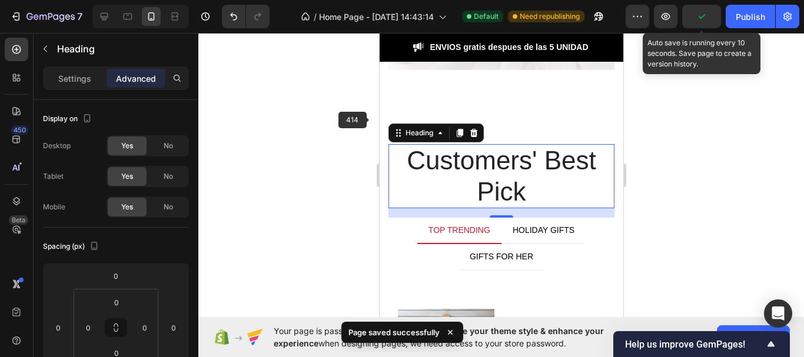
scroll to position [2725, 0]
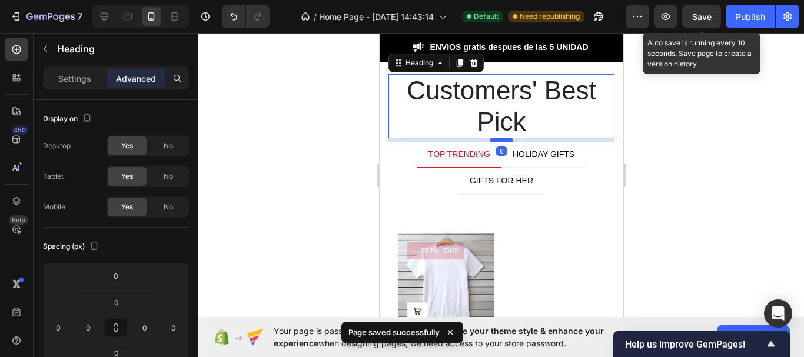
drag, startPoint x: 497, startPoint y: 146, endPoint x: 494, endPoint y: 140, distance: 6.9
click at [494, 140] on div at bounding box center [501, 140] width 24 height 4
type input "6"
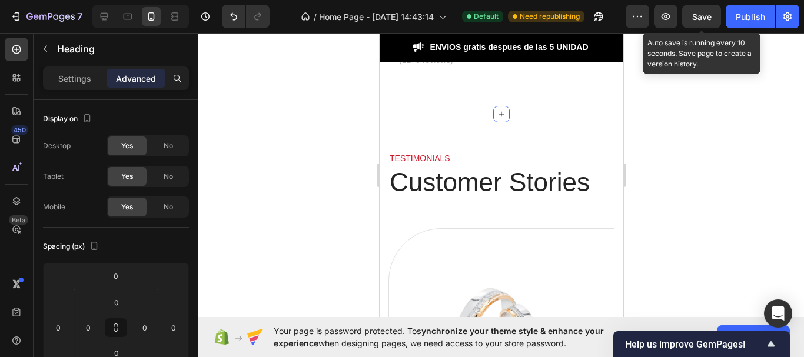
scroll to position [2902, 0]
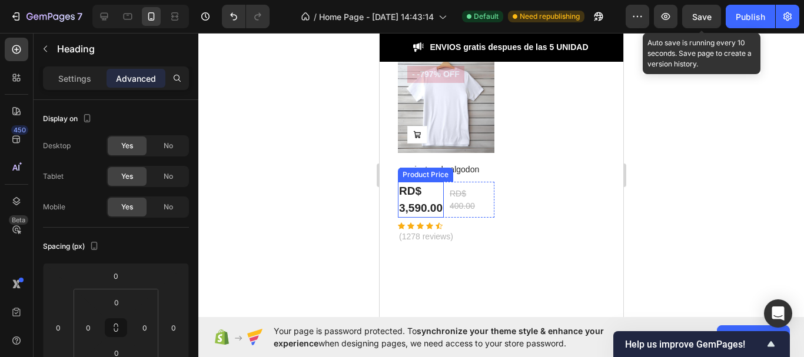
click at [427, 205] on div "RD$ 3,590.00" at bounding box center [420, 200] width 46 height 36
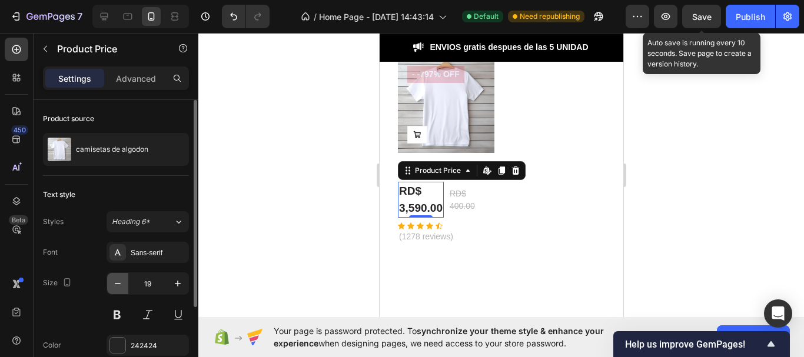
click at [117, 280] on icon "button" at bounding box center [118, 284] width 12 height 12
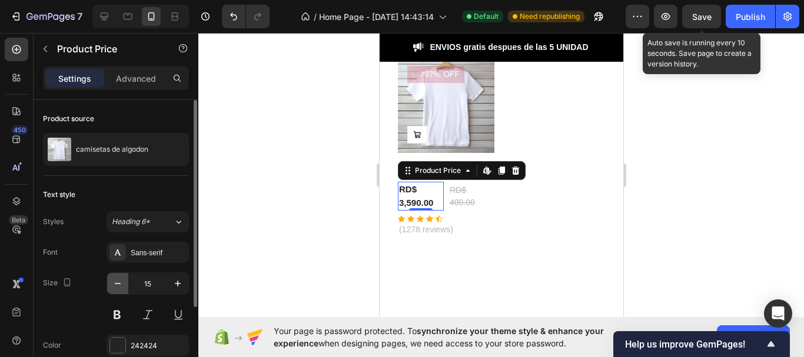
click at [117, 280] on icon "button" at bounding box center [118, 284] width 12 height 12
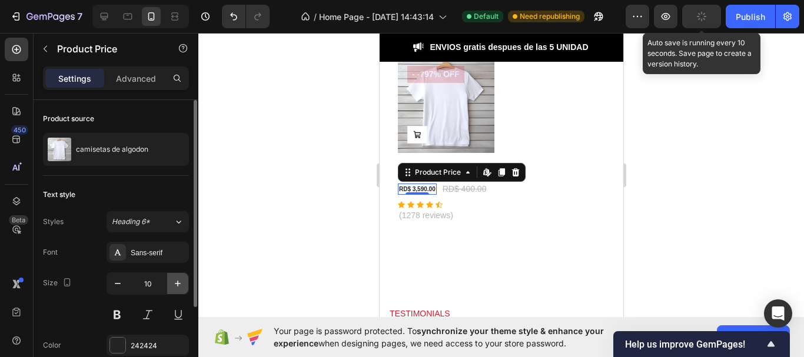
click at [173, 283] on icon "button" at bounding box center [178, 284] width 12 height 12
type input "12"
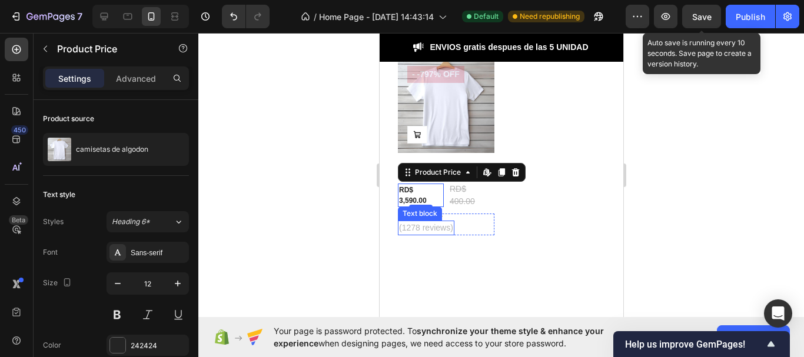
click at [424, 222] on p "(1278 reviews)" at bounding box center [425, 228] width 54 height 12
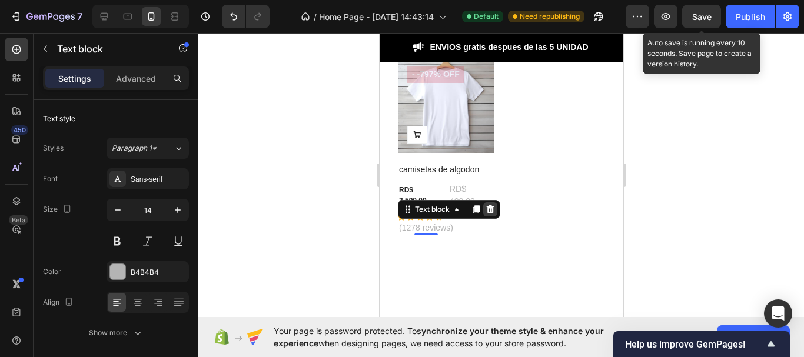
click at [490, 209] on icon at bounding box center [490, 209] width 8 height 8
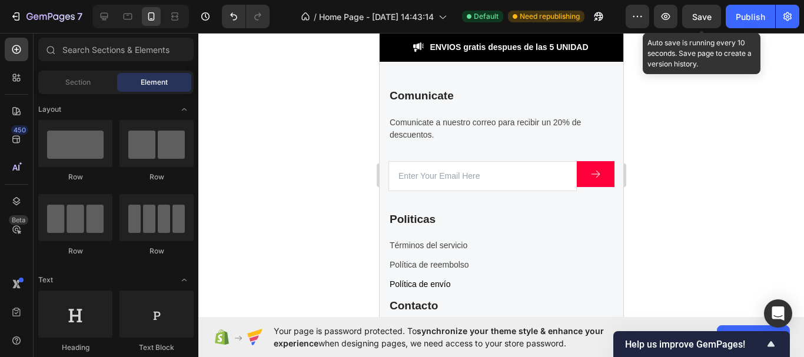
scroll to position [3990, 0]
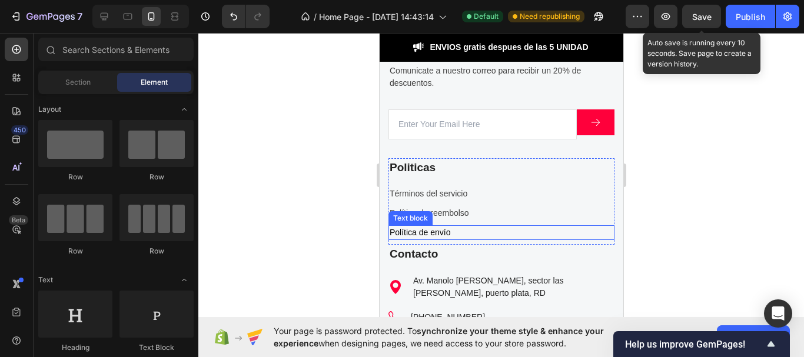
click at [440, 232] on p "Política de envío" at bounding box center [501, 233] width 224 height 12
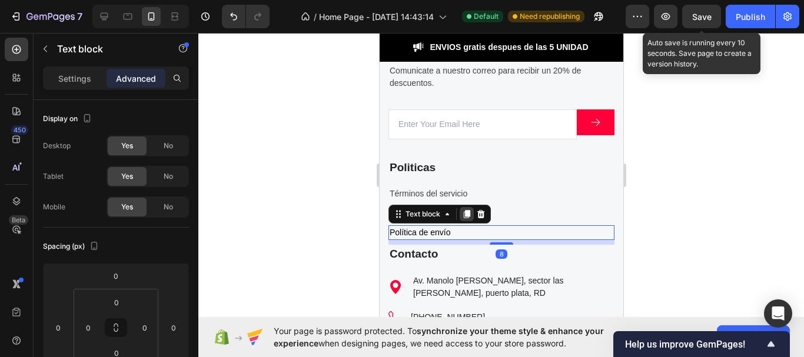
click at [465, 213] on icon at bounding box center [466, 215] width 6 height 8
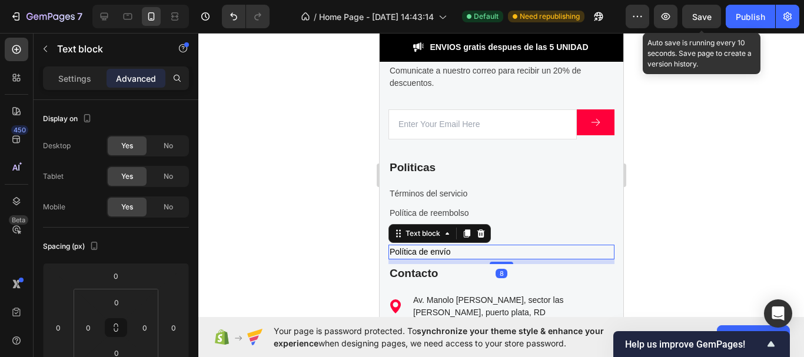
drag, startPoint x: 649, startPoint y: 202, endPoint x: 158, endPoint y: 218, distance: 491.7
click at [649, 202] on div at bounding box center [501, 195] width 606 height 324
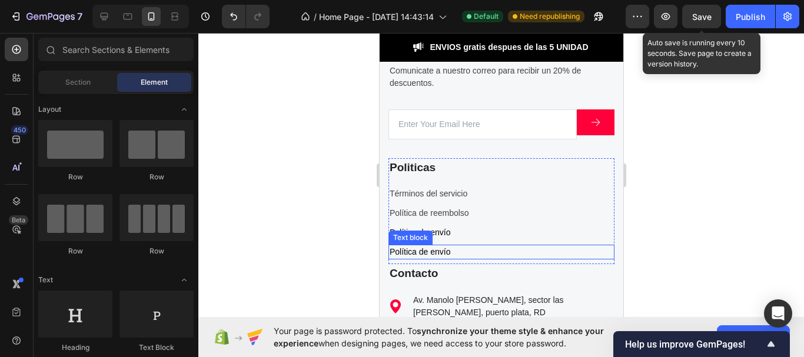
click at [449, 251] on p "Política de envío" at bounding box center [501, 252] width 224 height 12
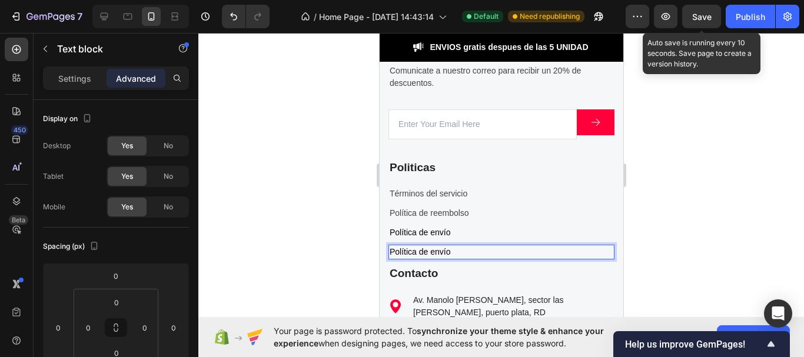
click at [442, 250] on p "Política de envío" at bounding box center [501, 252] width 224 height 12
click at [433, 238] on p "Política de envío" at bounding box center [501, 233] width 224 height 12
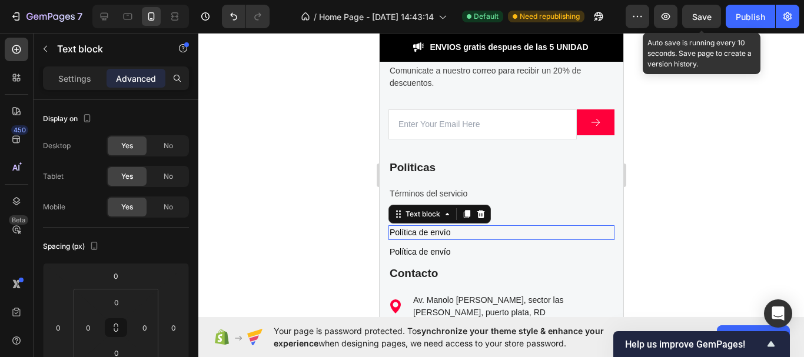
click at [431, 251] on p "Política de envío" at bounding box center [501, 252] width 224 height 12
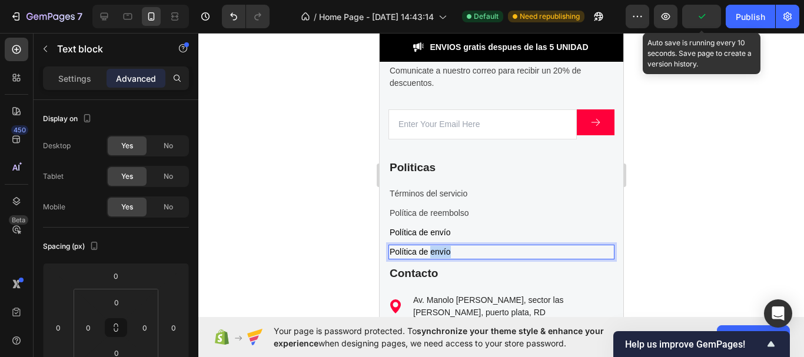
click at [431, 251] on p "Política de envío" at bounding box center [501, 252] width 224 height 12
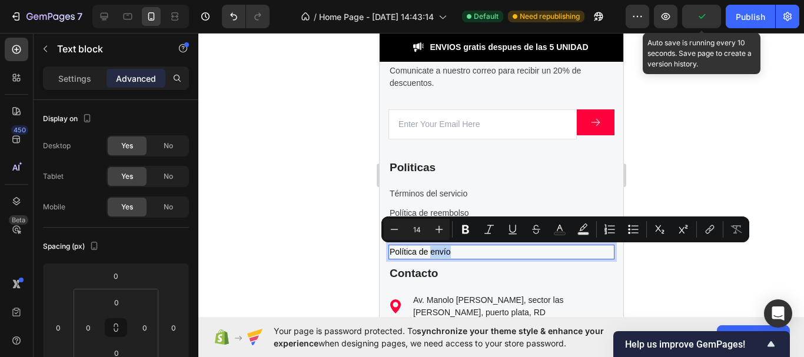
click at [467, 252] on p "Política de envío" at bounding box center [501, 252] width 224 height 12
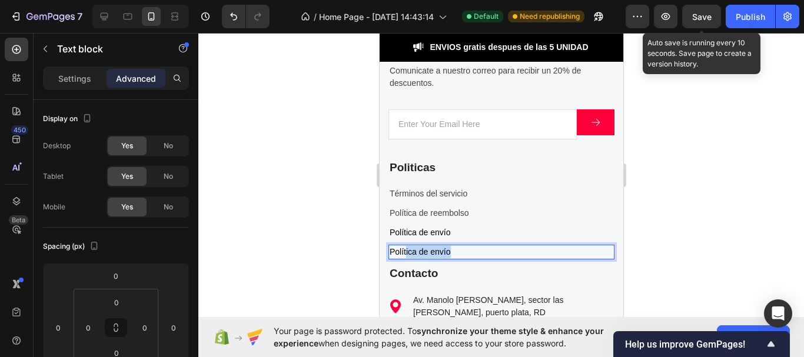
drag, startPoint x: 461, startPoint y: 253, endPoint x: 406, endPoint y: 260, distance: 55.2
click at [406, 260] on div "Política de envío" at bounding box center [501, 252] width 226 height 15
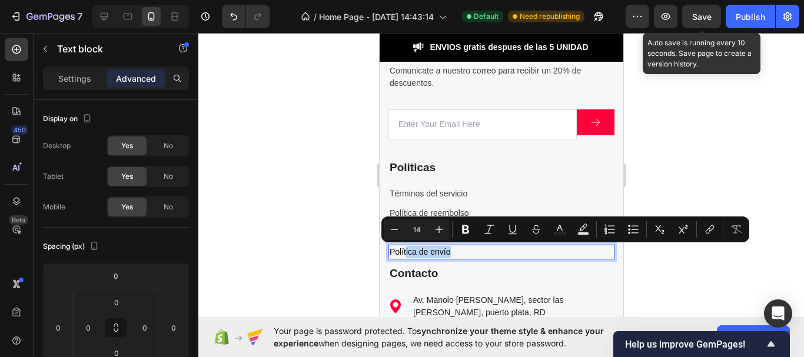
click at [481, 253] on p "Política de envío" at bounding box center [501, 252] width 224 height 12
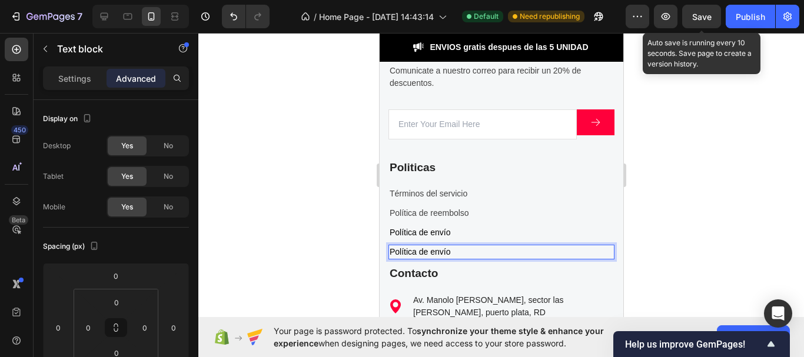
click at [481, 253] on p "Política de envío" at bounding box center [501, 252] width 224 height 12
click at [440, 232] on p "Política de envío" at bounding box center [501, 233] width 224 height 12
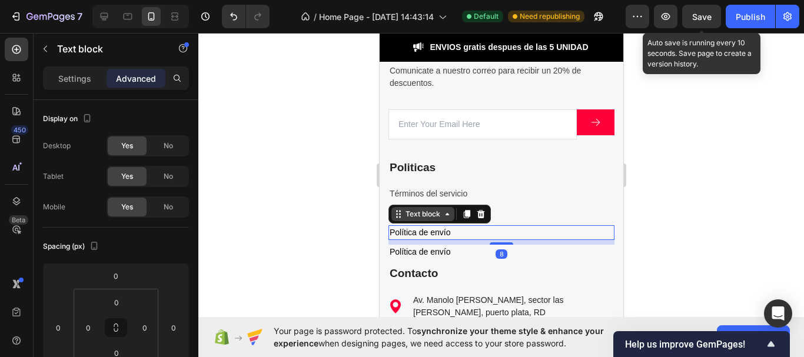
click at [447, 213] on icon at bounding box center [446, 214] width 9 height 9
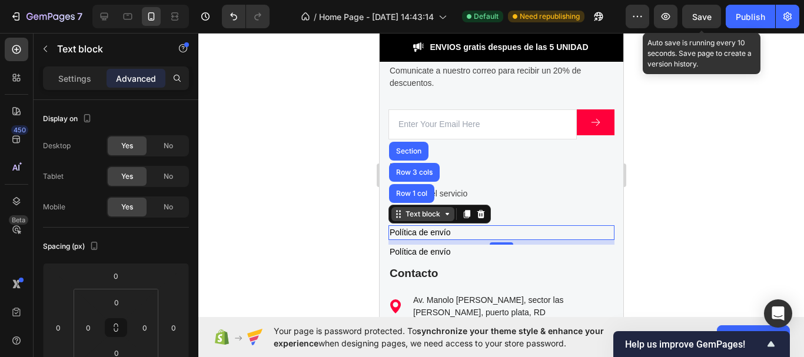
click at [400, 218] on icon at bounding box center [397, 214] width 9 height 9
click at [400, 218] on icon at bounding box center [399, 218] width 2 height 2
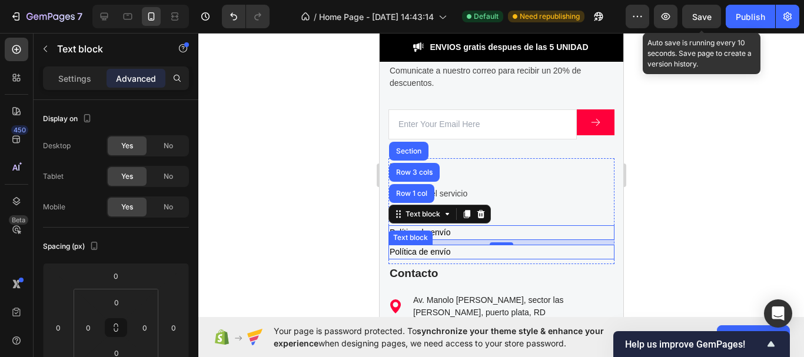
click at [428, 238] on div "Text block" at bounding box center [409, 237] width 39 height 11
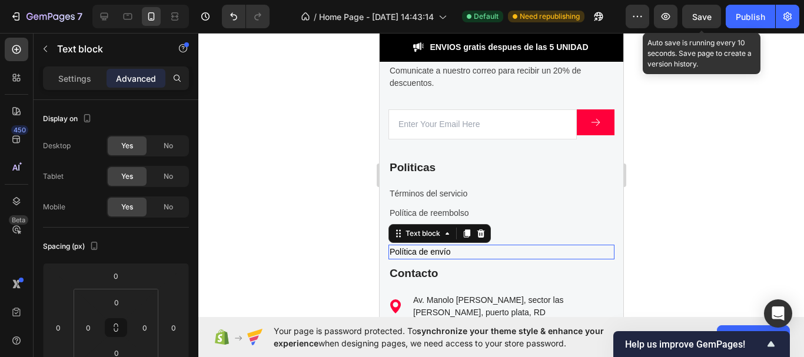
click at [438, 235] on div "Text block" at bounding box center [422, 233] width 39 height 11
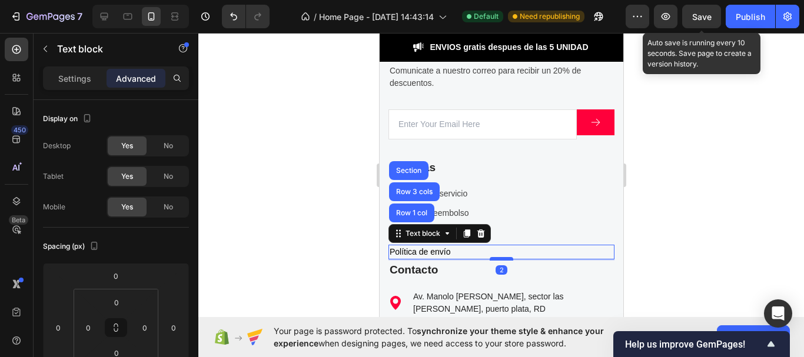
click at [494, 259] on div at bounding box center [501, 259] width 24 height 4
click at [665, 231] on div at bounding box center [501, 195] width 606 height 324
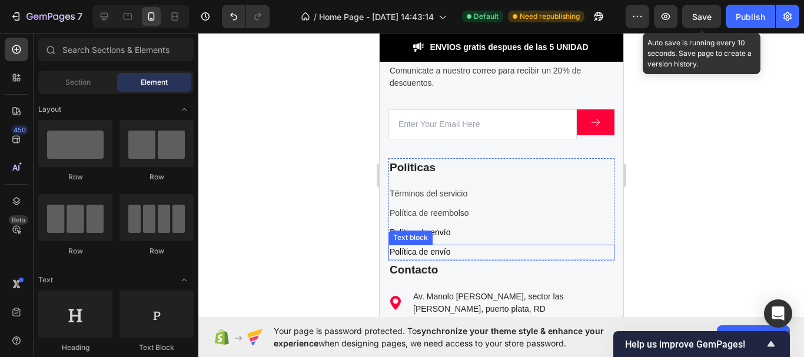
click at [446, 254] on p "Política de envío" at bounding box center [501, 252] width 224 height 12
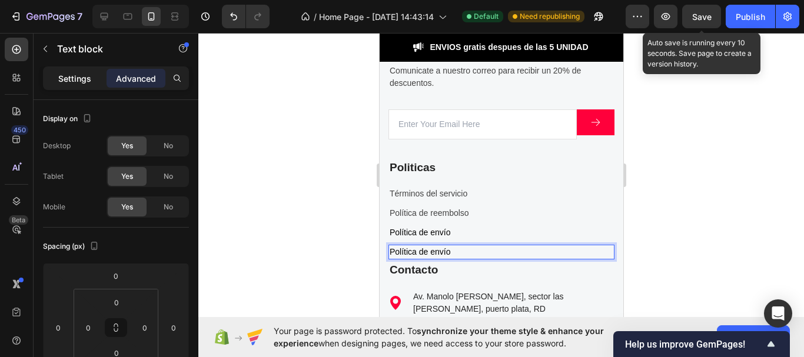
click at [81, 78] on p "Settings" at bounding box center [74, 78] width 33 height 12
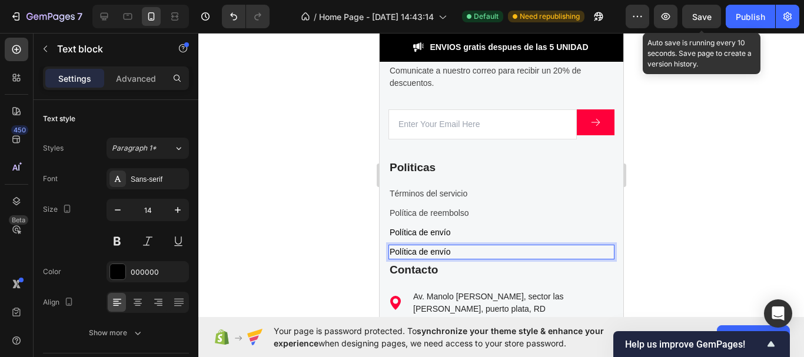
click at [449, 252] on p "Política de envío" at bounding box center [501, 252] width 224 height 12
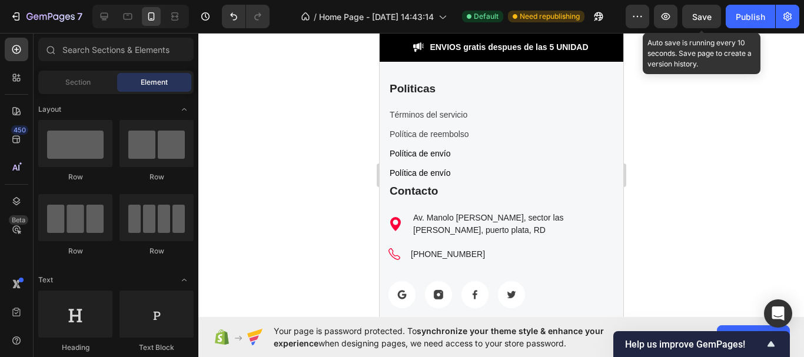
scroll to position [3952, 0]
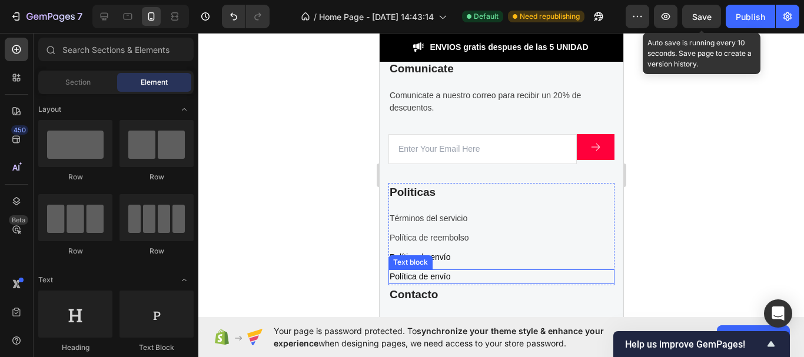
click at [446, 283] on p "Política de envío" at bounding box center [501, 277] width 224 height 12
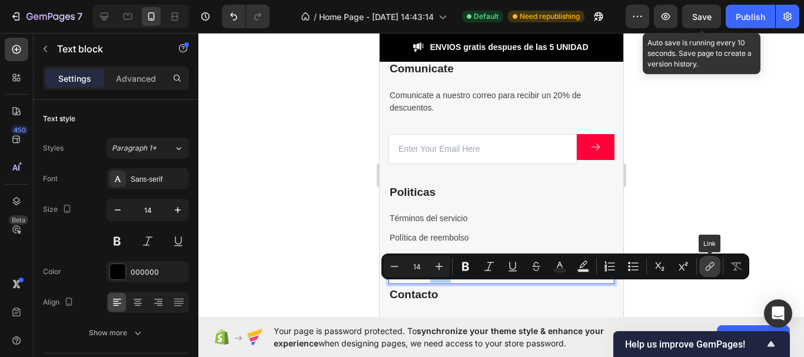
click at [705, 265] on icon "Editor contextual toolbar" at bounding box center [710, 267] width 12 height 12
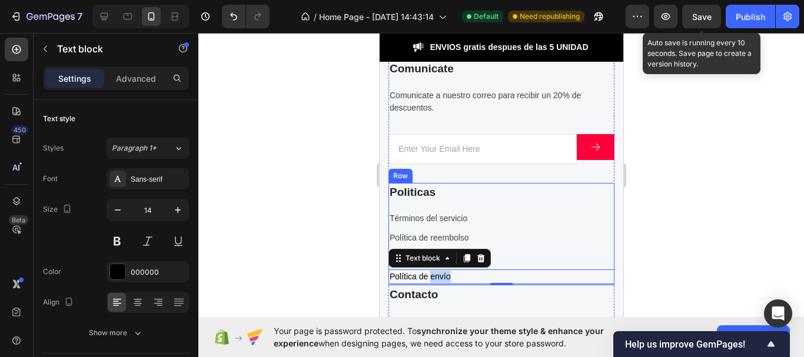
click at [526, 261] on div "Politicas Text block Términos del servicio Text block Política de reembolso Tex…" at bounding box center [501, 234] width 226 height 103
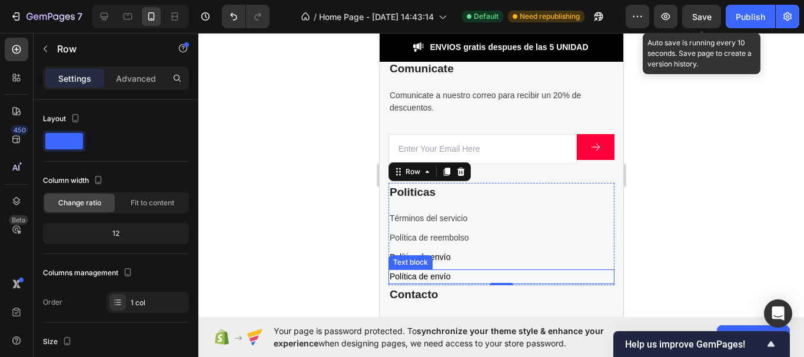
click at [438, 283] on p "Política de envío" at bounding box center [501, 277] width 224 height 12
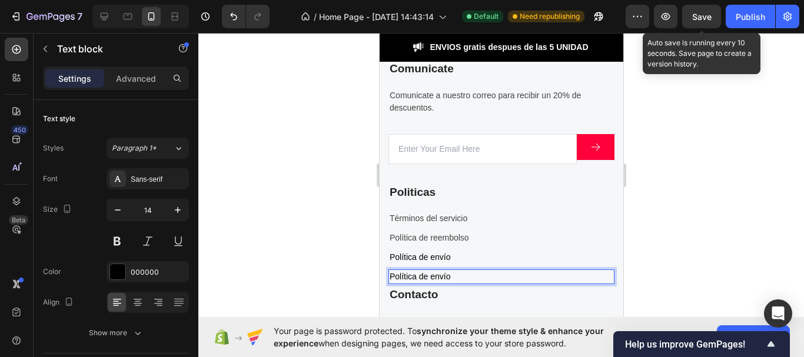
click at [457, 283] on p "Política de envío" at bounding box center [501, 277] width 224 height 12
drag, startPoint x: 450, startPoint y: 290, endPoint x: 390, endPoint y: 291, distance: 60.1
click at [390, 283] on p "Política de envío" at bounding box center [501, 277] width 224 height 12
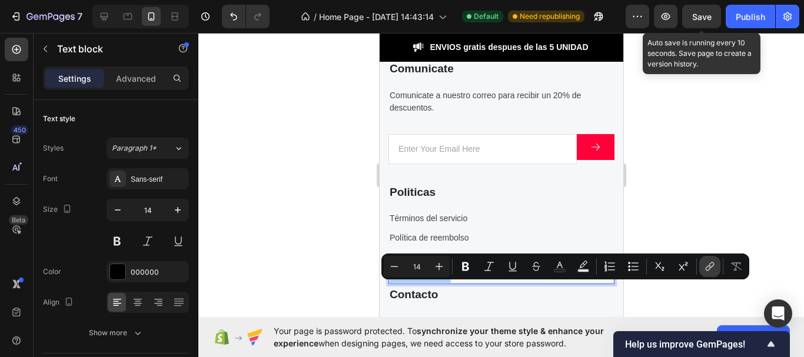
click at [708, 267] on icon "Editor contextual toolbar" at bounding box center [710, 267] width 12 height 12
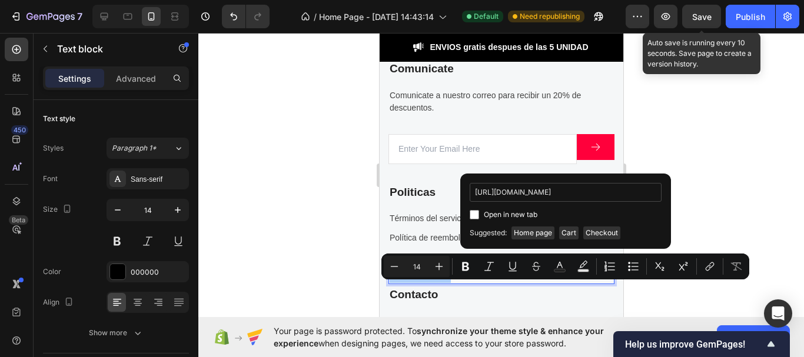
scroll to position [0, 57]
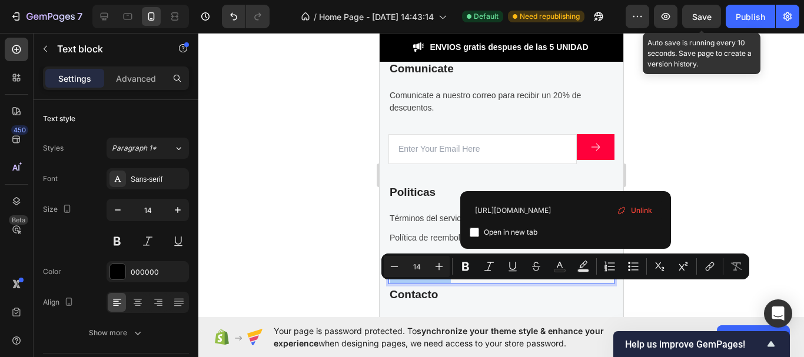
type input "[URL][DOMAIN_NAME]"
drag, startPoint x: 148, startPoint y: 158, endPoint x: 601, endPoint y: 208, distance: 456.0
click at [593, 208] on div "[URL][DOMAIN_NAME] Open in new tab Unlink" at bounding box center [565, 220] width 211 height 58
click at [643, 294] on div at bounding box center [501, 195] width 606 height 324
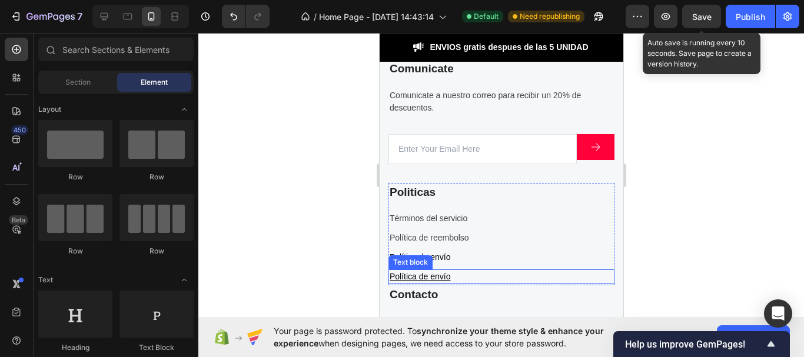
click at [446, 281] on u "Política de envío" at bounding box center [419, 276] width 61 height 9
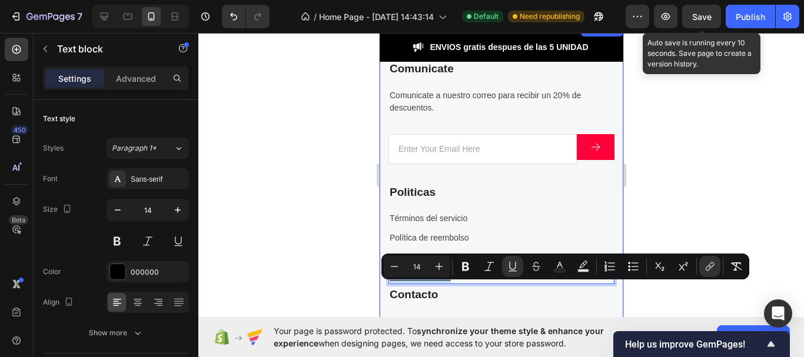
drag, startPoint x: 448, startPoint y: 288, endPoint x: 380, endPoint y: 284, distance: 68.4
click at [380, 284] on div "Comunicate Text block Comunicate a nuestro correo para recibir un 20% de descue…" at bounding box center [501, 231] width 244 height 418
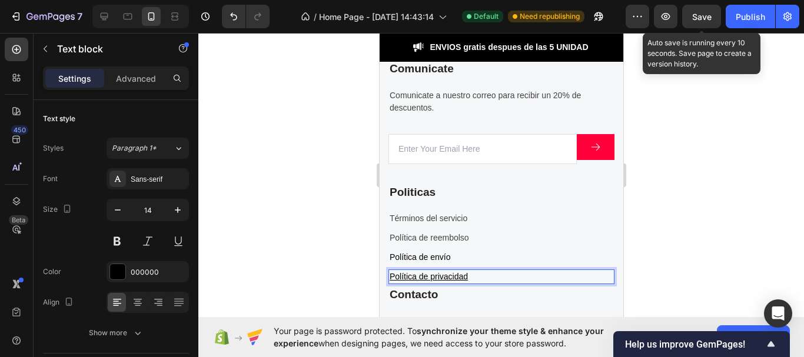
click at [458, 281] on u "Política de privacidad" at bounding box center [428, 276] width 78 height 9
click at [471, 283] on p "Política de privacidad" at bounding box center [501, 277] width 224 height 12
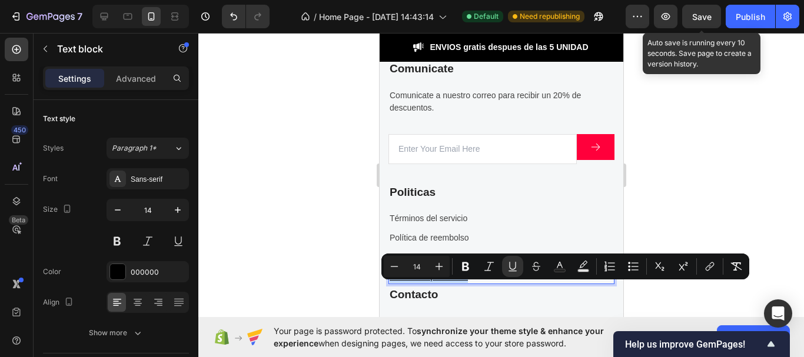
drag, startPoint x: 471, startPoint y: 290, endPoint x: 388, endPoint y: 290, distance: 82.4
click at [389, 283] on p "Política de privacidad" at bounding box center [501, 277] width 224 height 12
click at [515, 263] on icon "Editor contextual toolbar" at bounding box center [513, 267] width 12 height 12
click at [693, 20] on span "Save" at bounding box center [701, 17] width 19 height 10
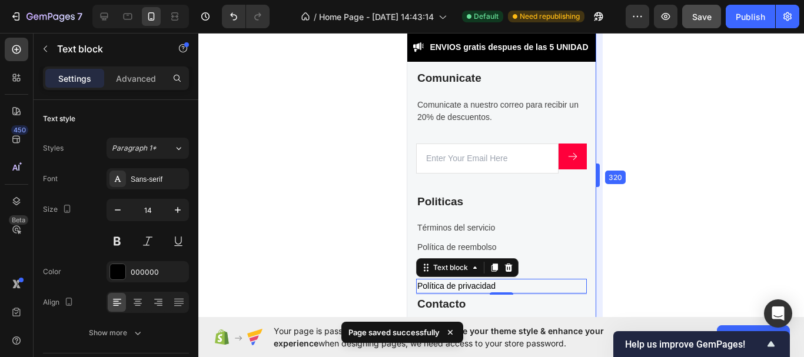
scroll to position [3965, 0]
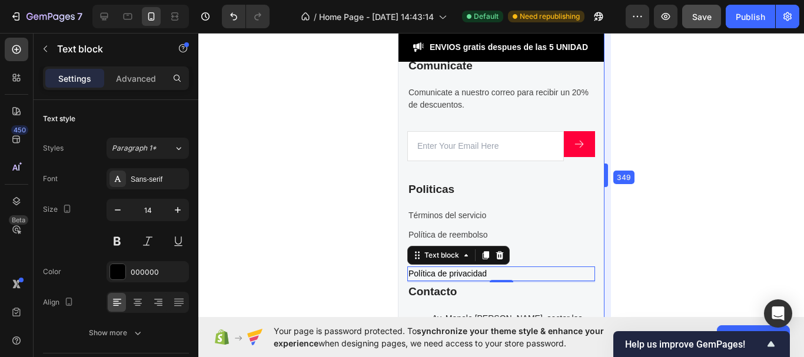
drag, startPoint x: 623, startPoint y: 175, endPoint x: 188, endPoint y: 158, distance: 434.7
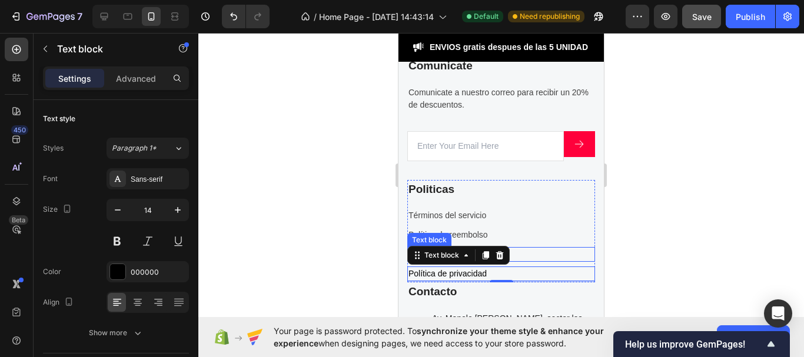
click at [571, 261] on p "Política de envío" at bounding box center [500, 254] width 185 height 12
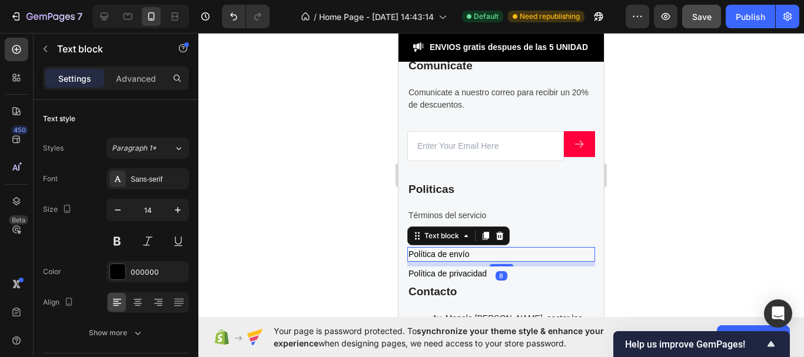
click at [638, 231] on div at bounding box center [501, 195] width 606 height 324
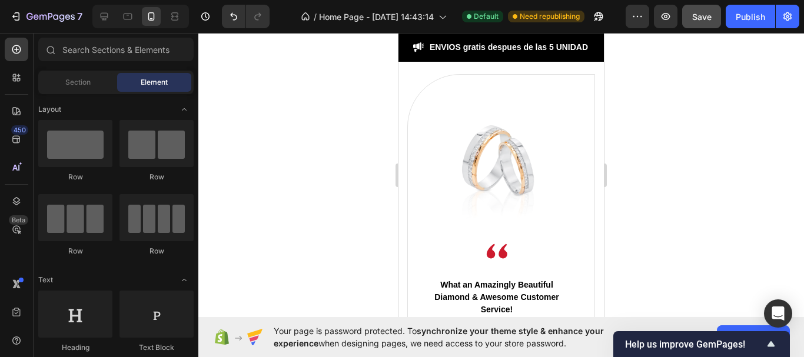
scroll to position [2829, 0]
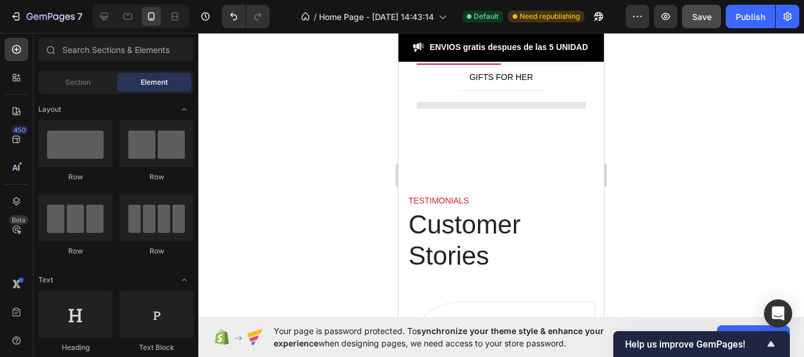
click at [485, 52] on p "ENVIOS gratis despues de las 5 UNIDAD" at bounding box center [509, 47] width 158 height 12
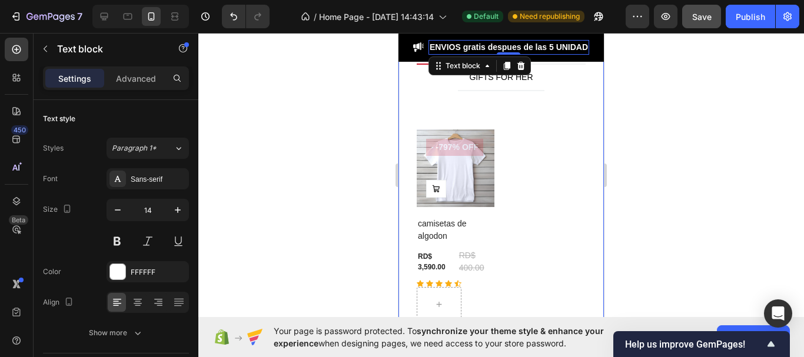
drag, startPoint x: 1052, startPoint y: 124, endPoint x: 594, endPoint y: 192, distance: 462.4
click at [590, 195] on div "Customers' Best Pick Heading TOP TRENDING HOLIDAY GIFTS GIFTS FOR HER Product I…" at bounding box center [500, 151] width 205 height 436
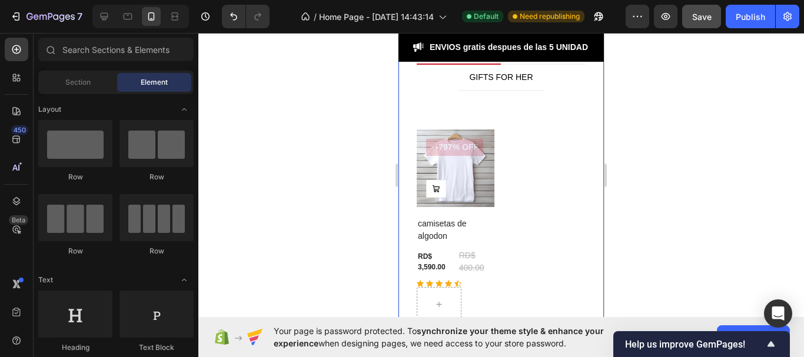
scroll to position [2639, 0]
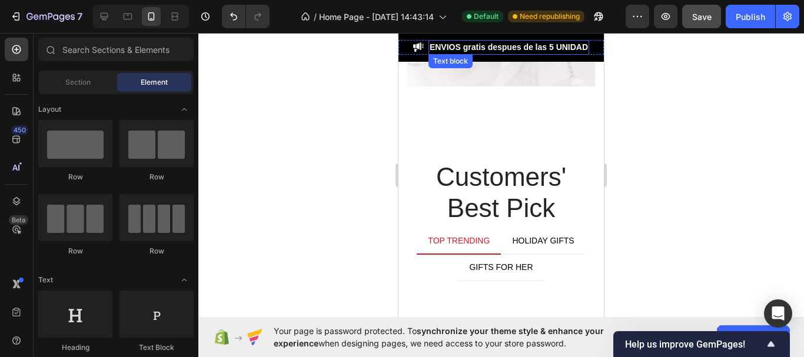
click at [468, 54] on p "ENVIOS gratis despues de las 5 UNIDAD" at bounding box center [509, 47] width 158 height 12
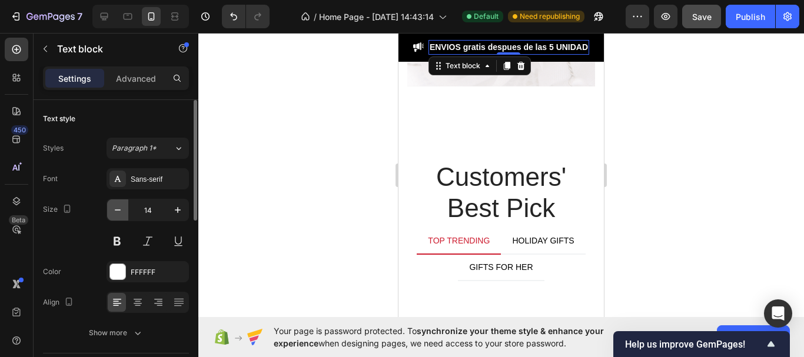
click at [119, 209] on icon "button" at bounding box center [118, 210] width 12 height 12
type input "13"
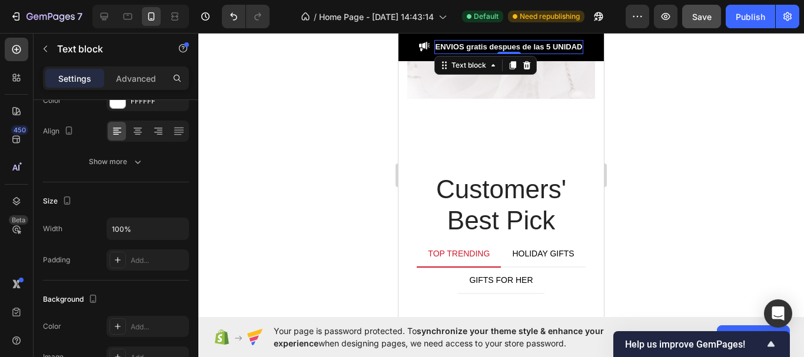
scroll to position [0, 0]
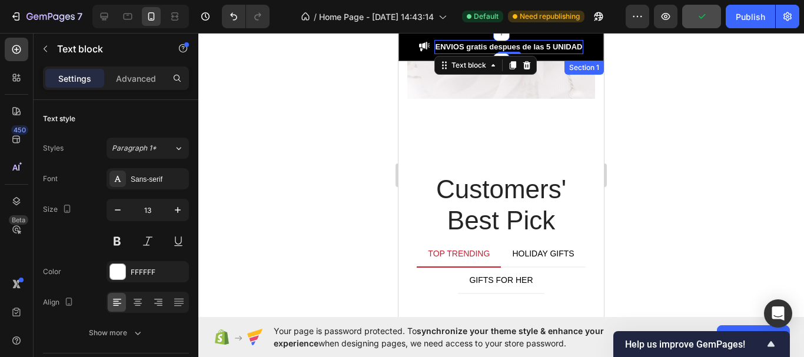
click at [401, 54] on div "Image ENVIOS gratis despues de las 5 UNIDAD Text block 0 Row Section 1" at bounding box center [500, 47] width 205 height 28
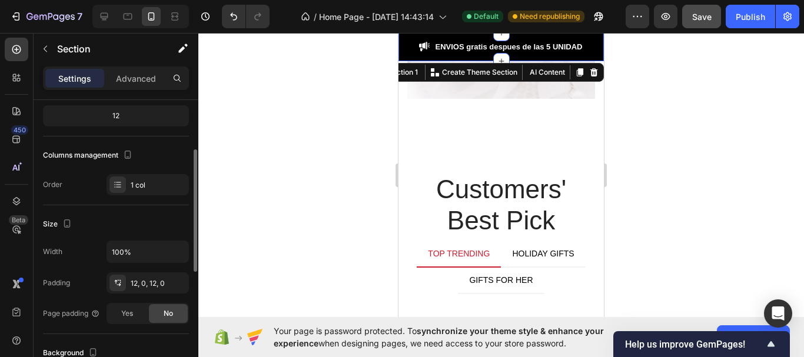
scroll to position [235, 0]
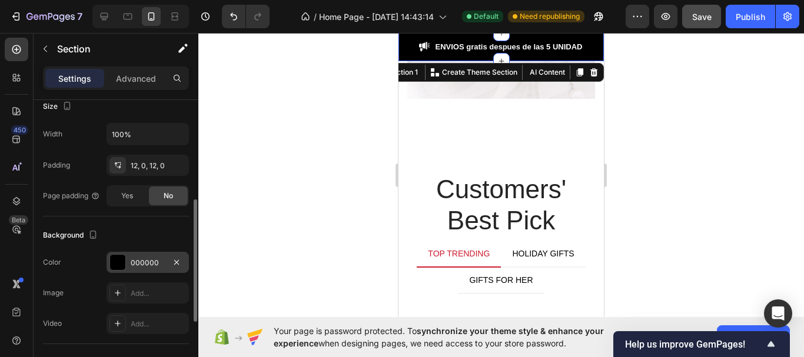
click at [118, 261] on div at bounding box center [117, 262] width 15 height 15
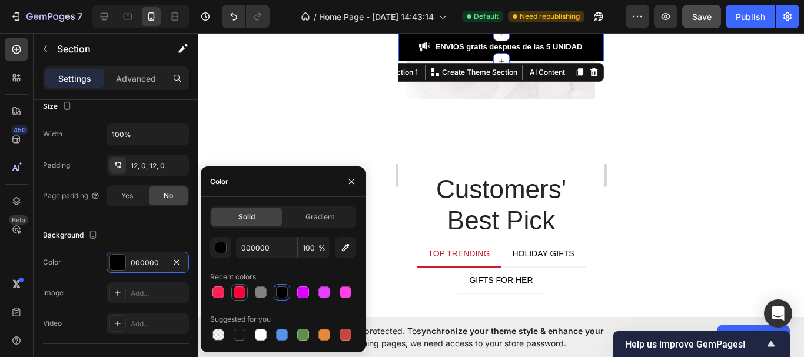
click at [238, 291] on div at bounding box center [240, 293] width 12 height 12
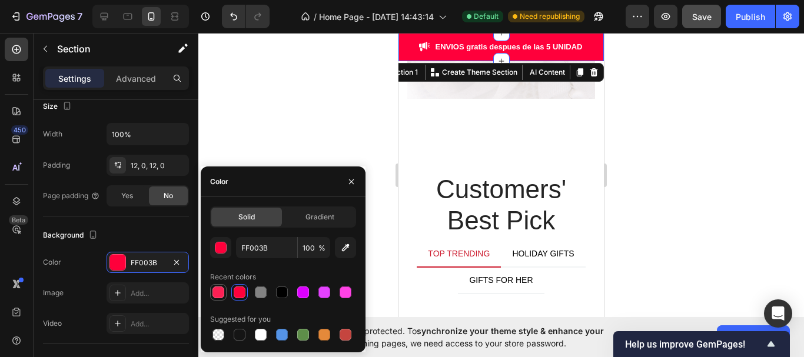
click at [213, 294] on div at bounding box center [218, 293] width 12 height 12
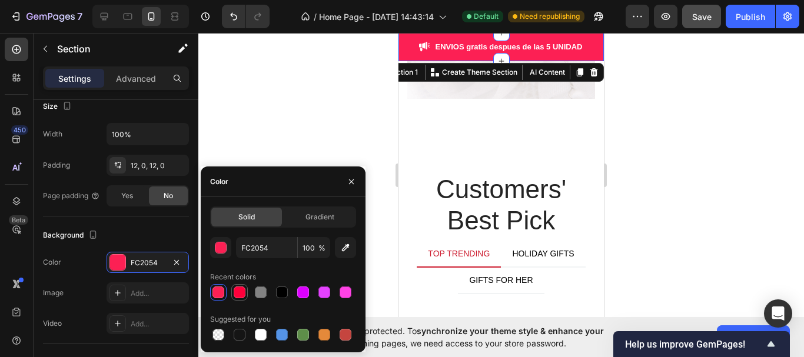
click at [237, 293] on div at bounding box center [240, 293] width 12 height 12
type input "FF003B"
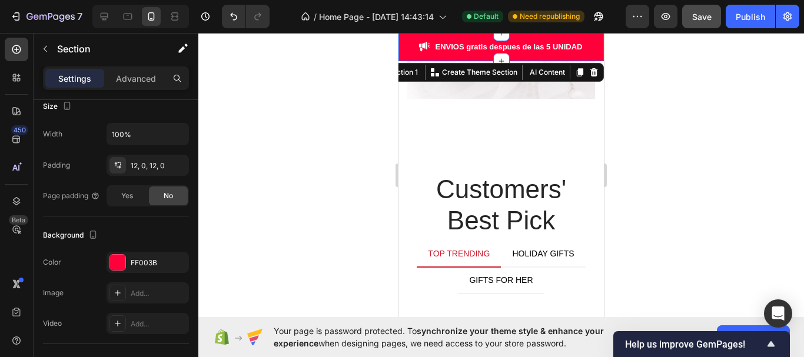
click at [291, 130] on div at bounding box center [501, 195] width 606 height 324
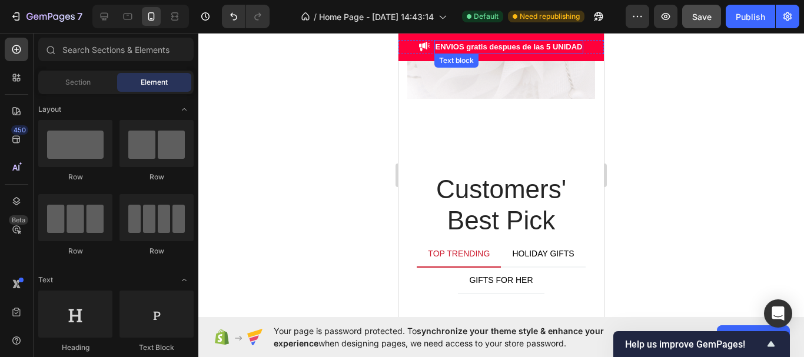
click at [576, 45] on p "ENVIOS gratis despues de las 5 UNIDAD" at bounding box center [509, 47] width 147 height 12
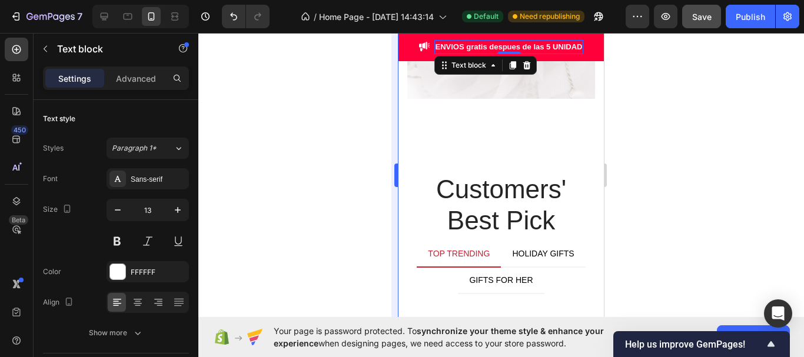
drag, startPoint x: 356, startPoint y: 97, endPoint x: 397, endPoint y: 79, distance: 45.4
click at [397, 79] on div "333333 100 % 333333 100 % Your page is password protected. To synchronize your …" at bounding box center [501, 195] width 606 height 324
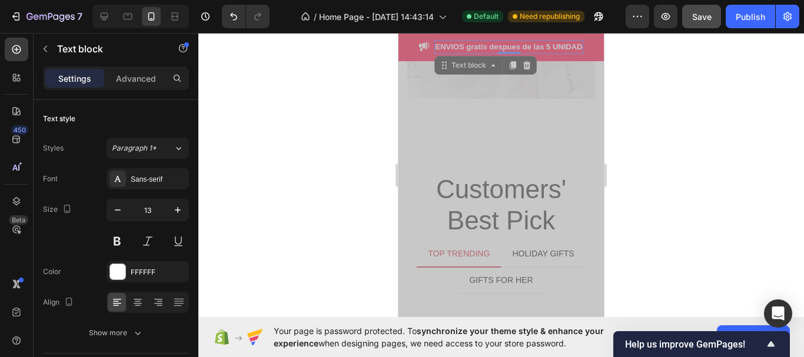
drag, startPoint x: 555, startPoint y: 47, endPoint x: 583, endPoint y: 56, distance: 29.6
click at [556, 48] on p "ENVIOS gratis despues de las 5 UNIDAD" at bounding box center [509, 47] width 147 height 12
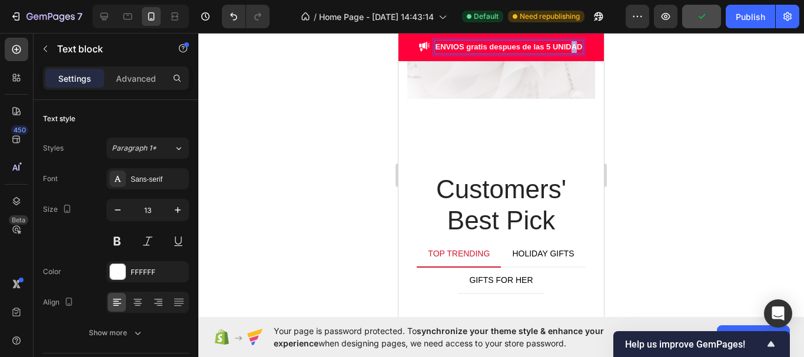
drag, startPoint x: 577, startPoint y: 52, endPoint x: 583, endPoint y: 46, distance: 8.3
click at [583, 46] on div "ENVIOS gratis despues de las 5 UNIDAD" at bounding box center [509, 47] width 150 height 14
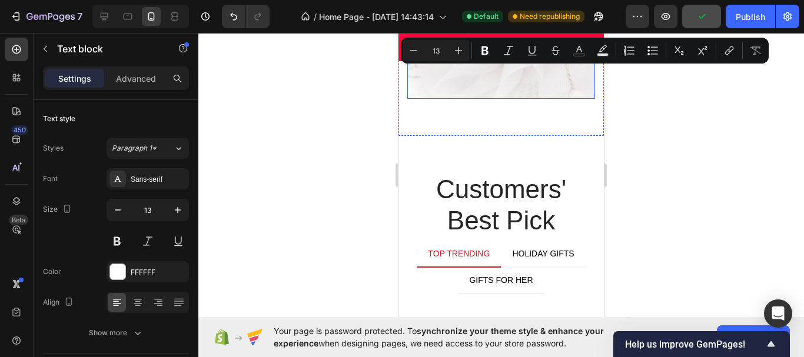
click at [639, 96] on div at bounding box center [501, 195] width 606 height 324
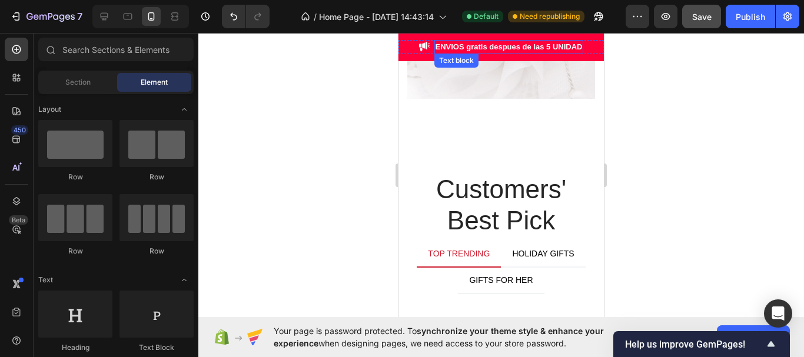
click at [583, 48] on p "ENVIOS gratis despues de las 5 UNIDAD" at bounding box center [509, 47] width 147 height 12
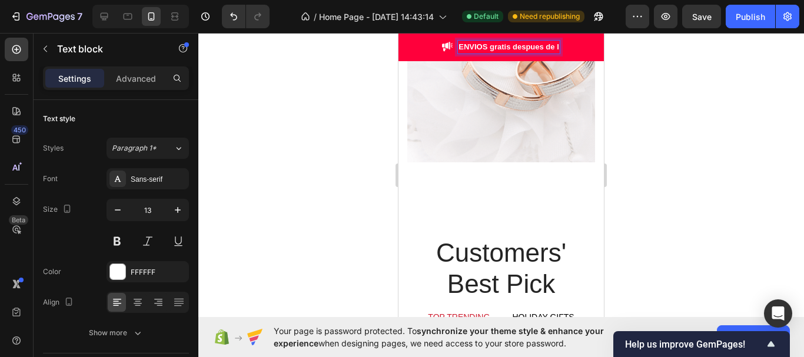
scroll to position [2558, 0]
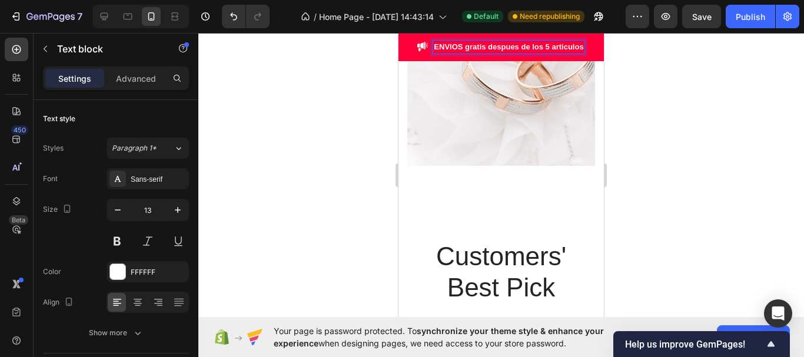
click at [318, 145] on div at bounding box center [501, 195] width 606 height 324
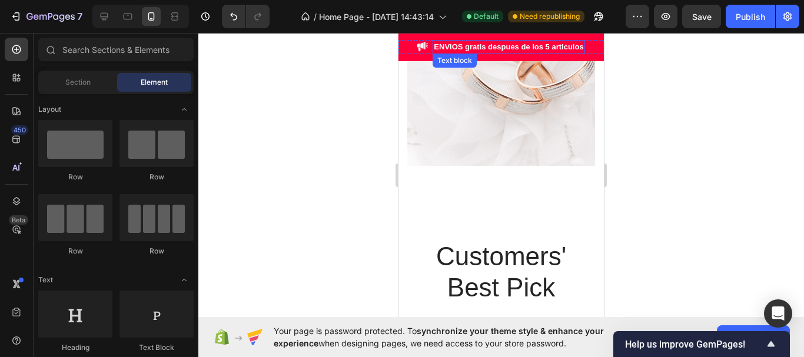
click at [434, 45] on p "ENVIOS gratis despues de los 5 articulos" at bounding box center [509, 47] width 150 height 12
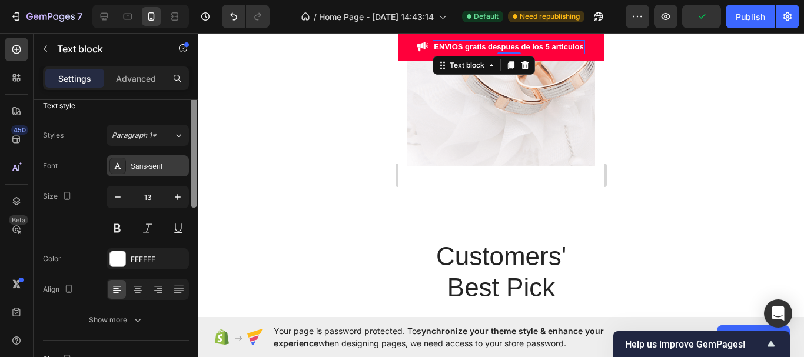
scroll to position [0, 0]
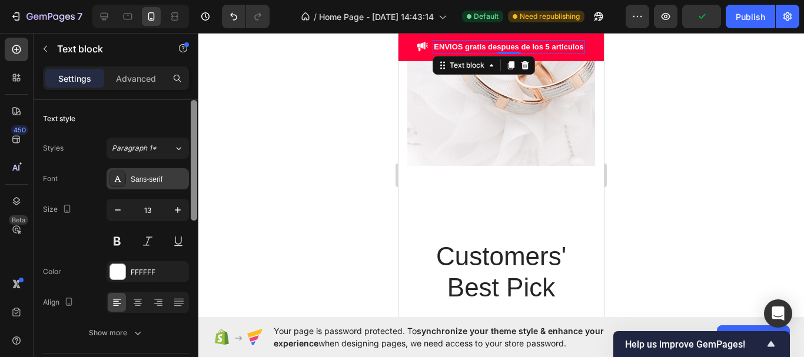
drag, startPoint x: 191, startPoint y: 211, endPoint x: 185, endPoint y: 175, distance: 35.8
click at [185, 175] on div "Text style Styles Paragraph 1* Font Sans-serif Size 13 Color FFFFFF Align Show …" at bounding box center [116, 245] width 165 height 291
click at [216, 179] on div at bounding box center [501, 195] width 606 height 324
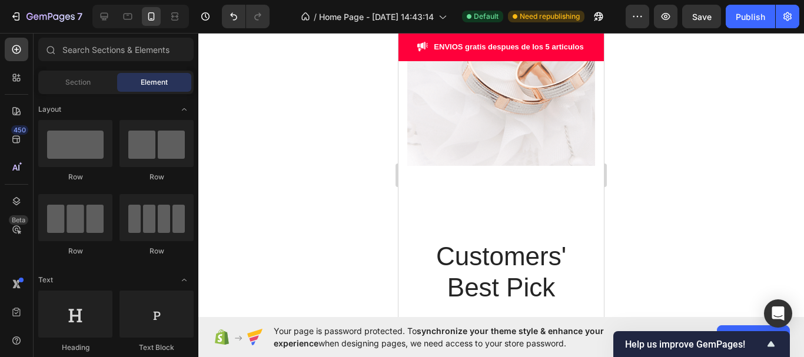
click at [216, 179] on div at bounding box center [501, 195] width 606 height 324
click at [418, 35] on div "Image ENVIOS gratis despues de los 5 articulos Text block Row Section 1" at bounding box center [500, 47] width 205 height 28
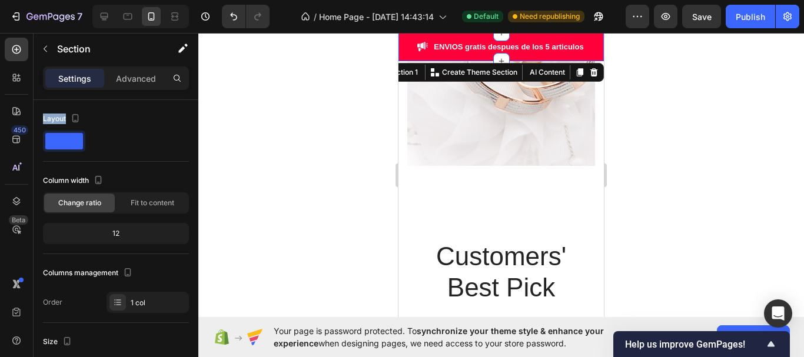
drag, startPoint x: 97, startPoint y: 103, endPoint x: 64, endPoint y: 75, distance: 43.5
click at [67, 82] on div "Settings Advanced Layout Column width Change ratio Fit to content 12 Columns ma…" at bounding box center [116, 229] width 165 height 324
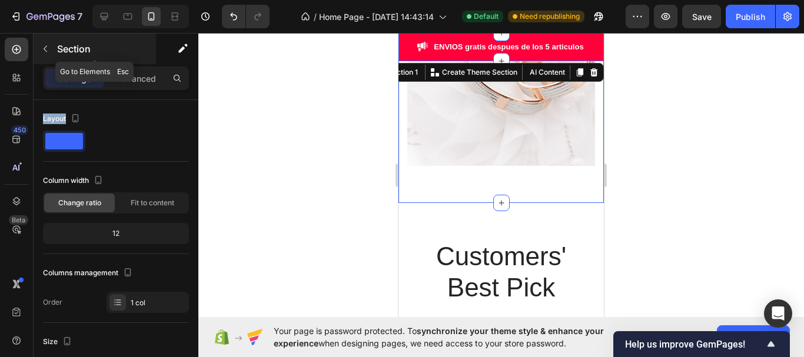
click at [46, 55] on button "button" at bounding box center [45, 48] width 19 height 19
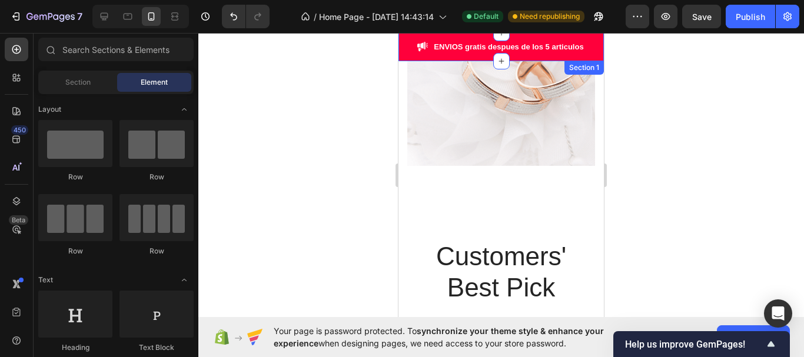
click at [401, 58] on div "Image ENVIOS gratis despues de los 5 articulos Text block Row Section 1" at bounding box center [500, 47] width 205 height 28
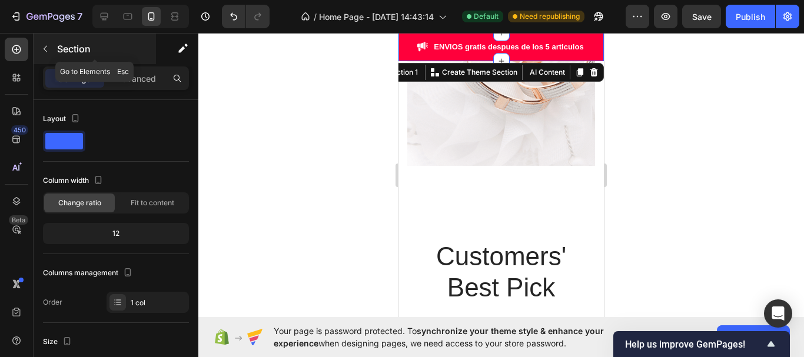
click button "button" at bounding box center [45, 48] width 19 height 19
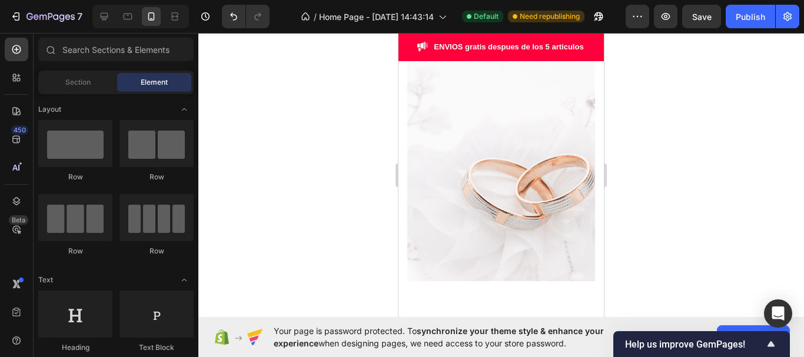
scroll to position [2421, 0]
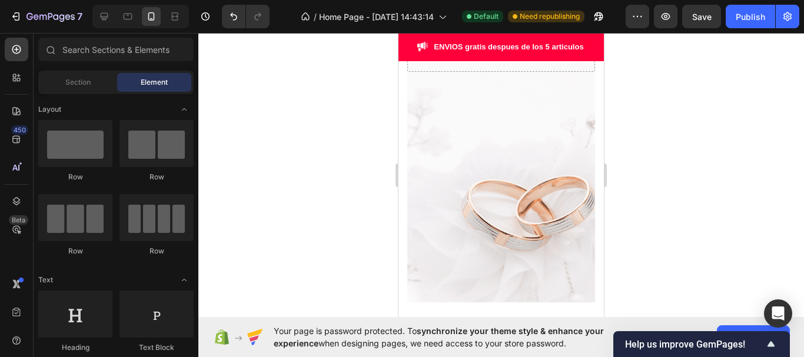
drag, startPoint x: 600, startPoint y: 191, endPoint x: 1007, endPoint y: 209, distance: 407.1
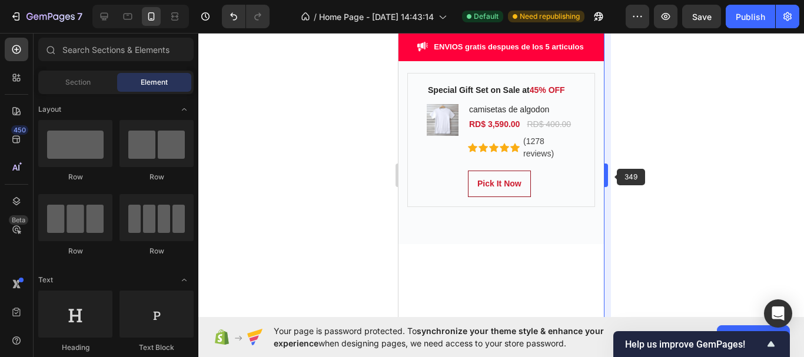
scroll to position [2022, 0]
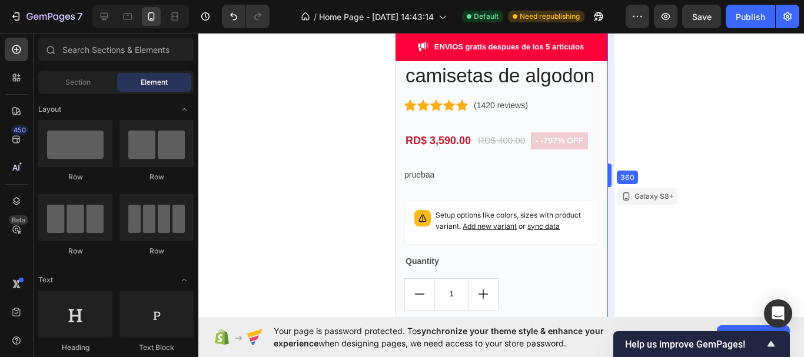
drag, startPoint x: 607, startPoint y: 177, endPoint x: 613, endPoint y: 174, distance: 7.1
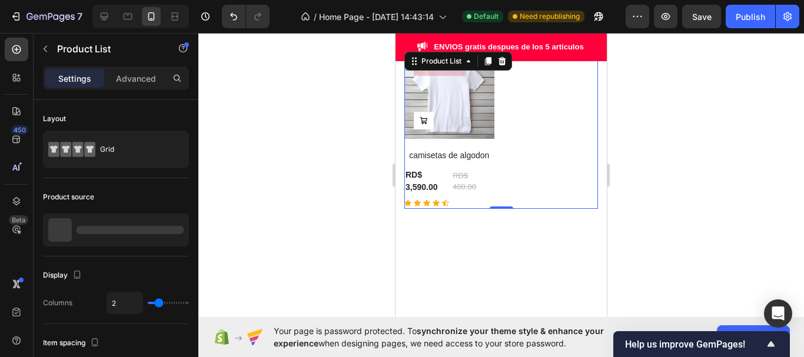
scroll to position [171, 0]
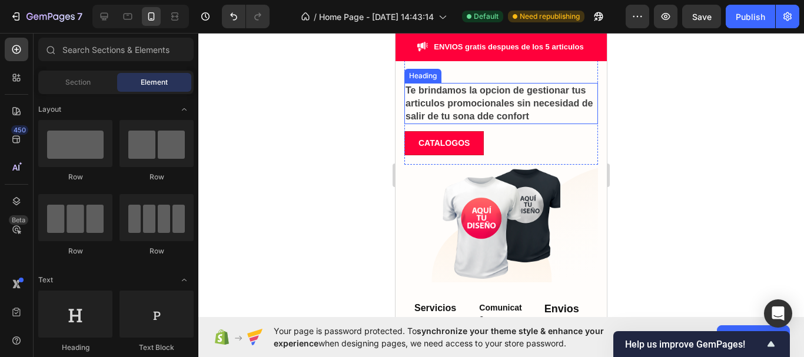
click at [470, 114] on strong "Te brindamos la opcion de gestionar tus articulos promocionales sin necesidad d…" at bounding box center [499, 103] width 187 height 36
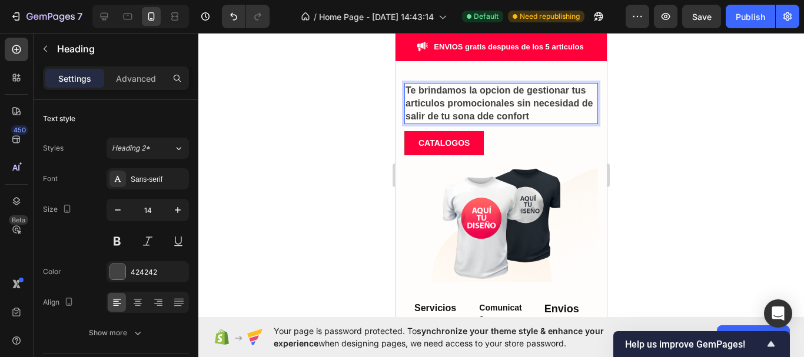
click at [470, 115] on strong "Te brindamos la opcion de gestionar tus articulos promocionales sin necesidad d…" at bounding box center [499, 103] width 187 height 36
click at [496, 114] on strong "Te brindamos la opcion de gestionar tus articulos promocionales sin necesidad d…" at bounding box center [499, 103] width 187 height 36
click at [497, 115] on strong "Te brindamos la opcion de gestionar tus articulos promocionales sin necesidad d…" at bounding box center [499, 103] width 187 height 36
click at [538, 114] on p "Te brindamos la opcion de gestionar tus articulos promocionales sin necesidad d…" at bounding box center [501, 103] width 191 height 39
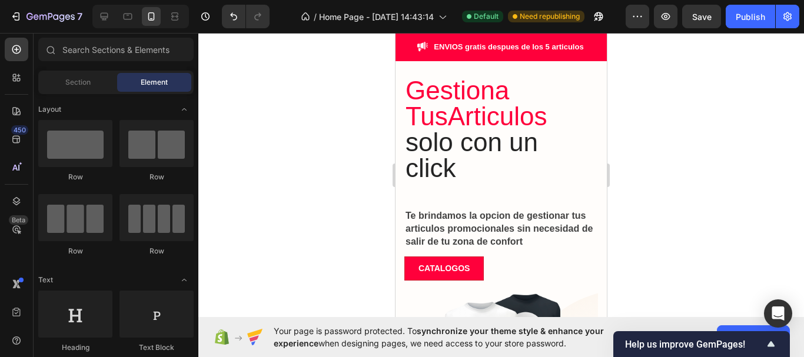
scroll to position [0, 0]
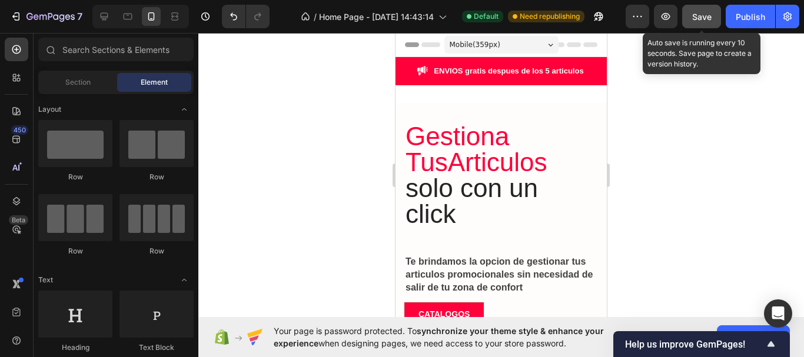
click at [700, 22] on div "Save" at bounding box center [701, 17] width 19 height 12
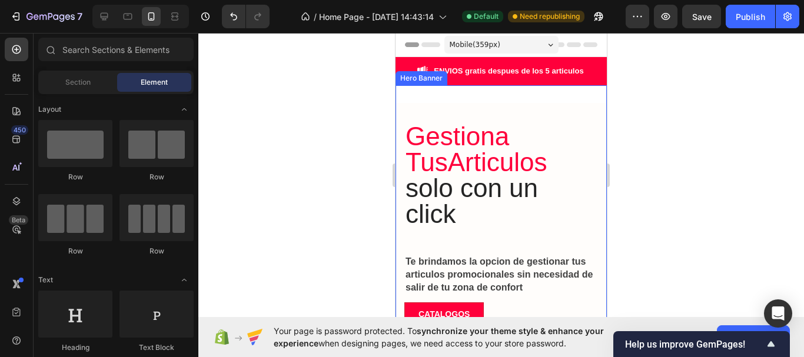
click at [454, 90] on div "Gestiona Tus Articulos solo con un click Heading ⁠⁠⁠⁠⁠⁠⁠ Te brindamos la opcion…" at bounding box center [501, 314] width 211 height 458
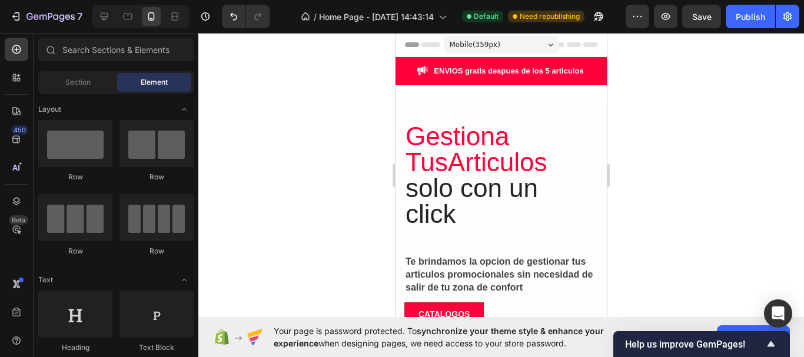
click at [587, 46] on icon at bounding box center [590, 44] width 14 height 5
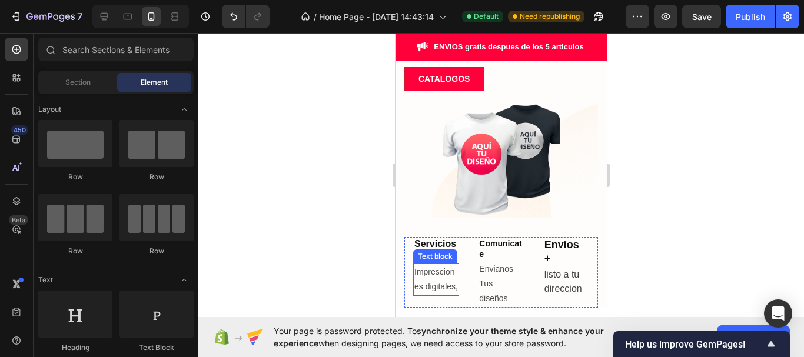
scroll to position [294, 0]
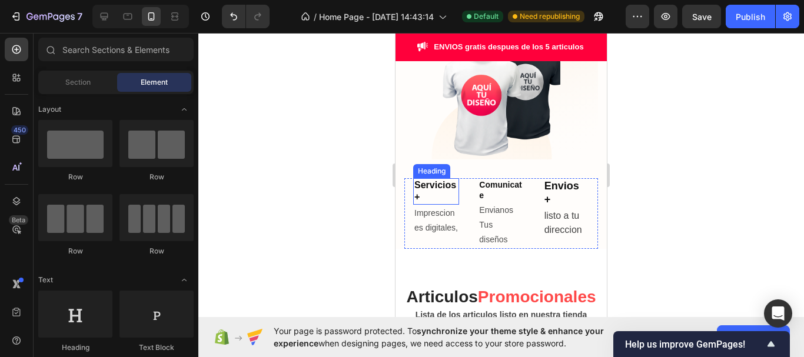
click at [428, 184] on h2 "Servicios +" at bounding box center [436, 191] width 46 height 27
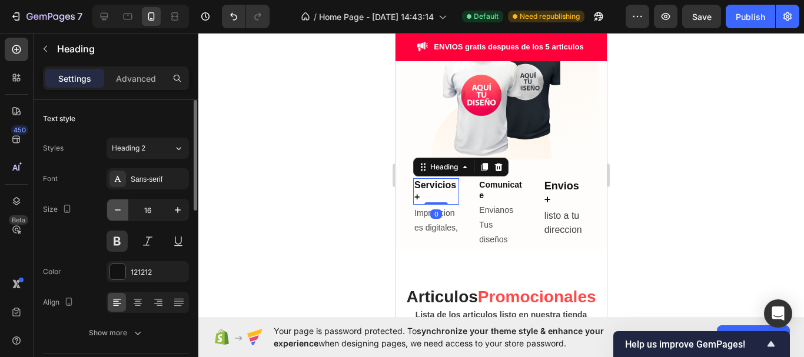
click at [121, 211] on icon "button" at bounding box center [118, 210] width 12 height 12
click at [182, 212] on icon "button" at bounding box center [178, 210] width 12 height 12
type input "15"
click at [484, 186] on h2 "Comunicate" at bounding box center [501, 190] width 46 height 24
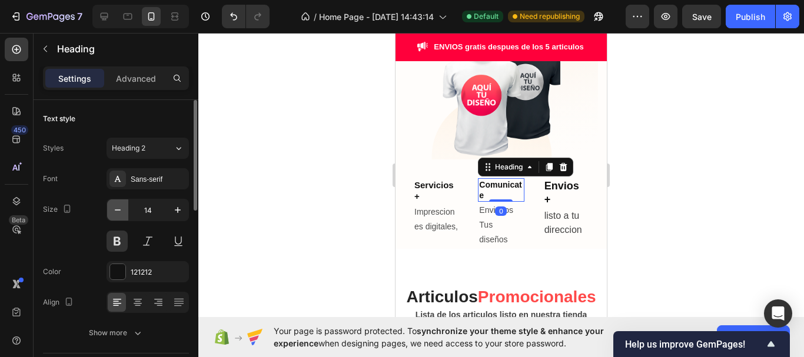
click at [116, 210] on icon "button" at bounding box center [118, 210] width 12 height 12
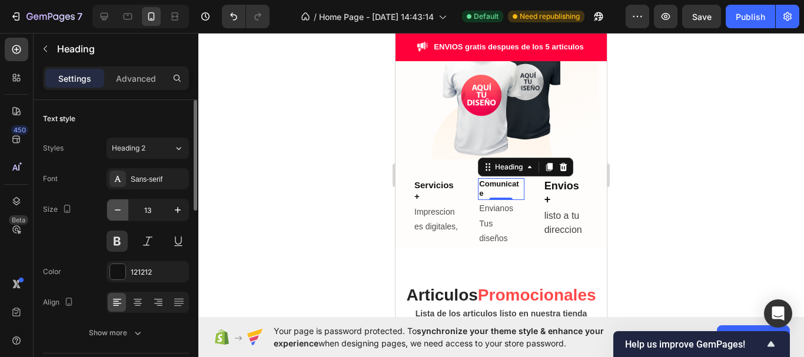
click at [116, 210] on icon "button" at bounding box center [118, 210] width 6 height 1
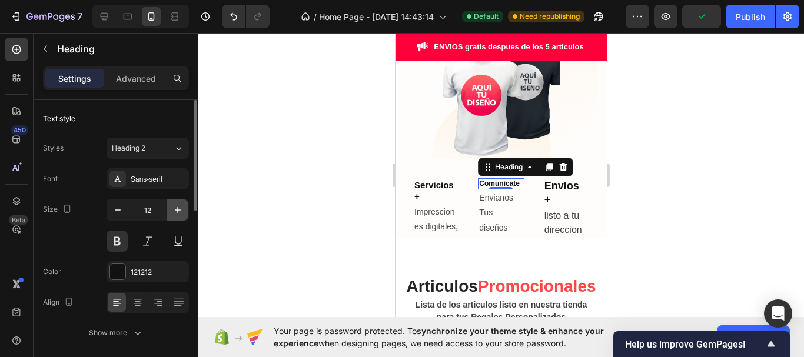
click at [177, 207] on icon "button" at bounding box center [178, 210] width 12 height 12
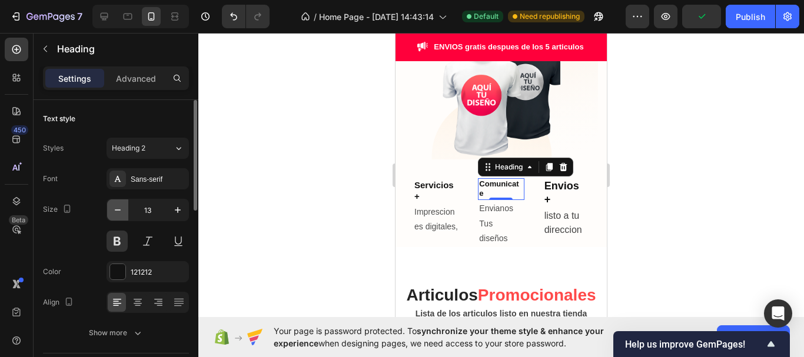
click at [119, 209] on icon "button" at bounding box center [118, 210] width 12 height 12
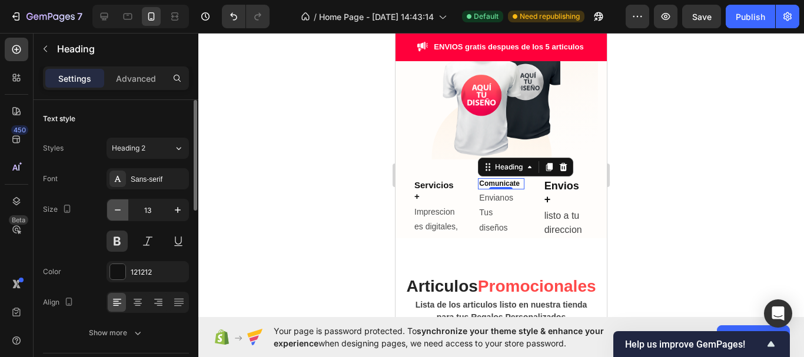
type input "12"
click at [355, 173] on div at bounding box center [501, 195] width 606 height 324
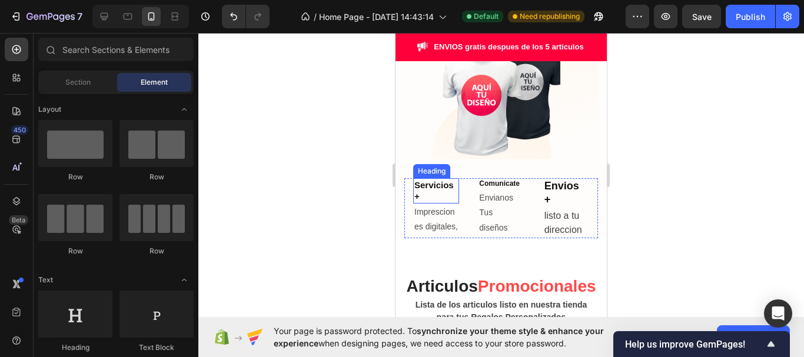
click at [435, 192] on h2 "Servicios +" at bounding box center [436, 190] width 46 height 25
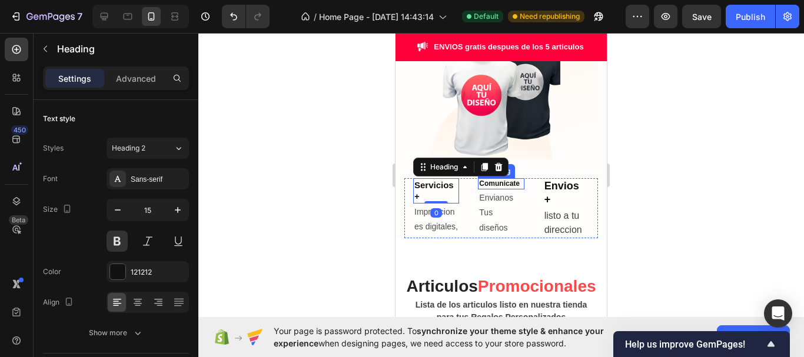
click at [483, 188] on h2 "Comunicate" at bounding box center [501, 184] width 46 height 12
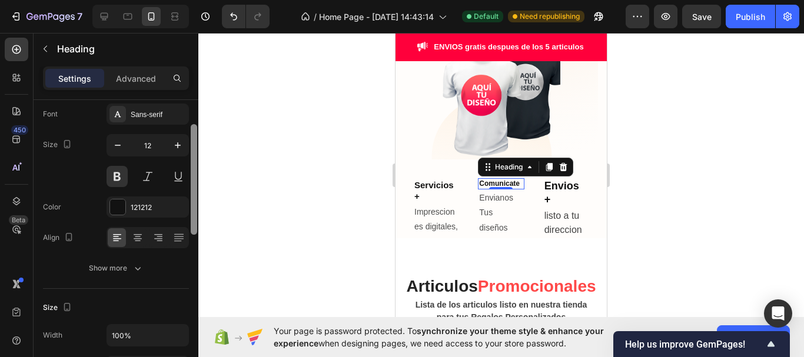
scroll to position [69, 0]
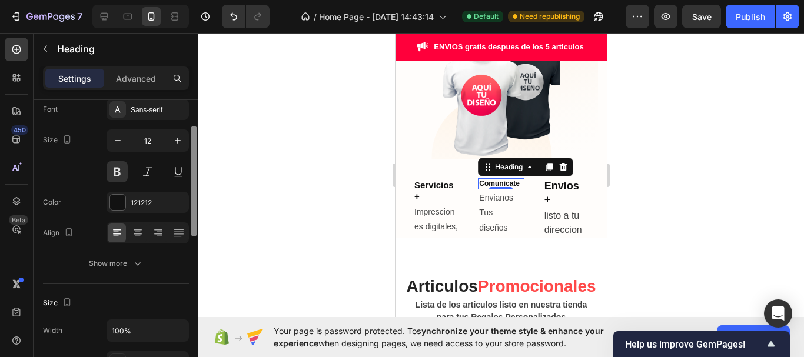
drag, startPoint x: 196, startPoint y: 194, endPoint x: 189, endPoint y: 221, distance: 27.4
click at [189, 221] on div "Text style Styles Heading 2 Font Sans-serif Size 12 Color 121212 Align Show mor…" at bounding box center [116, 245] width 165 height 291
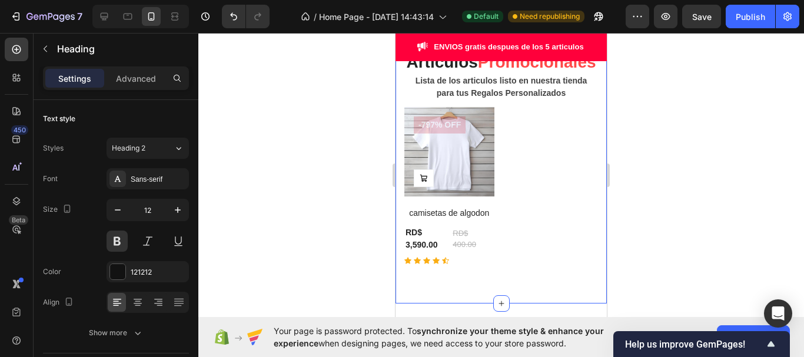
scroll to position [647, 0]
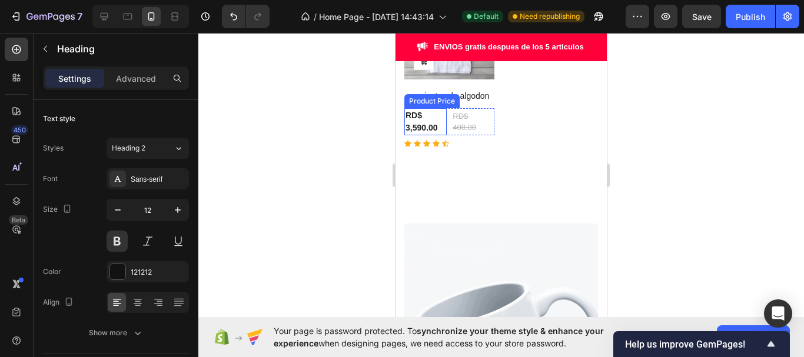
click at [417, 134] on div "RD$ 3,590.00" at bounding box center [425, 121] width 42 height 27
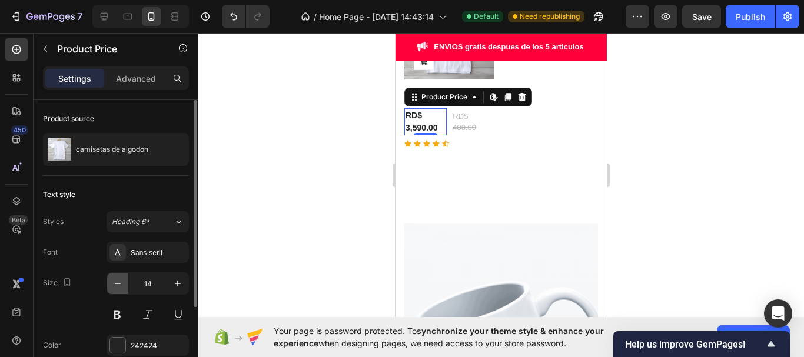
click at [119, 285] on icon "button" at bounding box center [118, 284] width 12 height 12
type input "13"
